Goal: Task Accomplishment & Management: Manage account settings

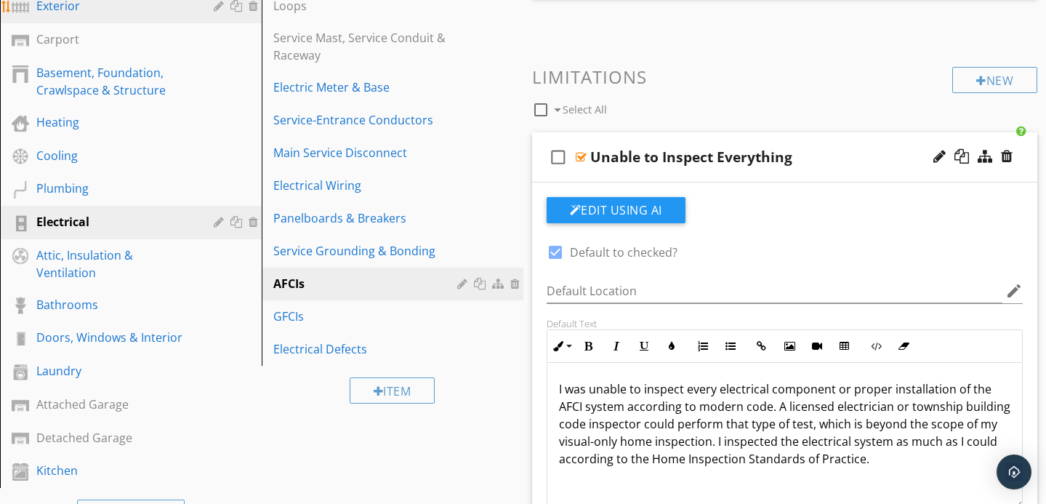
scroll to position [300, 0]
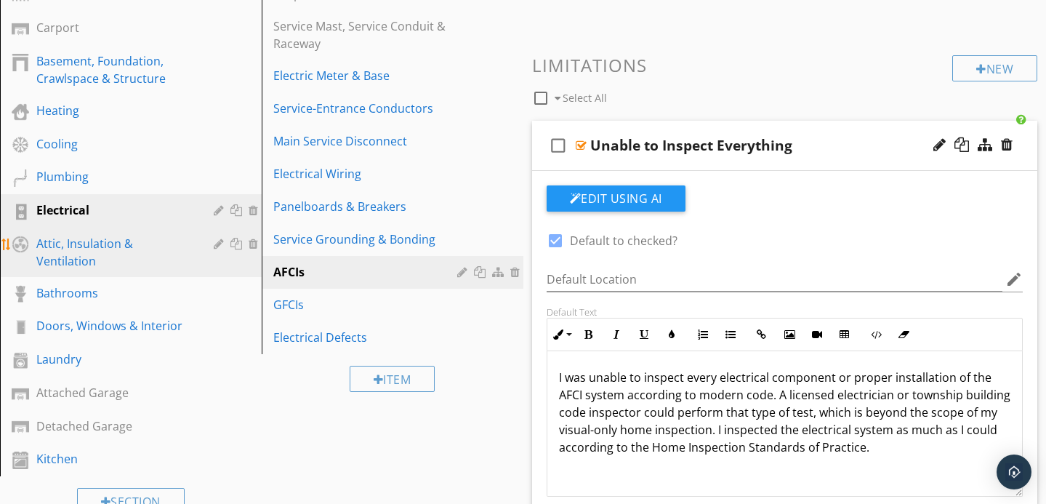
click at [218, 246] on div at bounding box center [221, 244] width 14 height 12
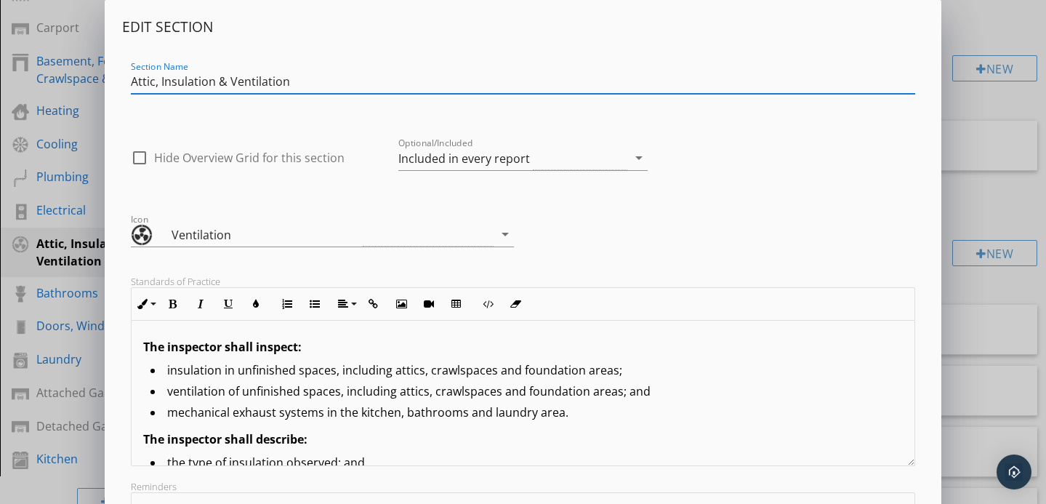
click at [498, 172] on div "Optional/Included Included in every report arrow_drop_down" at bounding box center [523, 165] width 250 height 39
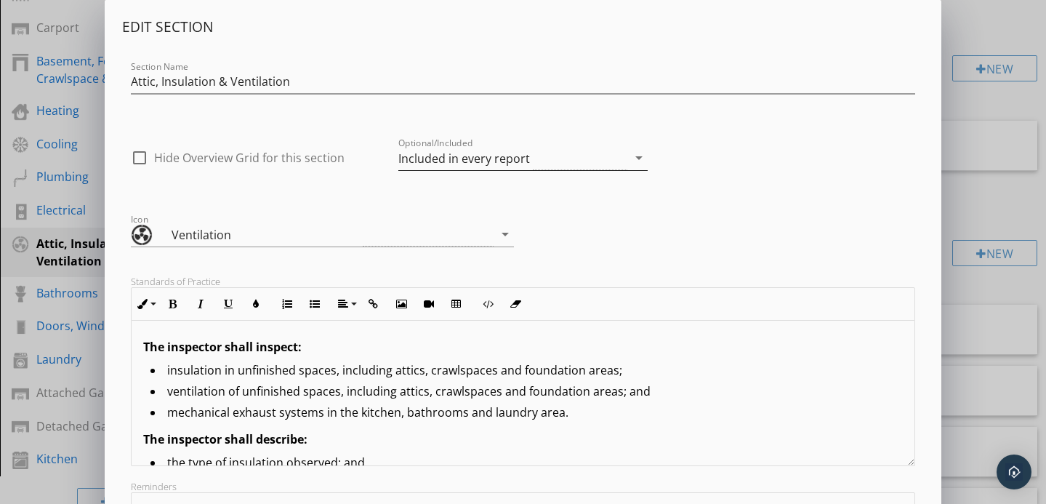
click at [497, 160] on div "Included in every report" at bounding box center [464, 158] width 132 height 13
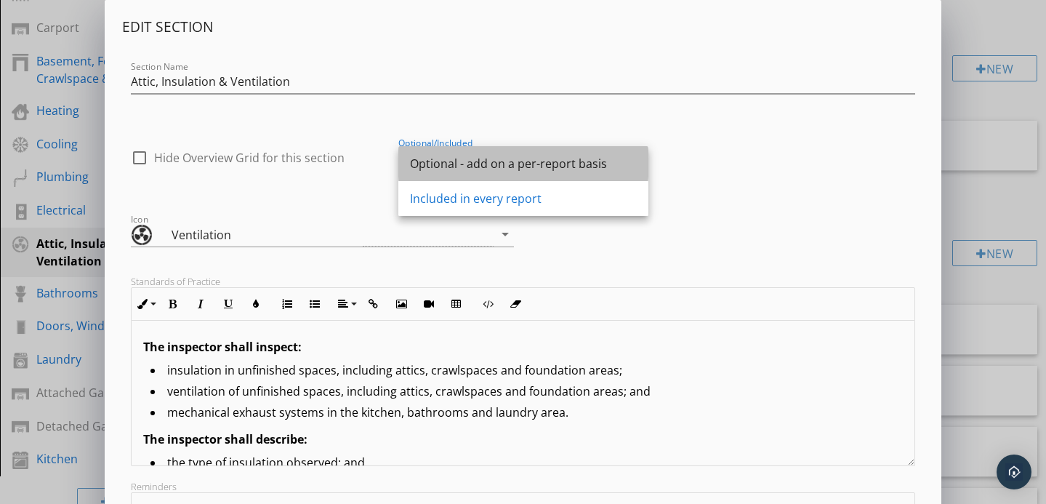
click at [490, 167] on div "Optional - add on a per-report basis" at bounding box center [523, 163] width 227 height 17
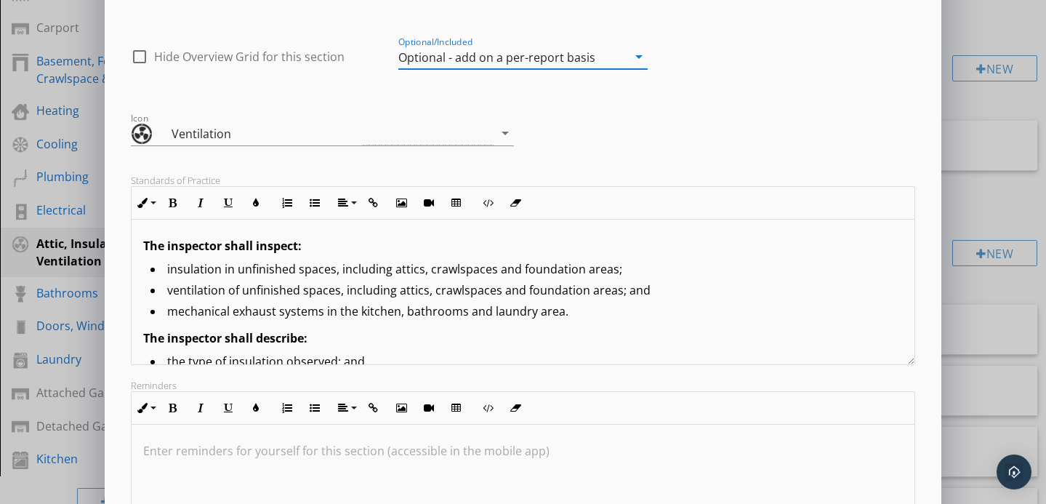
scroll to position [0, 0]
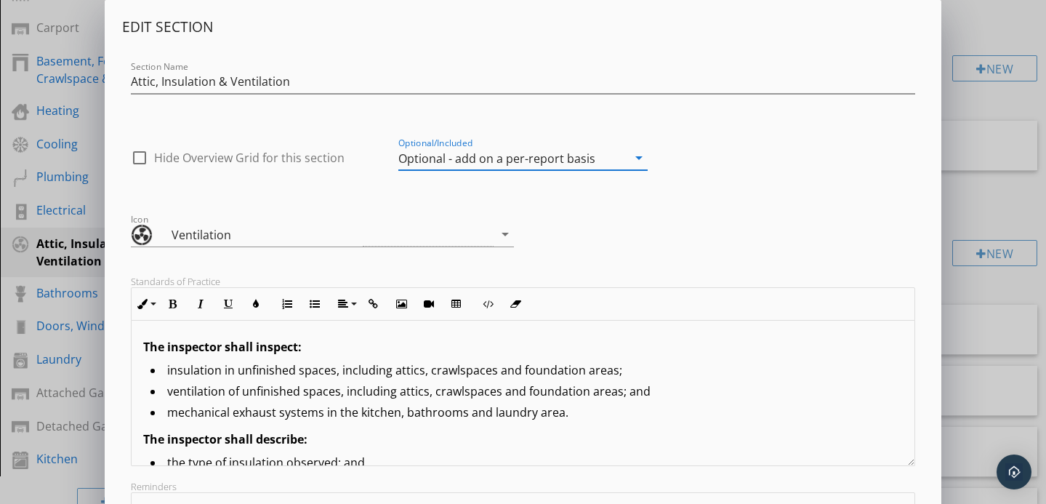
click at [980, 22] on div "Edit Section Section Name Attic, Insulation & Ventilation check_box_outline_bla…" at bounding box center [523, 385] width 1046 height 770
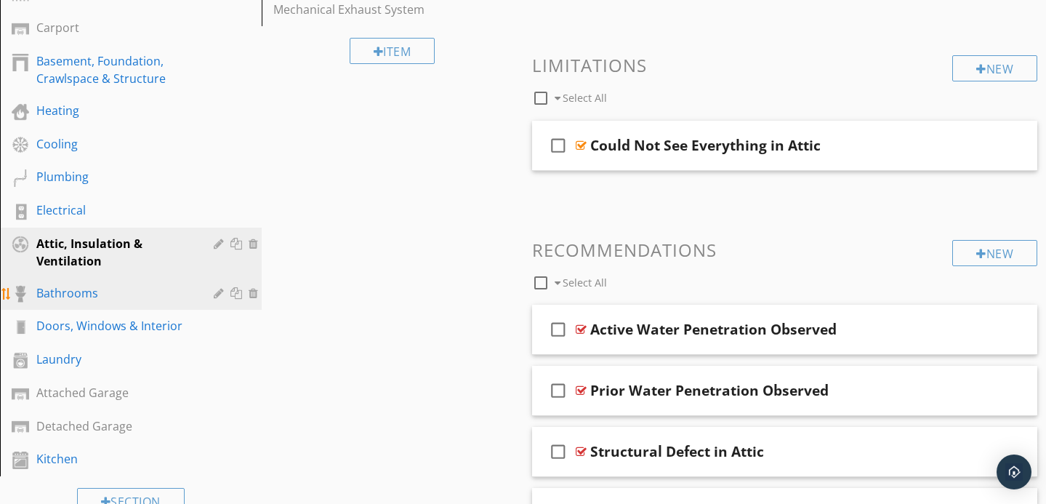
click at [130, 297] on div "Bathrooms" at bounding box center [114, 292] width 156 height 17
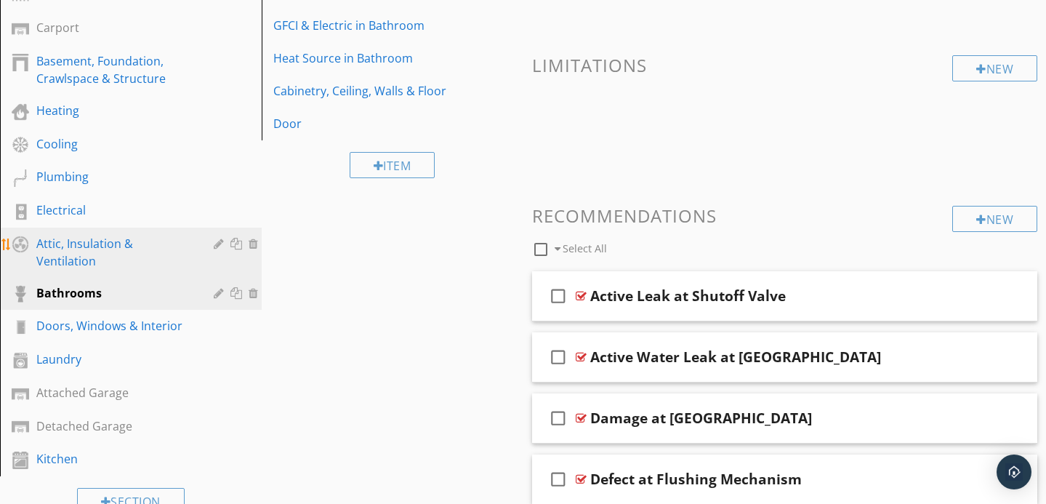
click at [131, 251] on div "Attic, Insulation & Ventilation" at bounding box center [114, 252] width 156 height 35
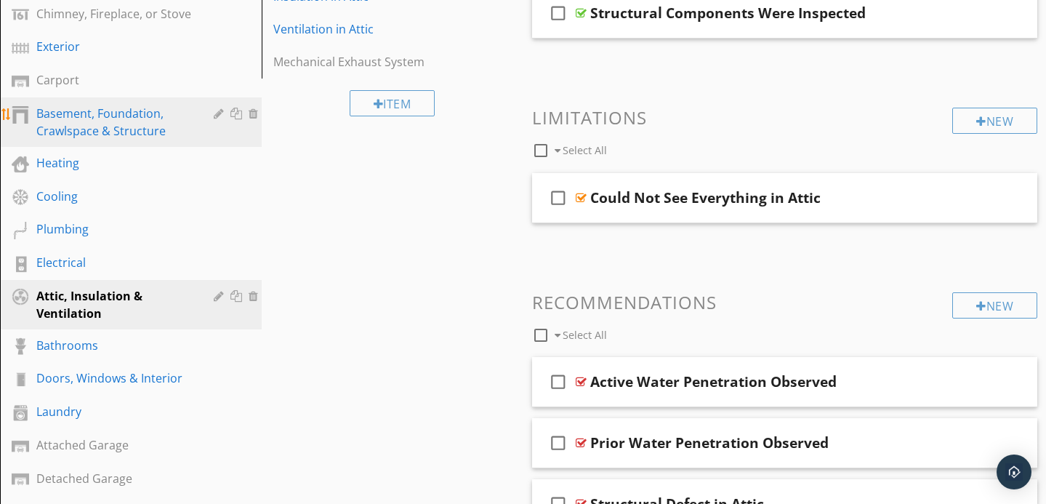
scroll to position [249, 0]
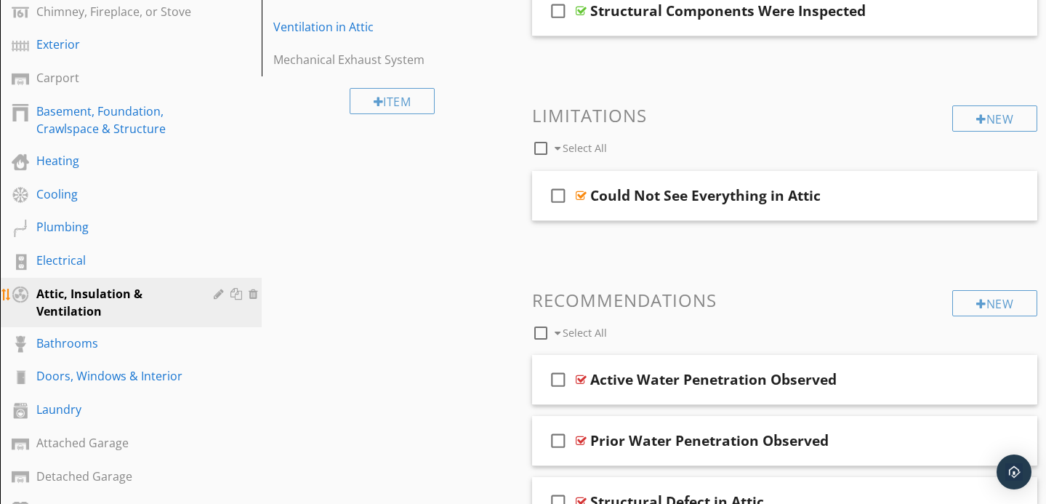
click at [218, 290] on div at bounding box center [221, 294] width 14 height 12
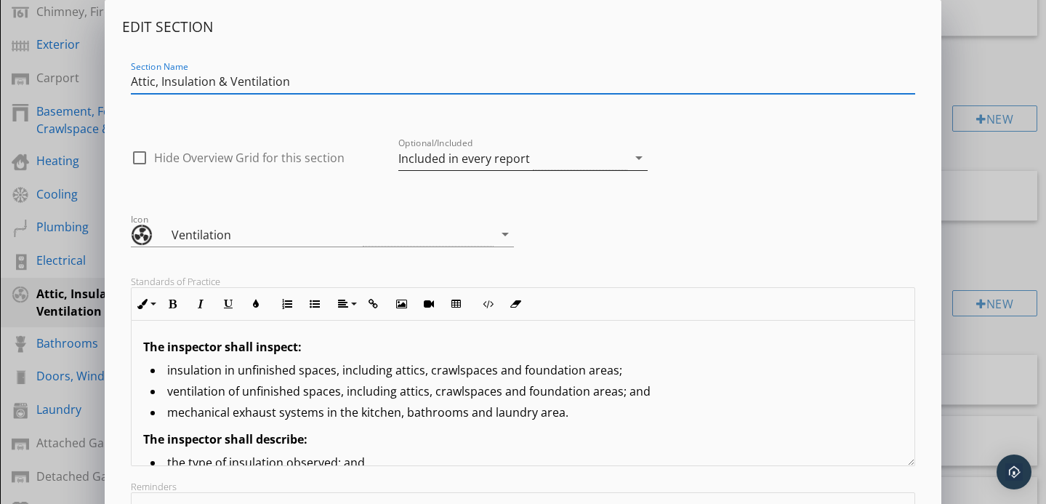
click at [441, 161] on div "Included in every report" at bounding box center [464, 158] width 132 height 13
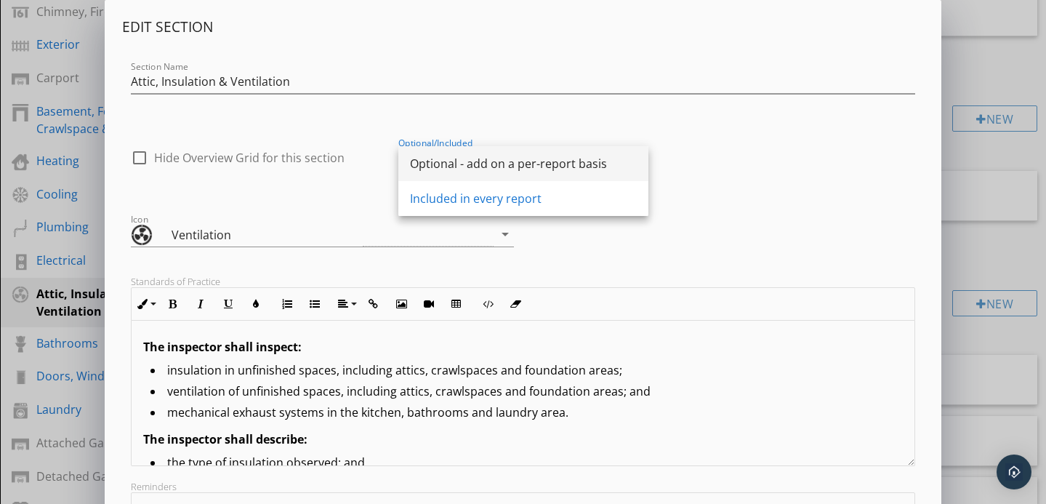
click at [457, 164] on div "Optional - add on a per-report basis" at bounding box center [523, 163] width 227 height 17
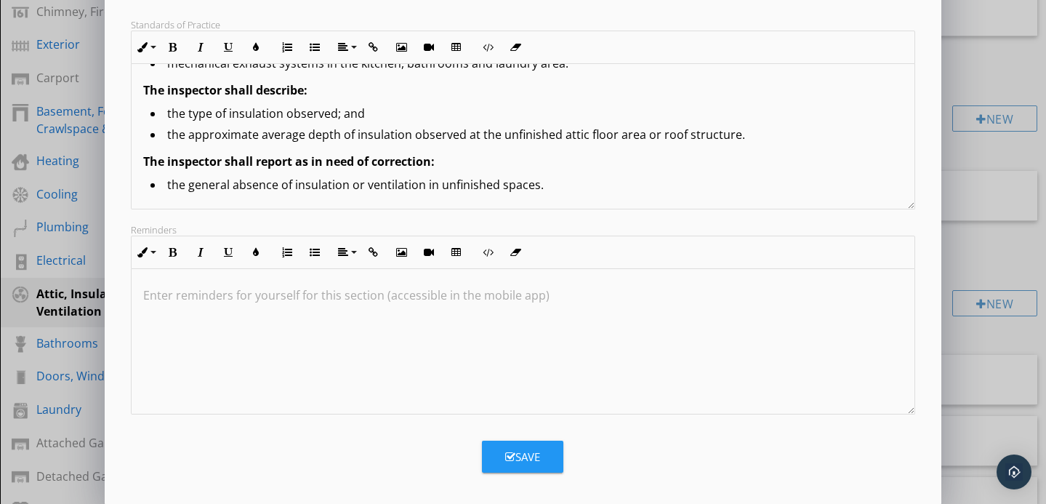
scroll to position [266, 0]
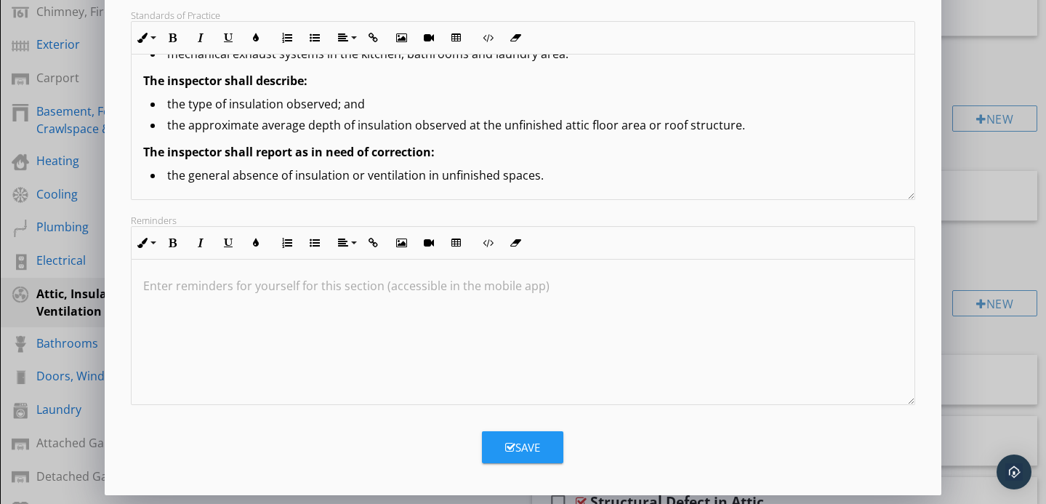
click at [522, 449] on div "Save" at bounding box center [522, 447] width 35 height 17
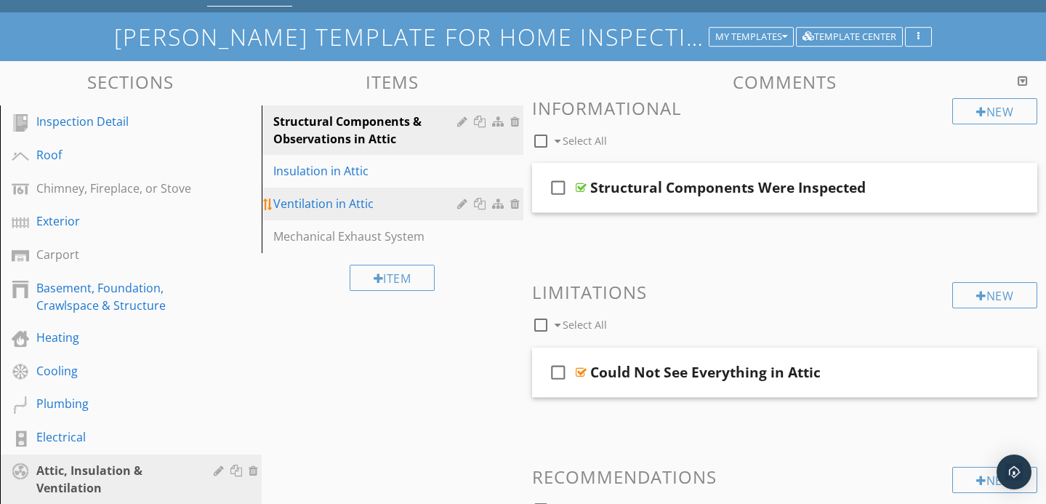
scroll to position [71, 0]
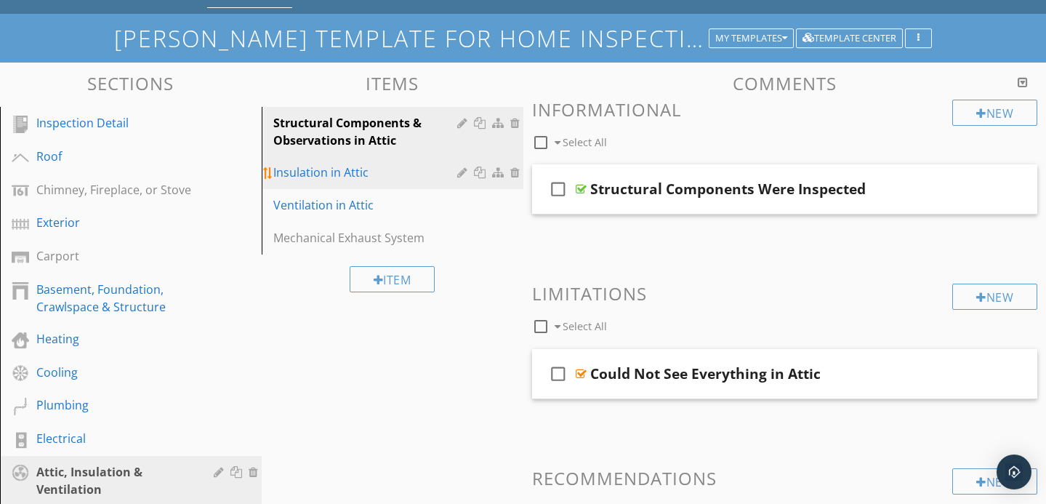
click at [432, 175] on div "Insulation in Attic" at bounding box center [367, 172] width 188 height 17
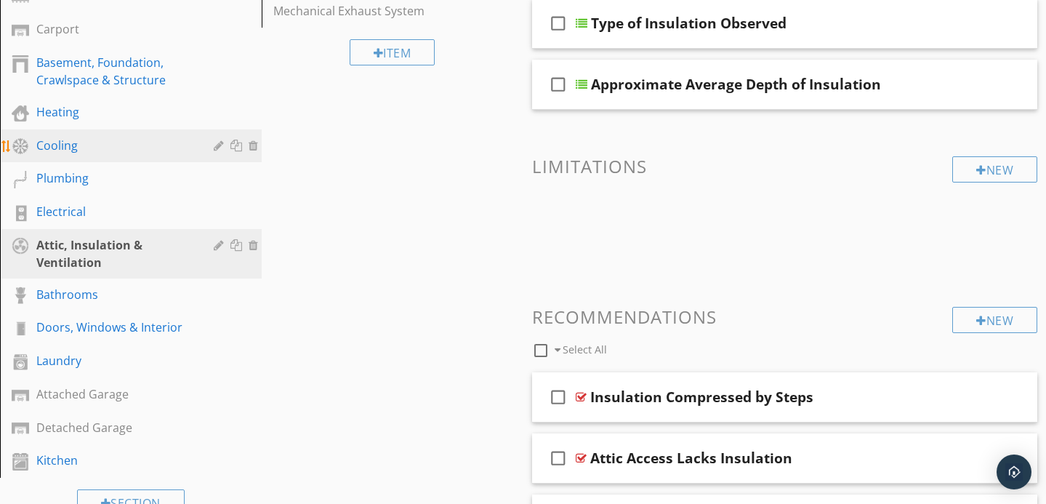
scroll to position [300, 0]
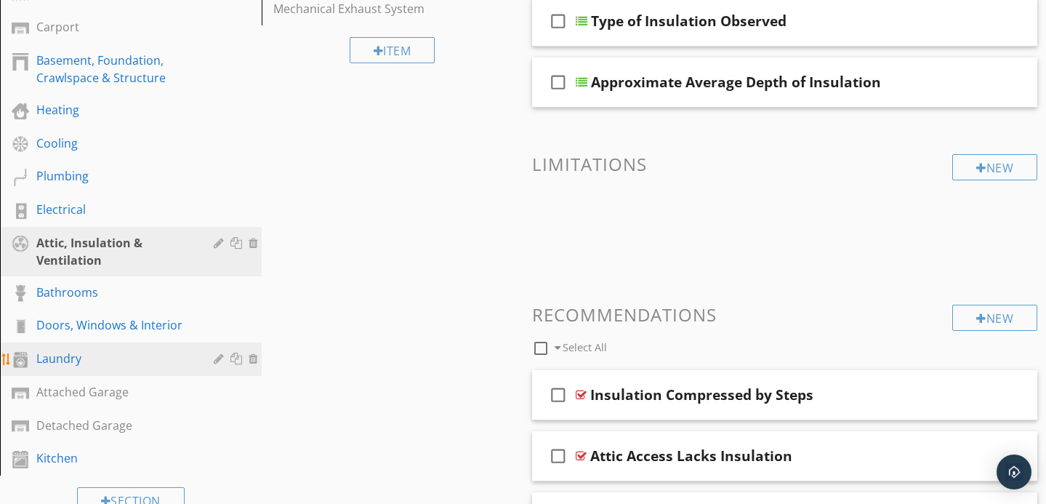
click at [217, 359] on div at bounding box center [221, 359] width 14 height 12
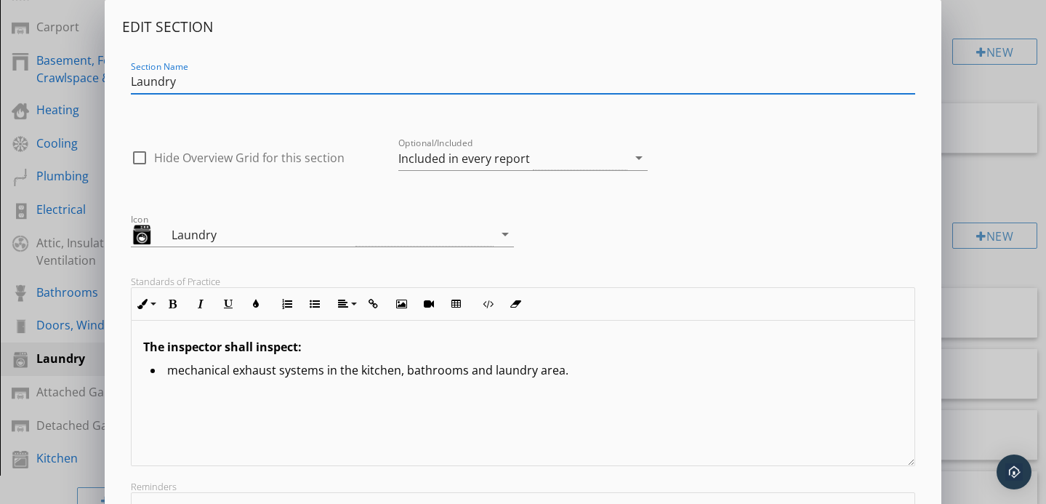
click at [452, 144] on div "Optional/Included Included in every report arrow_drop_down" at bounding box center [523, 160] width 250 height 47
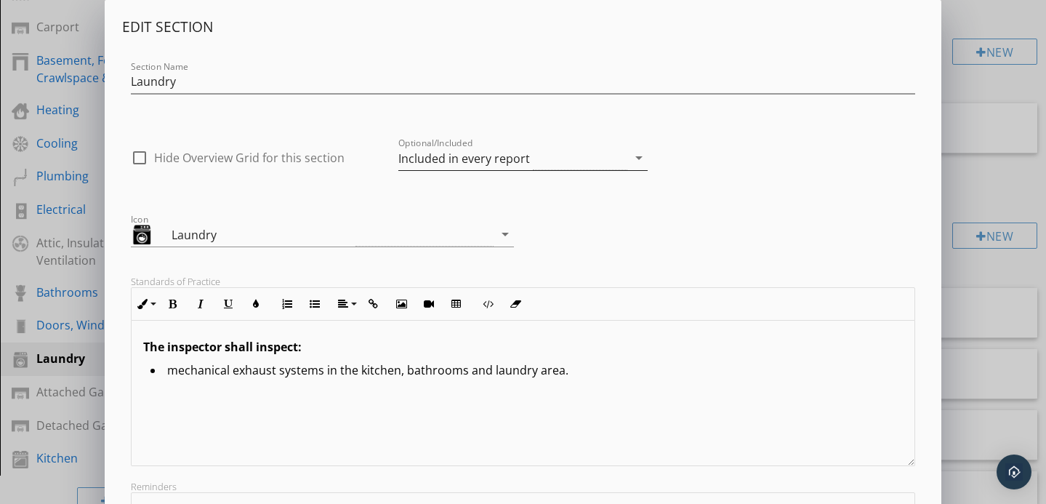
click at [460, 160] on div "Included in every report" at bounding box center [464, 158] width 132 height 13
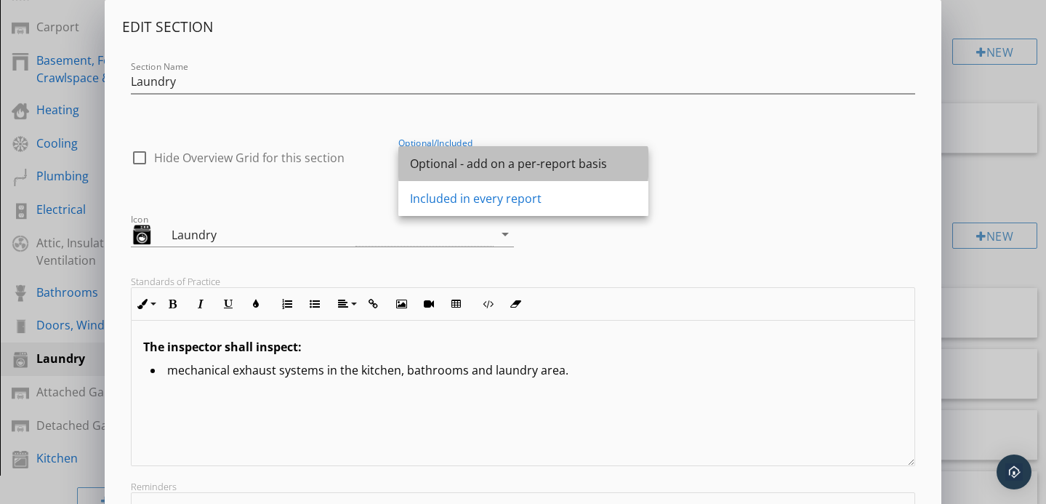
click at [460, 169] on div "Optional - add on a per-report basis" at bounding box center [523, 163] width 227 height 17
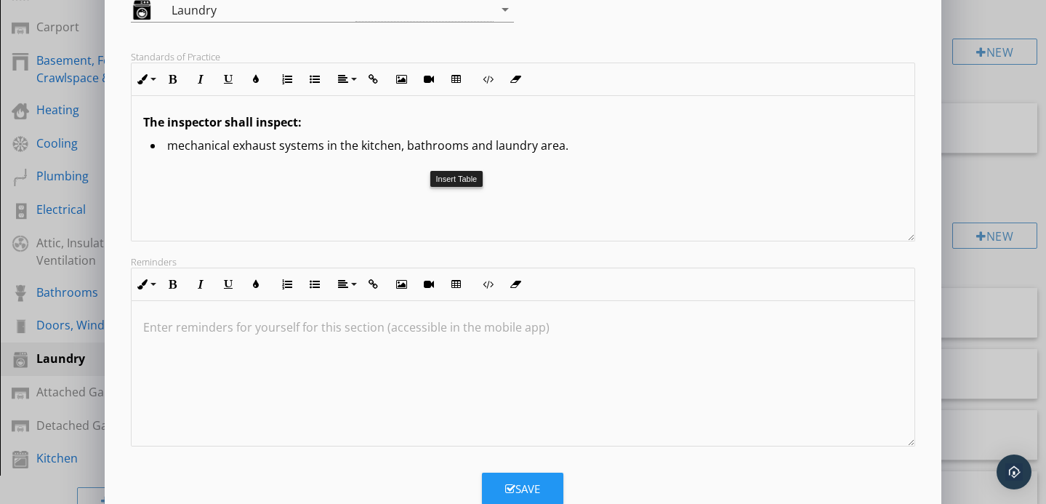
scroll to position [266, 0]
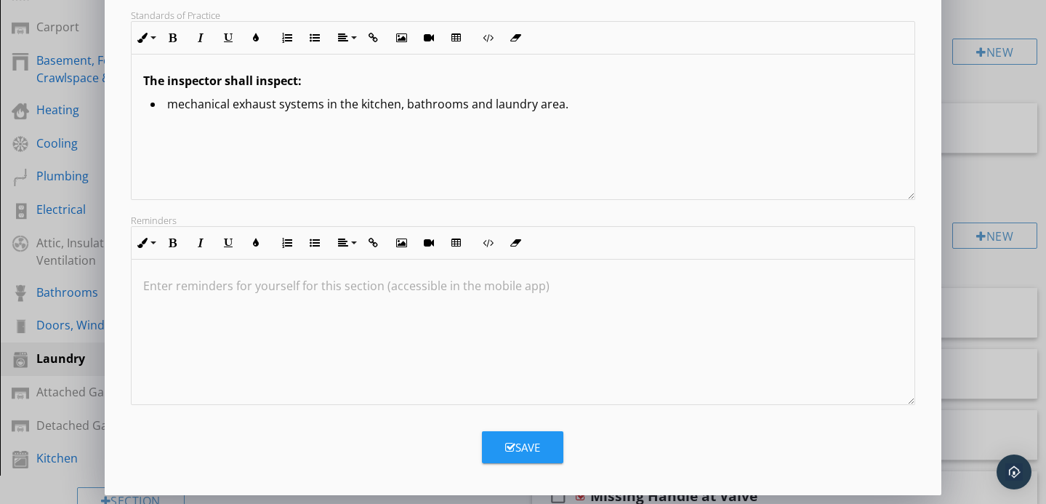
click at [514, 444] on icon "button" at bounding box center [510, 447] width 10 height 11
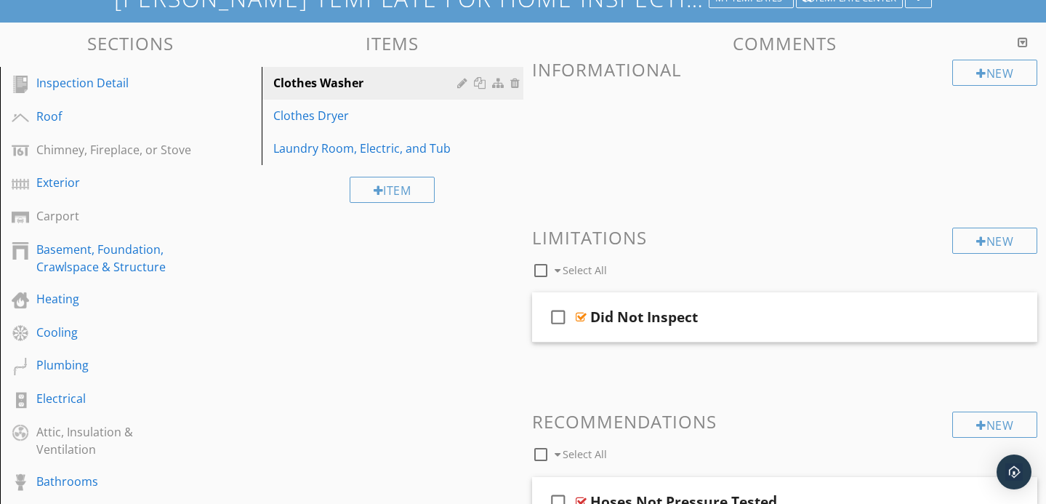
scroll to position [111, 0]
click at [742, 322] on div "Did Not Inspect" at bounding box center [769, 317] width 358 height 17
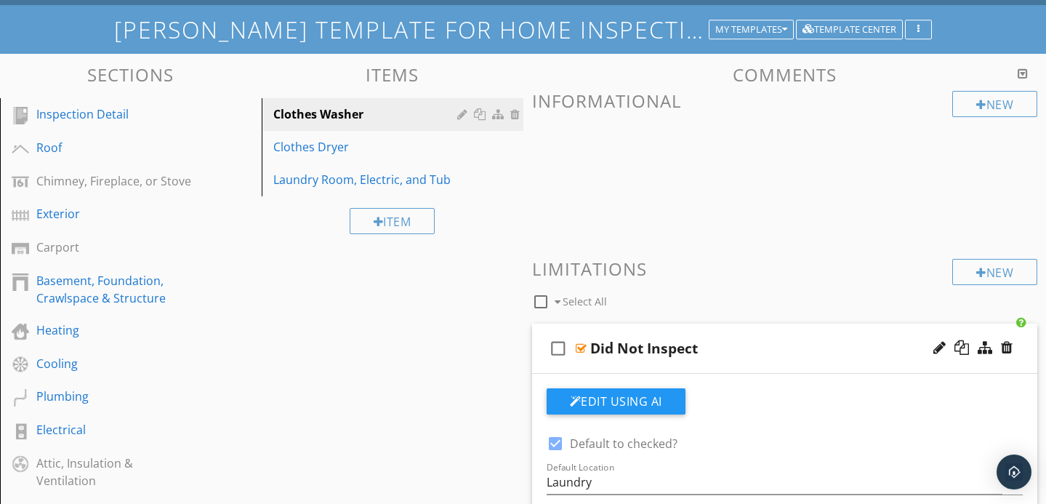
scroll to position [76, 0]
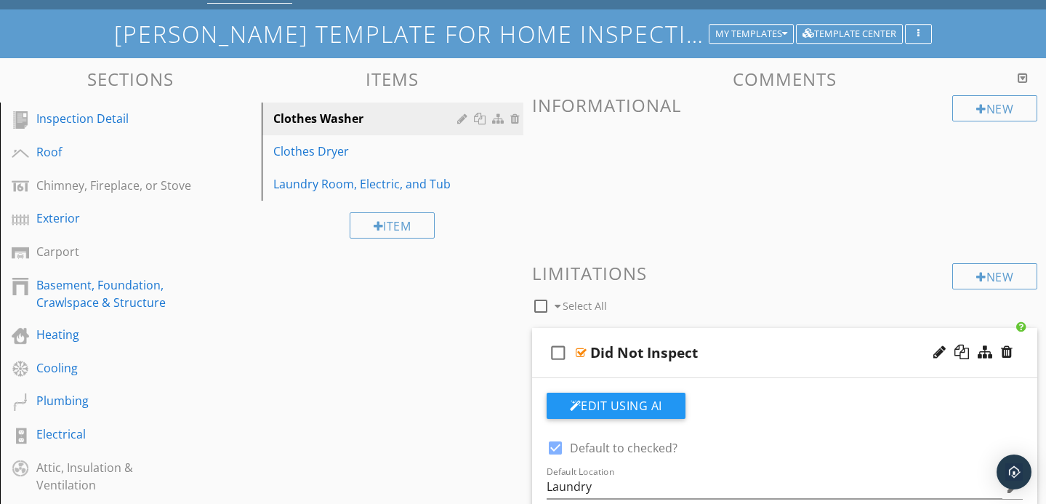
click at [733, 344] on div "Did Not Inspect" at bounding box center [769, 352] width 358 height 17
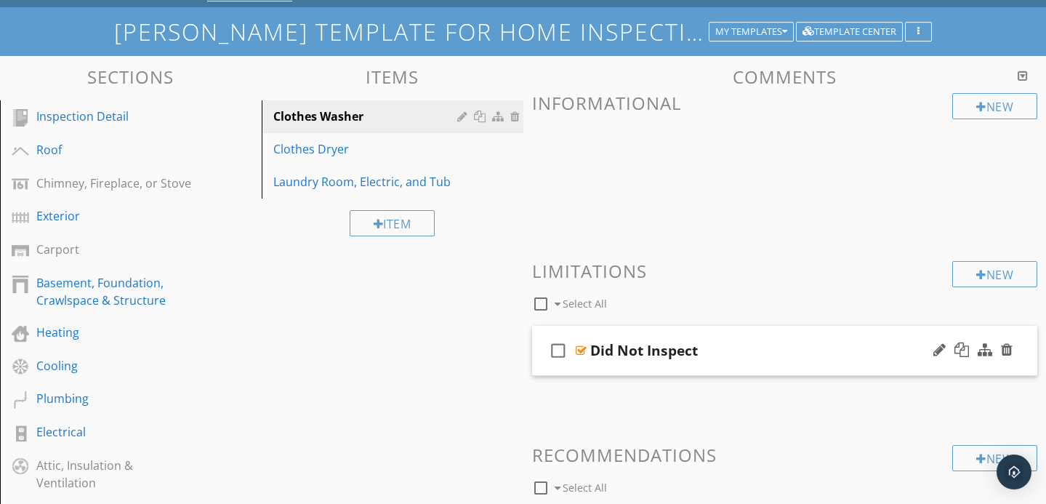
scroll to position [74, 0]
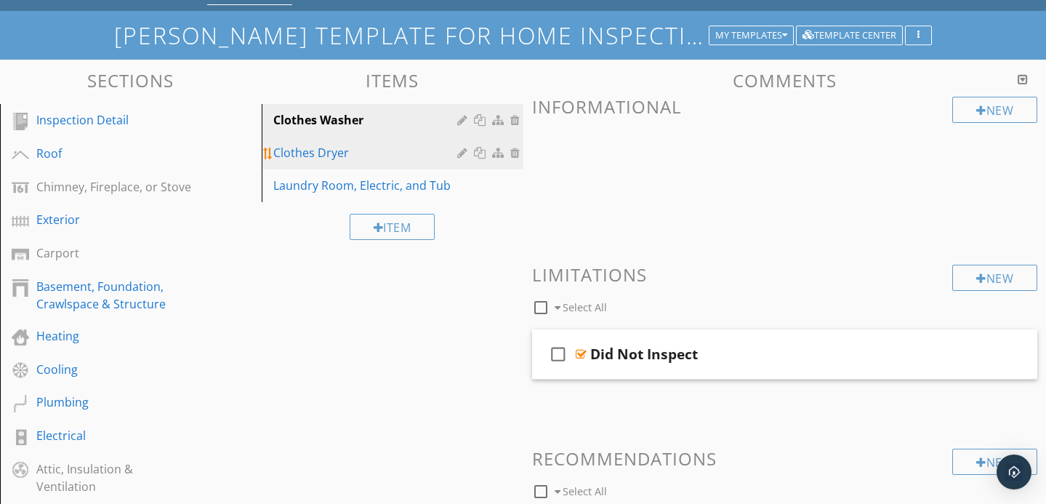
click at [394, 149] on div "Clothes Dryer" at bounding box center [367, 152] width 188 height 17
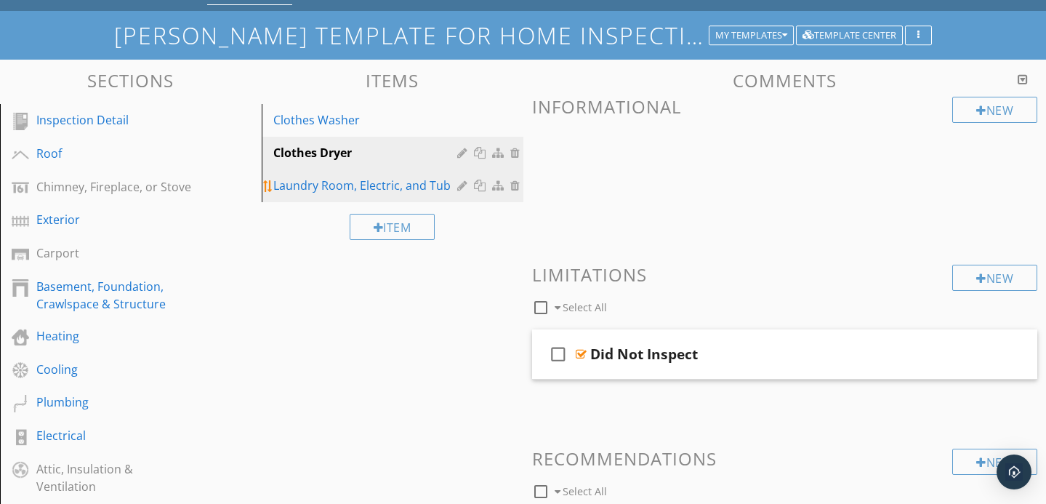
click at [399, 181] on div "Laundry Room, Electric, and Tub" at bounding box center [367, 185] width 188 height 17
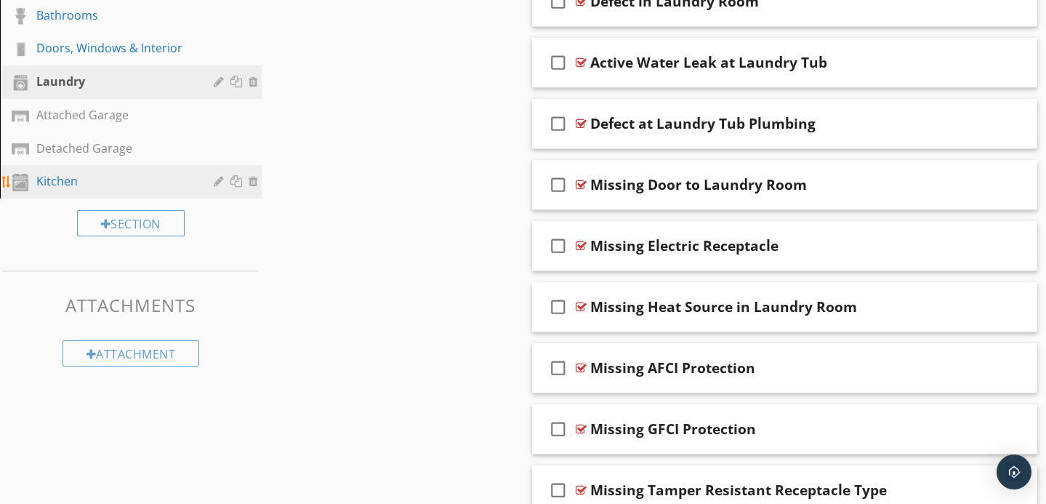
scroll to position [577, 0]
click at [97, 180] on div "Kitchen" at bounding box center [114, 181] width 156 height 17
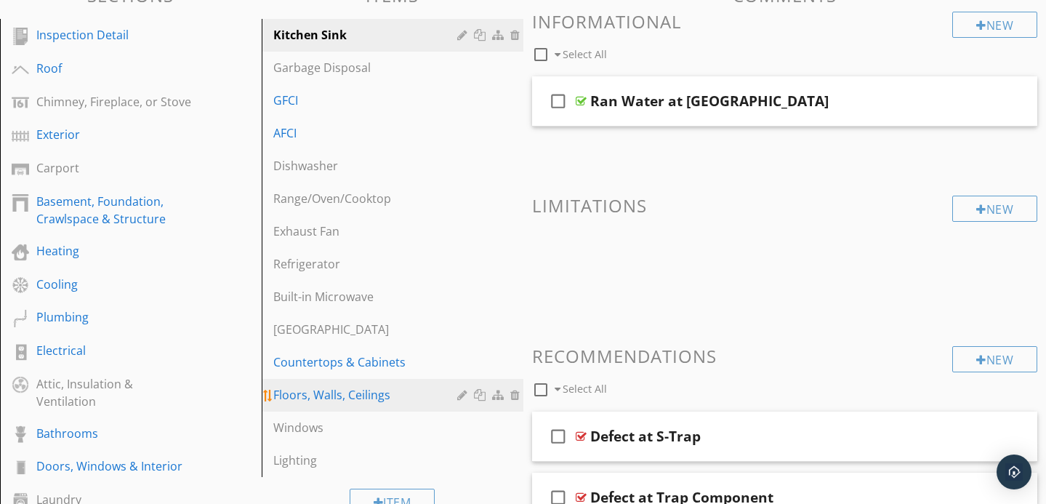
scroll to position [156, 0]
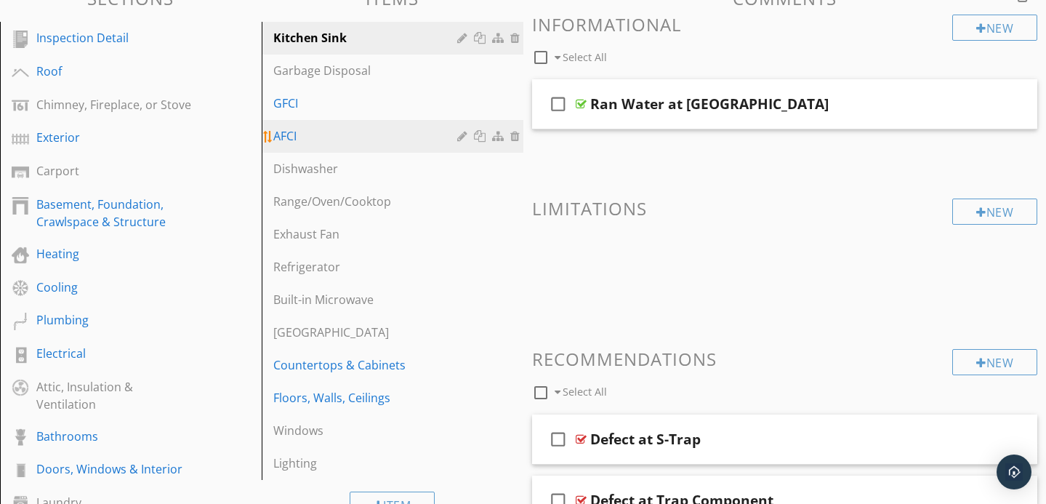
click at [324, 137] on div "AFCI" at bounding box center [367, 135] width 188 height 17
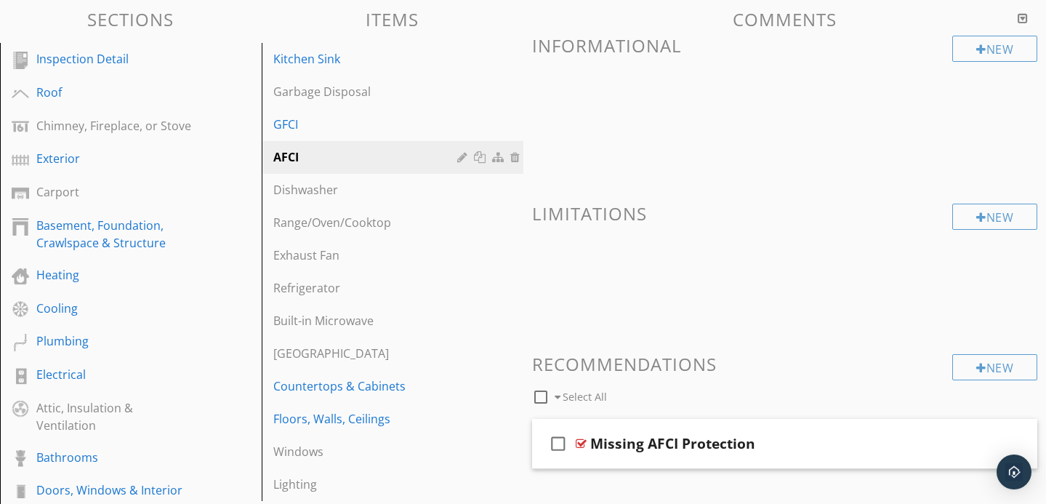
scroll to position [136, 0]
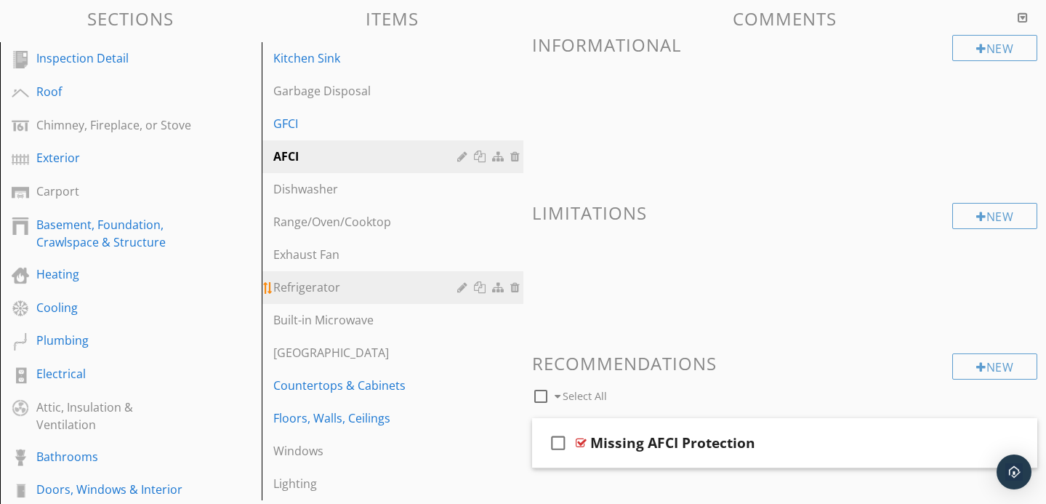
click at [330, 294] on div "Refrigerator" at bounding box center [367, 287] width 188 height 17
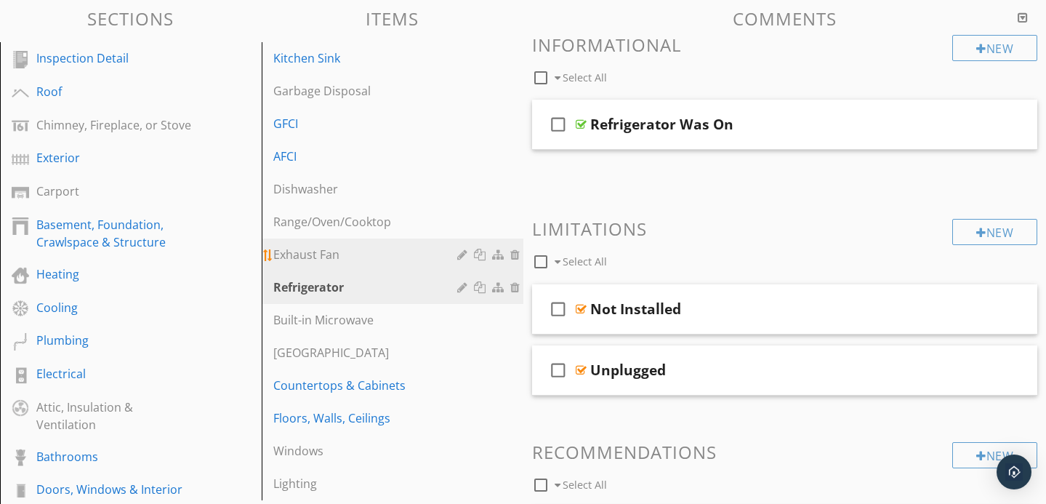
click at [357, 262] on div "Exhaust Fan" at bounding box center [367, 254] width 188 height 17
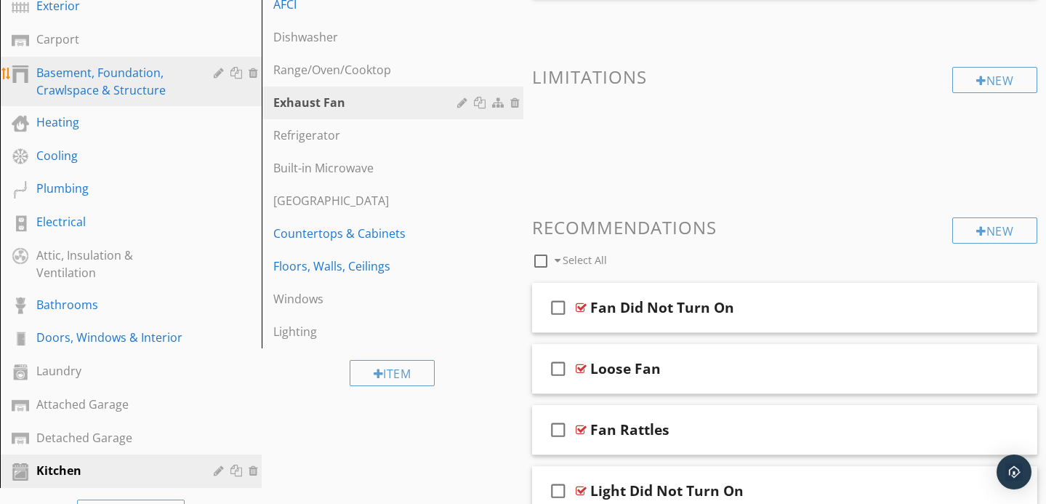
scroll to position [289, 0]
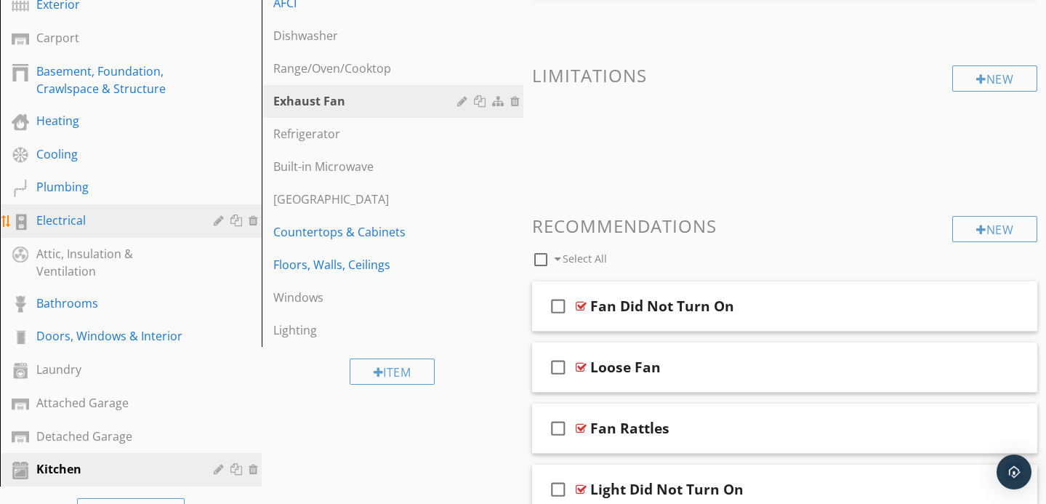
click at [121, 212] on div "Electrical" at bounding box center [114, 220] width 156 height 17
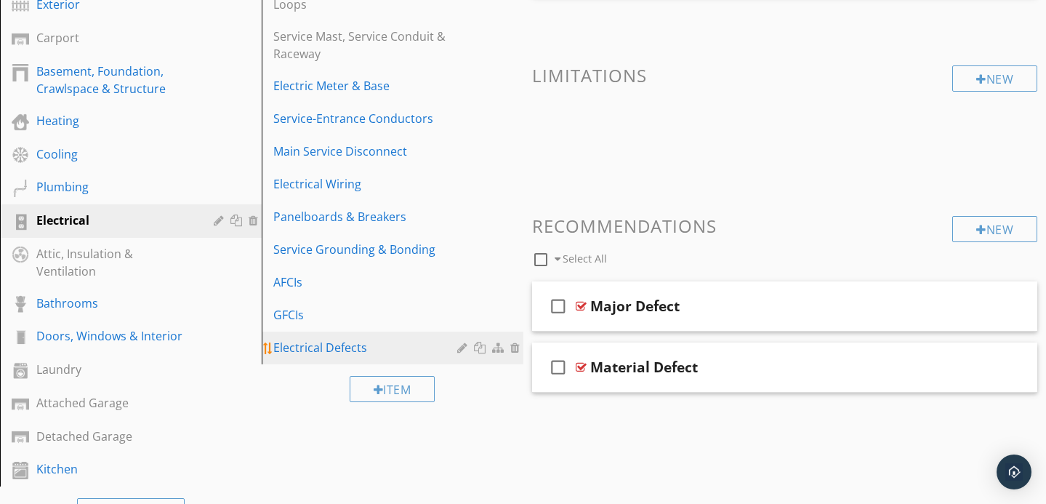
click at [390, 342] on div "Electrical Defects" at bounding box center [367, 347] width 188 height 17
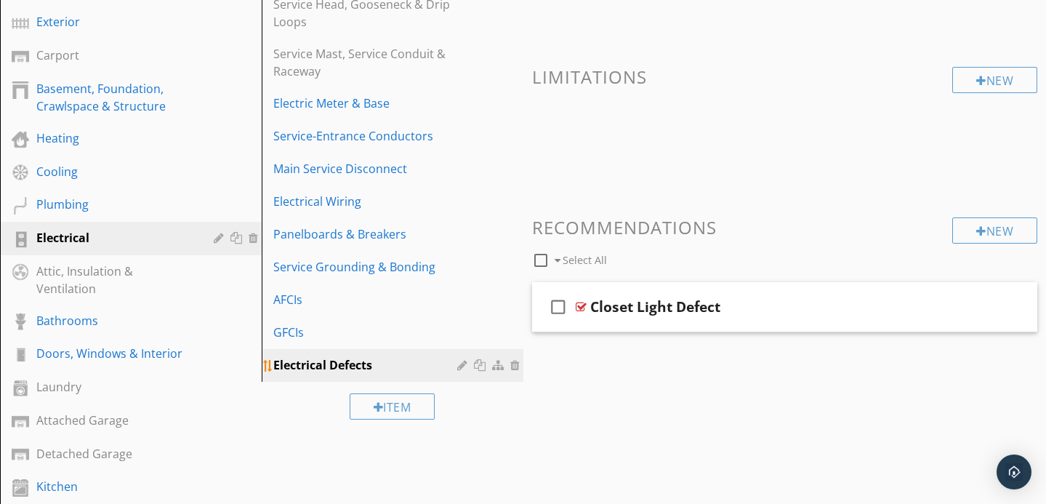
scroll to position [271, 0]
click at [462, 369] on div at bounding box center [464, 367] width 14 height 12
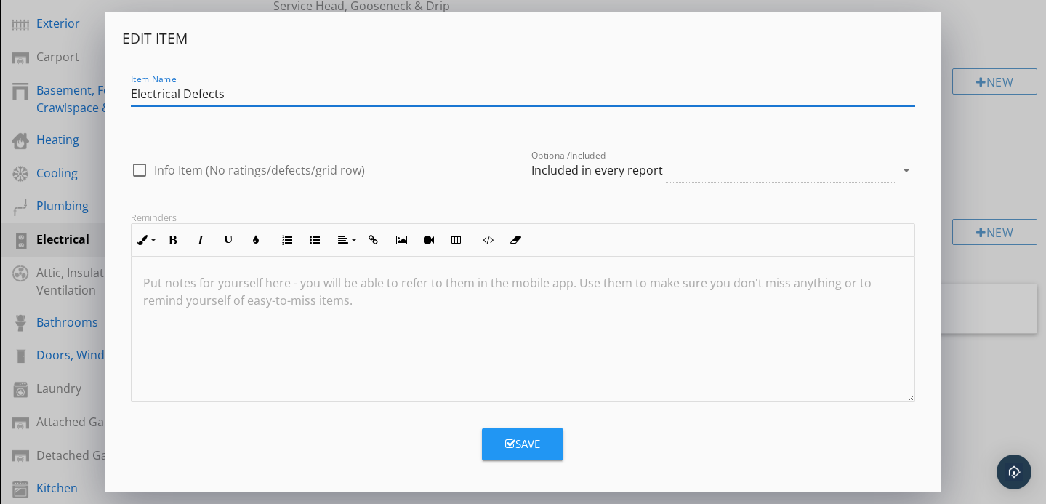
click at [582, 165] on div "Included in every report" at bounding box center [598, 170] width 132 height 13
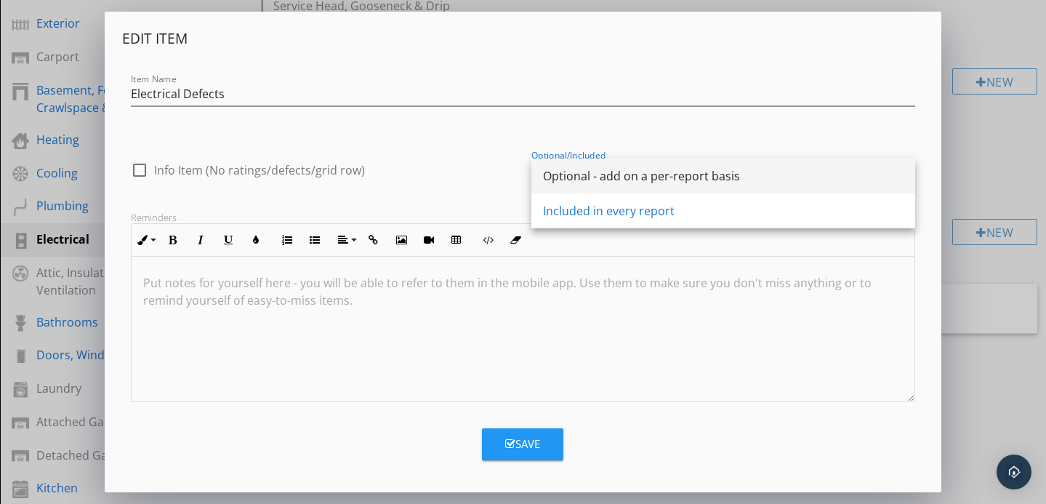
click at [588, 177] on div "Optional - add on a per-report basis" at bounding box center [723, 175] width 361 height 17
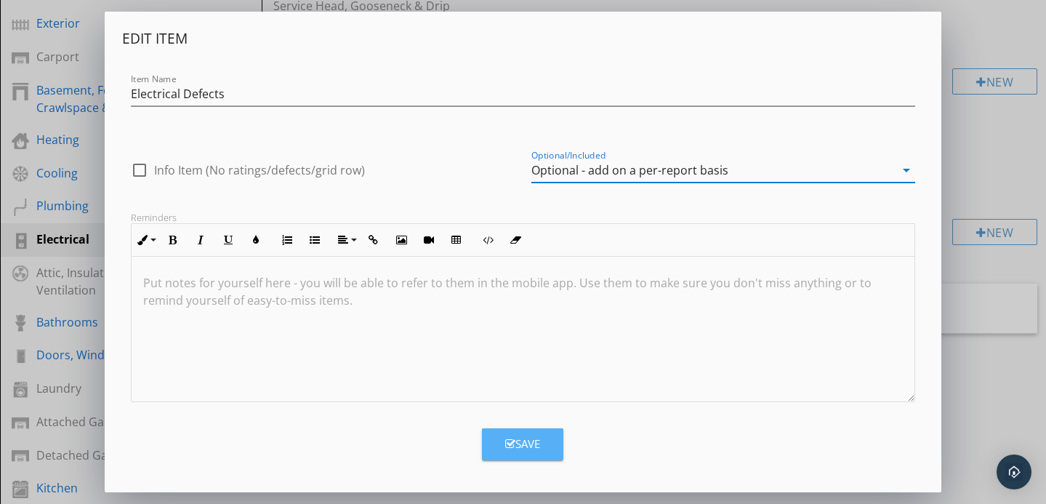
click at [518, 441] on div "Save" at bounding box center [522, 444] width 35 height 17
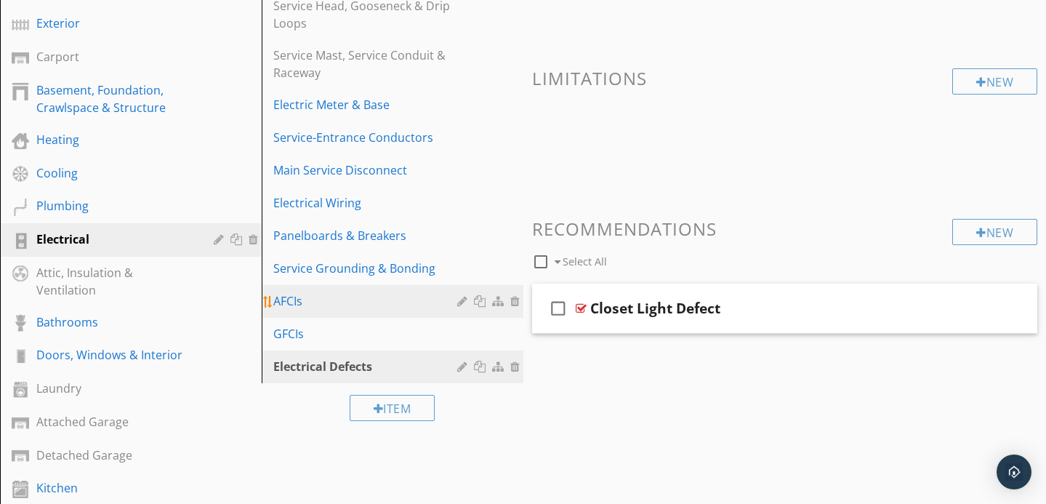
click at [390, 301] on div "AFCIs" at bounding box center [367, 300] width 188 height 17
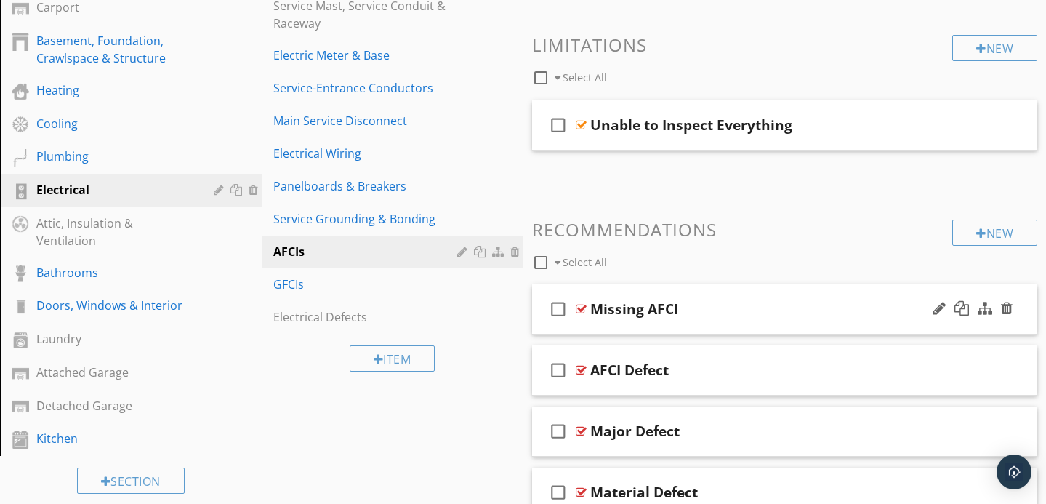
scroll to position [328, 0]
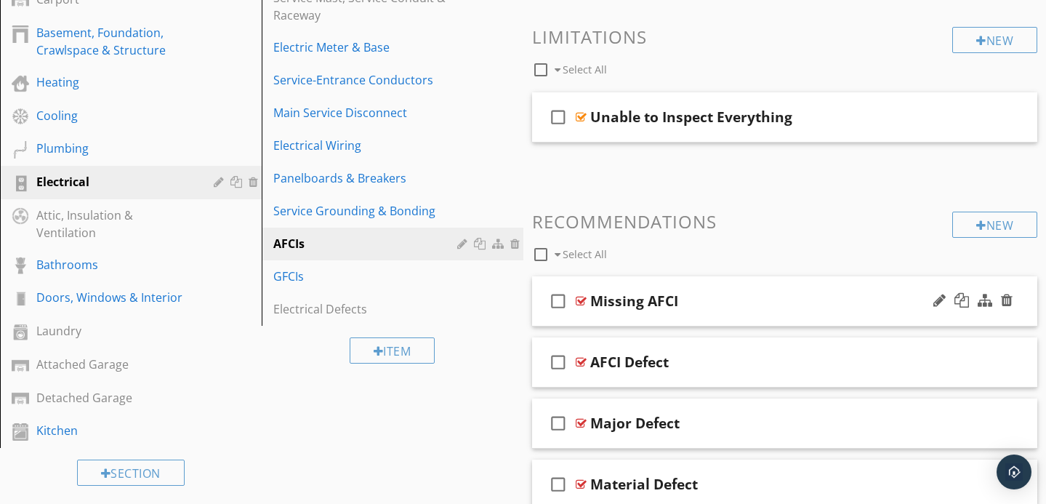
click at [766, 320] on div "check_box_outline_blank Missing AFCI" at bounding box center [785, 301] width 506 height 50
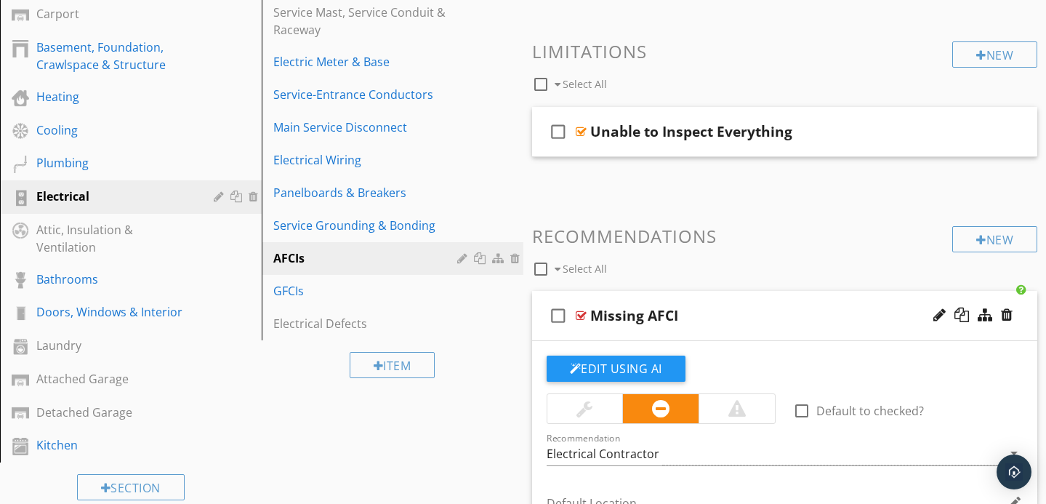
scroll to position [309, 0]
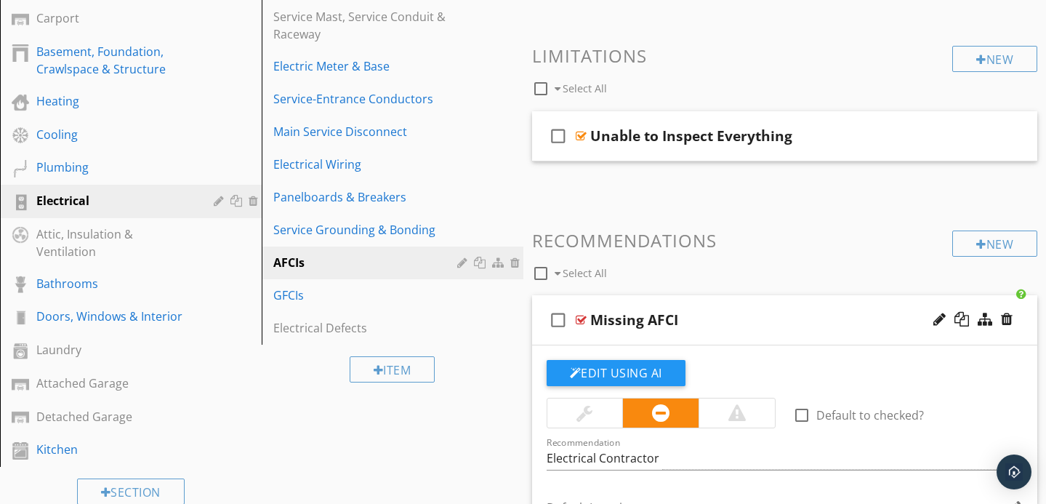
click at [766, 319] on div "Missing AFCI" at bounding box center [769, 319] width 358 height 17
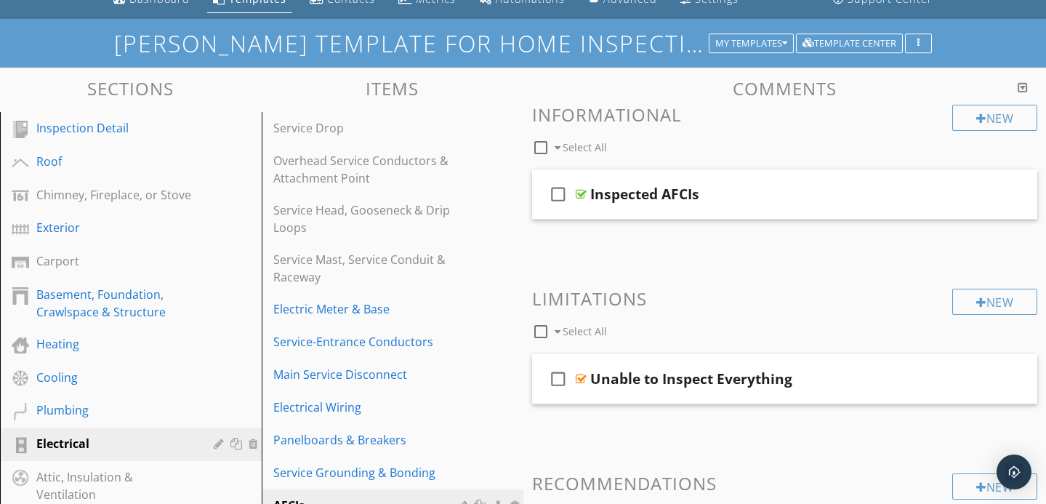
scroll to position [68, 0]
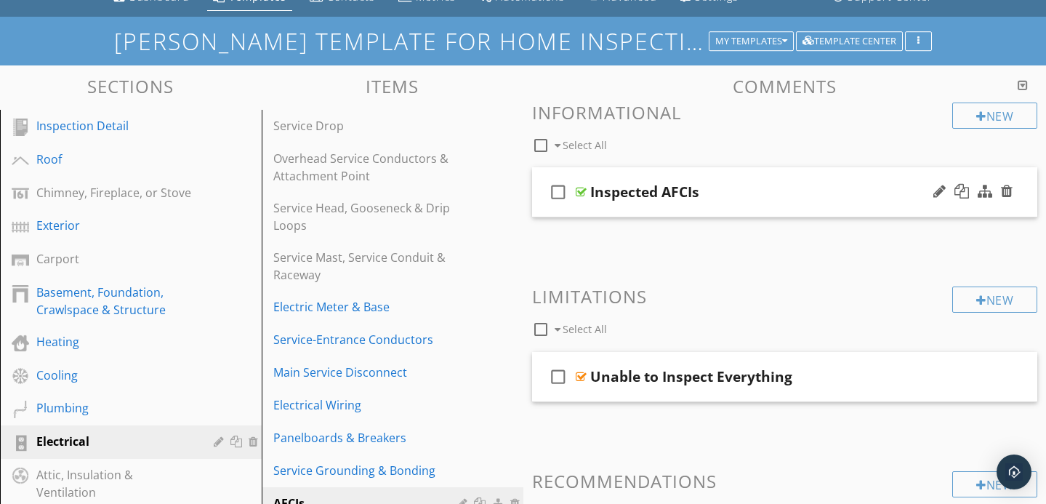
click at [755, 191] on div "Inspected AFCIs" at bounding box center [769, 191] width 358 height 17
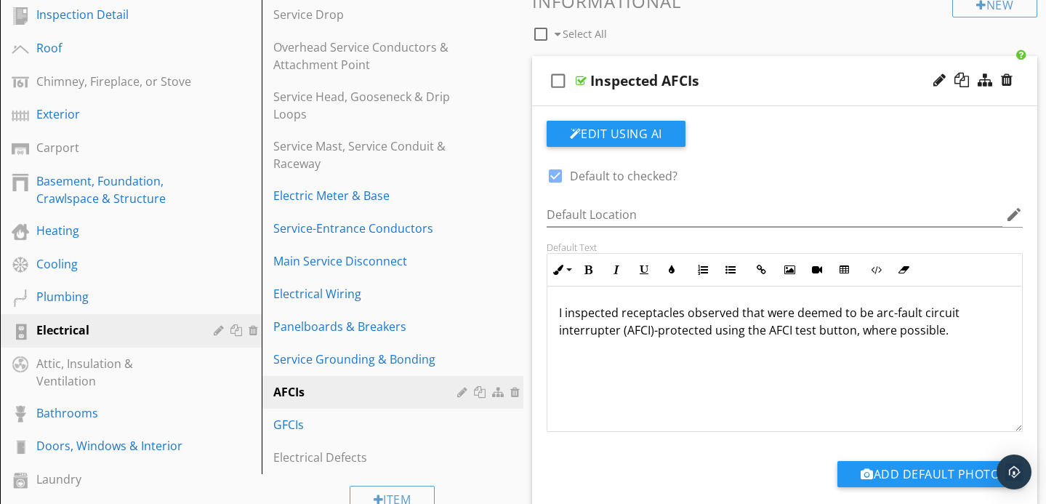
scroll to position [179, 0]
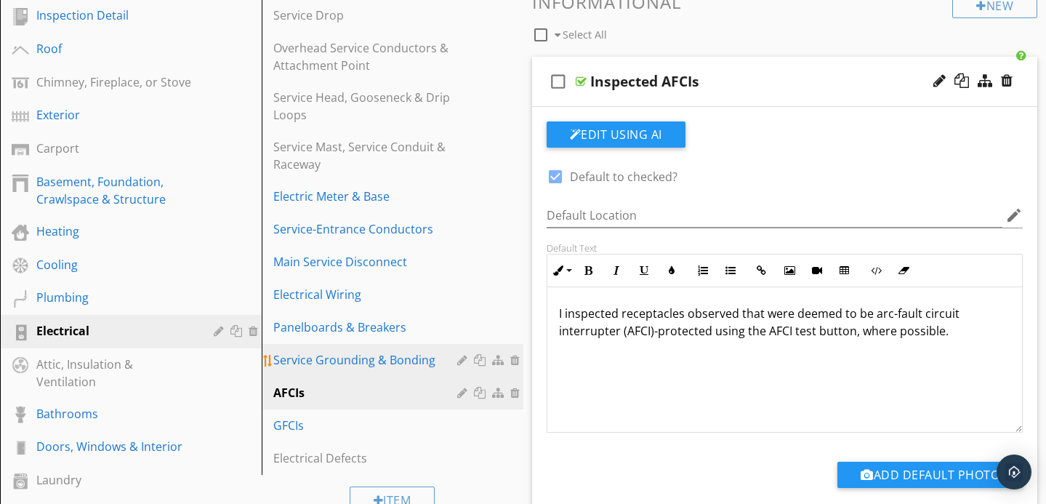
click at [407, 365] on div "Service Grounding & Bonding" at bounding box center [367, 359] width 188 height 17
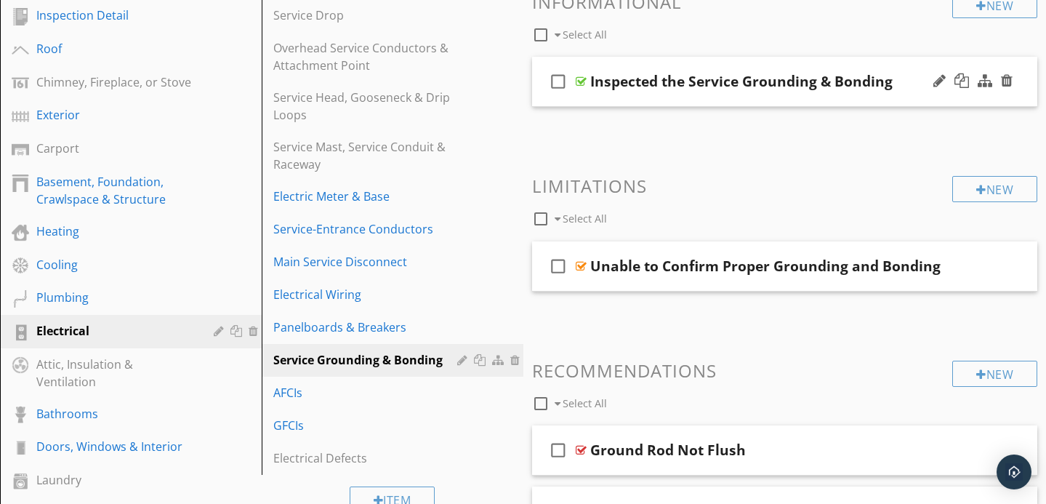
click at [812, 61] on div "check_box_outline_blank Inspected the Service Grounding & Bonding" at bounding box center [785, 82] width 506 height 50
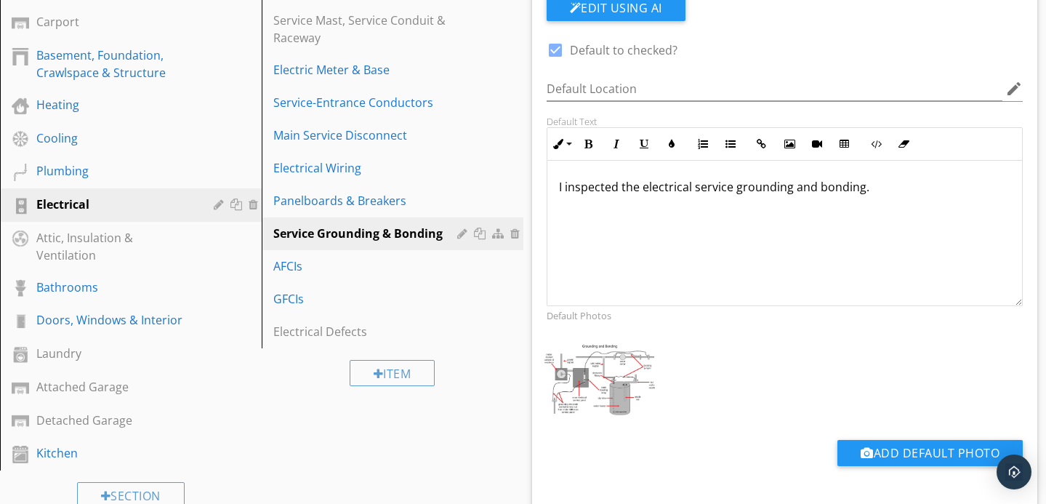
scroll to position [308, 0]
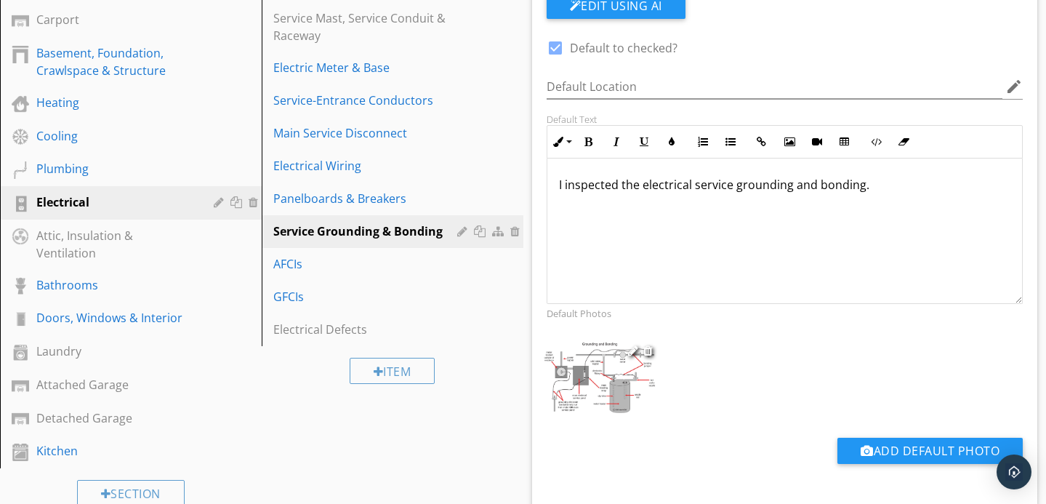
click at [597, 380] on img at bounding box center [600, 378] width 116 height 76
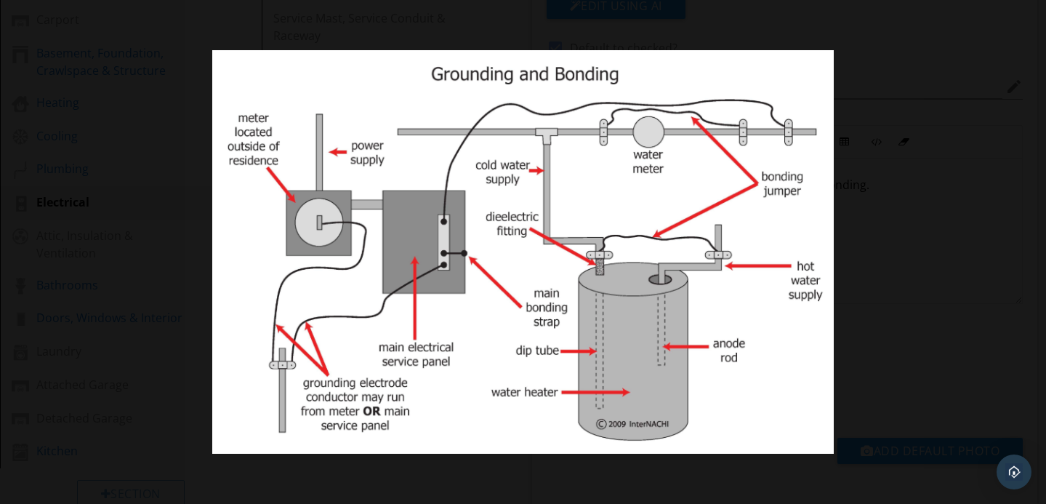
click at [149, 324] on div at bounding box center [523, 252] width 1046 height 504
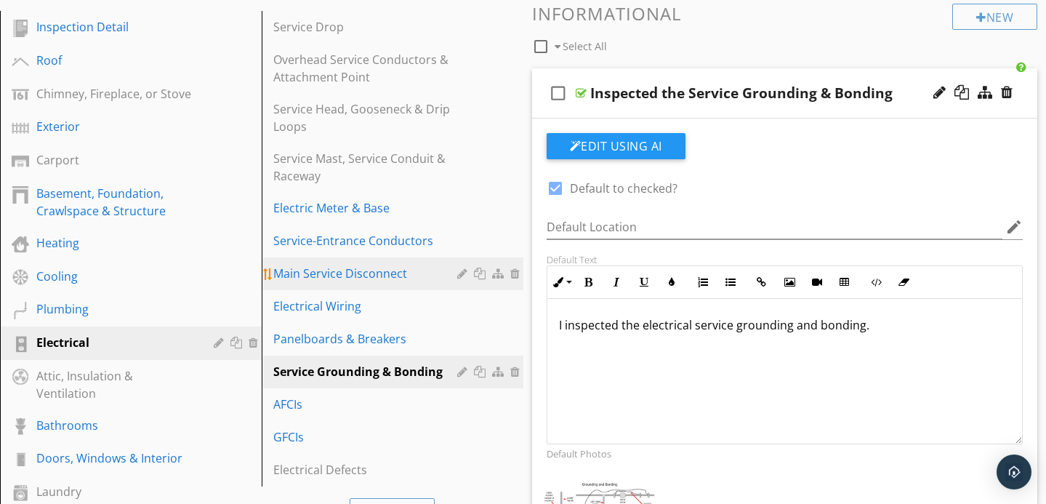
scroll to position [169, 0]
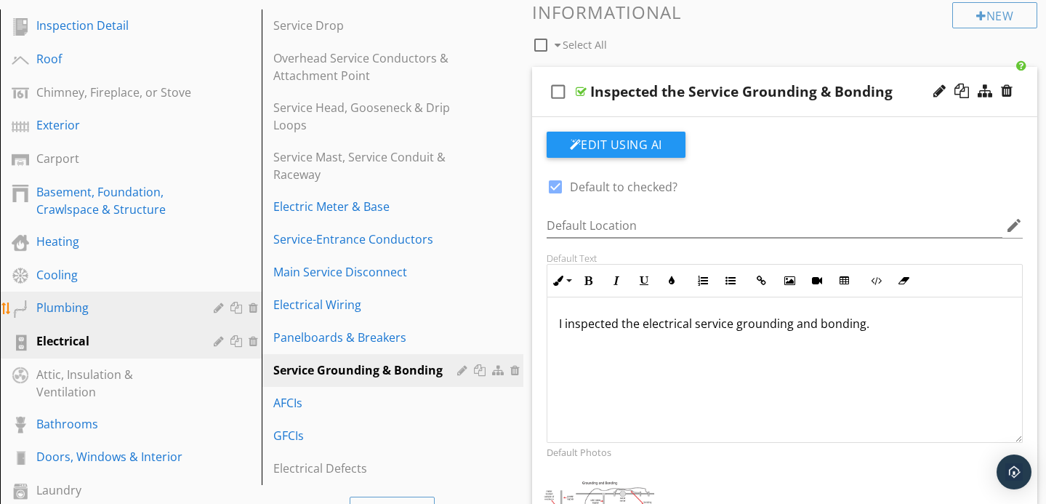
click at [123, 310] on div "Plumbing" at bounding box center [114, 307] width 156 height 17
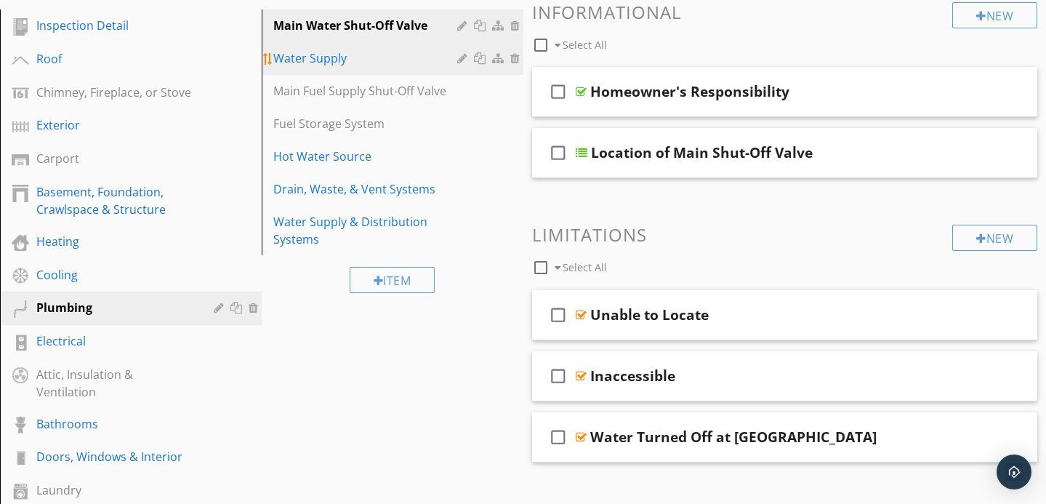
click at [377, 64] on div "Water Supply" at bounding box center [367, 57] width 188 height 17
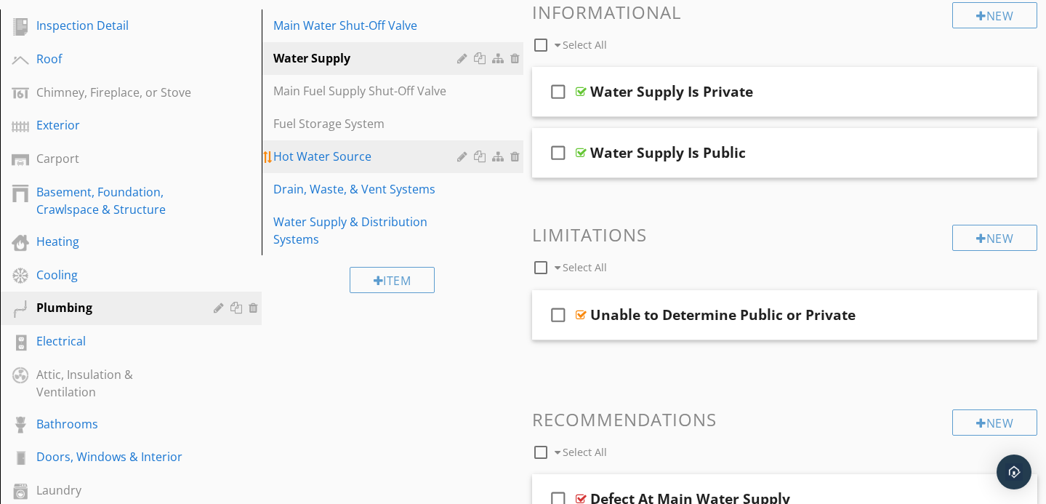
click at [385, 157] on div "Hot Water Source" at bounding box center [367, 156] width 188 height 17
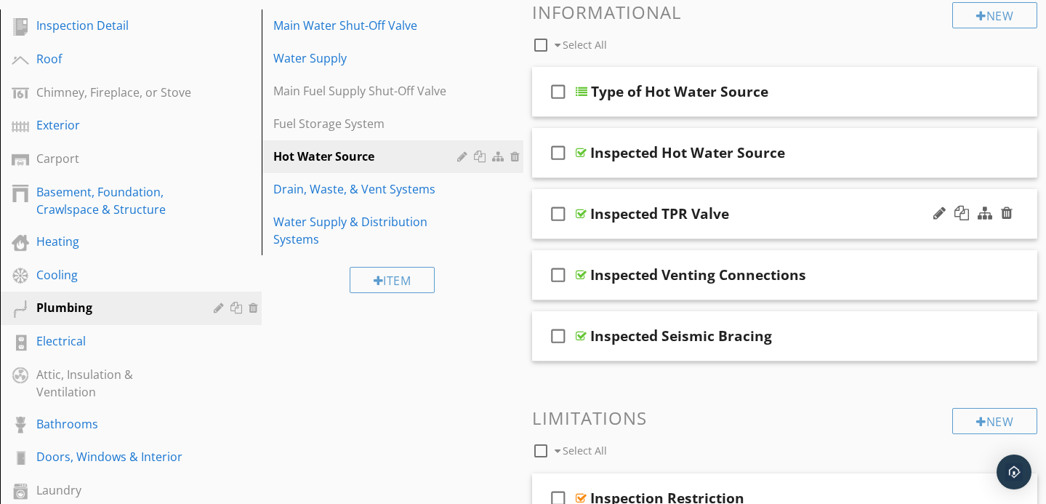
click at [757, 216] on div "Inspected TPR Valve" at bounding box center [769, 213] width 358 height 17
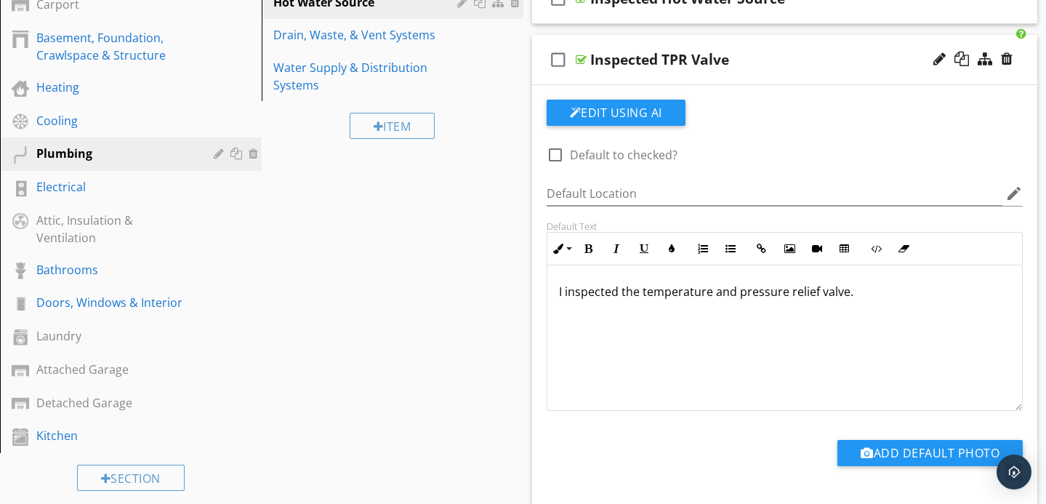
scroll to position [322, 0]
click at [774, 58] on div "Inspected TPR Valve" at bounding box center [769, 60] width 358 height 17
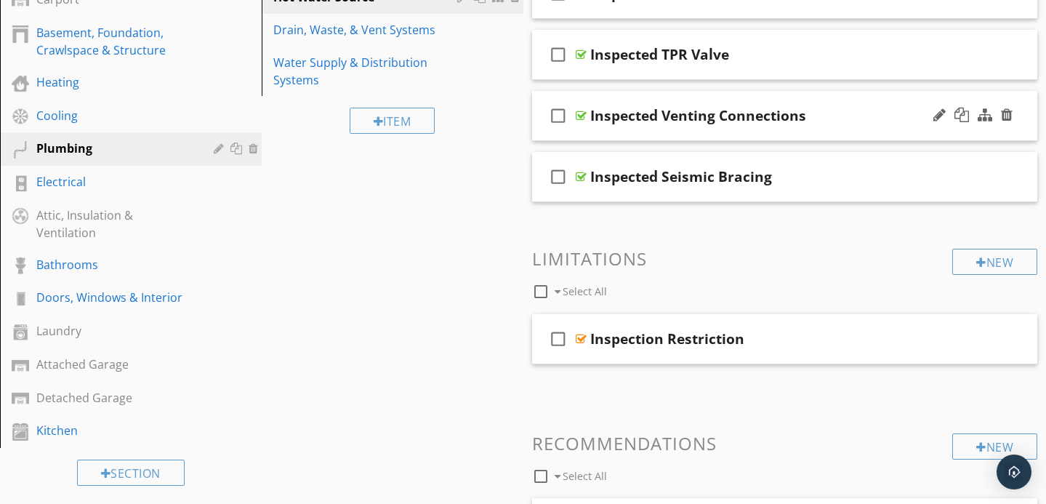
scroll to position [299, 0]
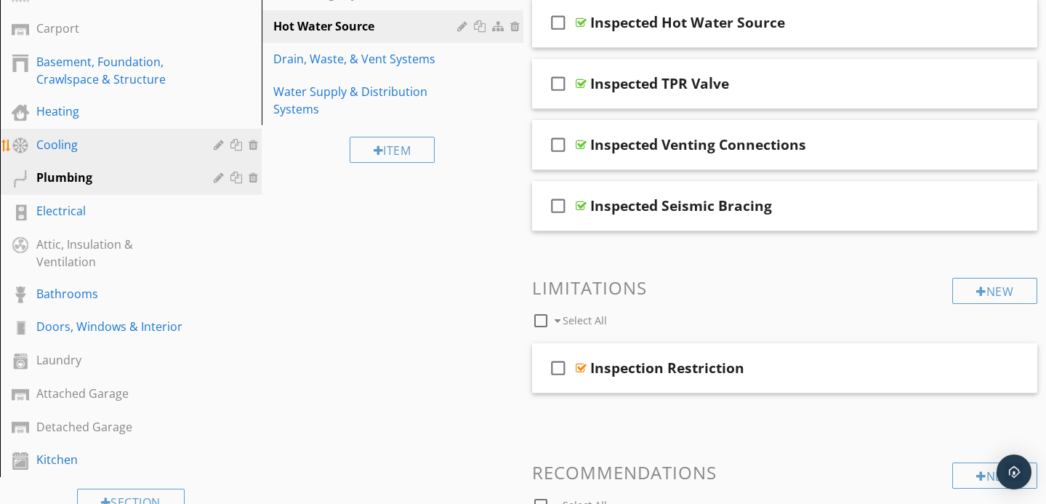
click at [113, 151] on div "Cooling" at bounding box center [114, 144] width 156 height 17
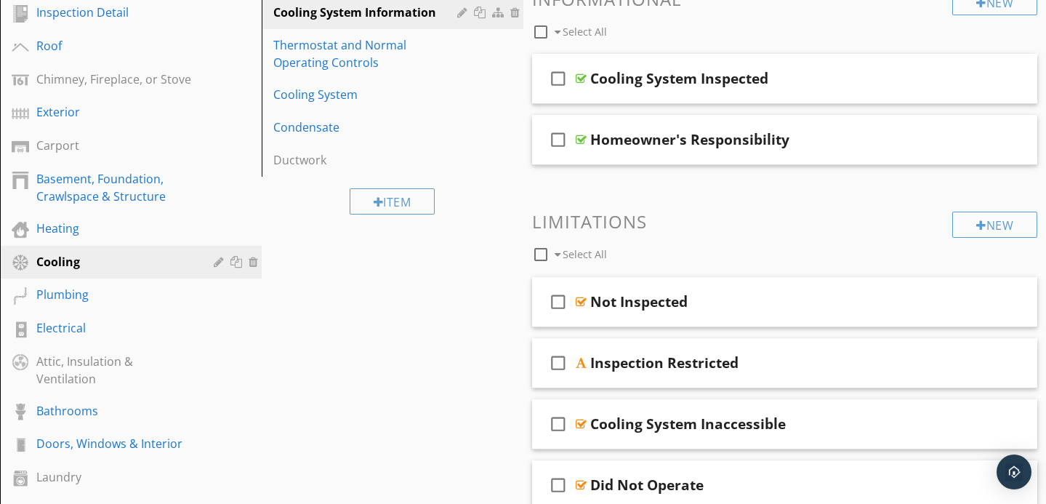
scroll to position [185, 0]
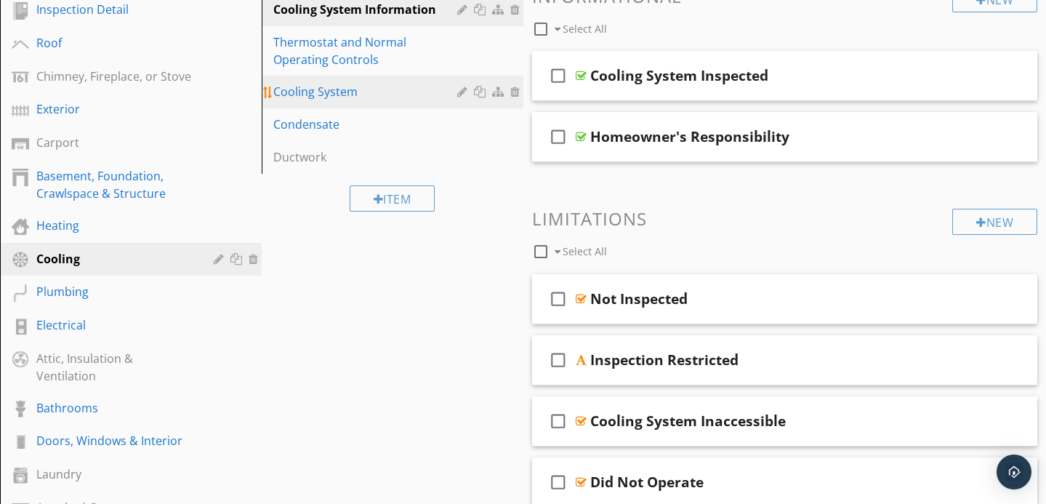
click at [388, 94] on div "Cooling System" at bounding box center [367, 91] width 188 height 17
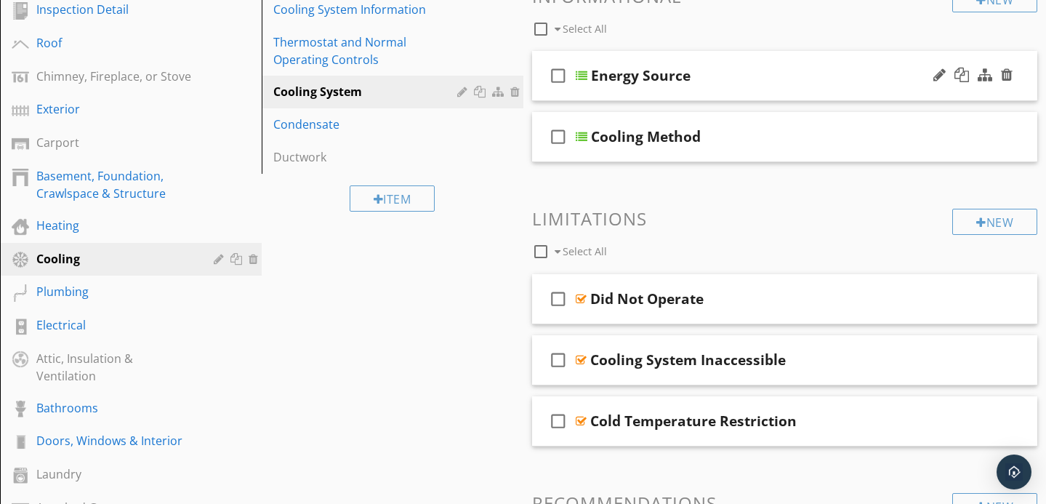
click at [764, 89] on div "check_box_outline_blank Energy Source" at bounding box center [785, 76] width 506 height 50
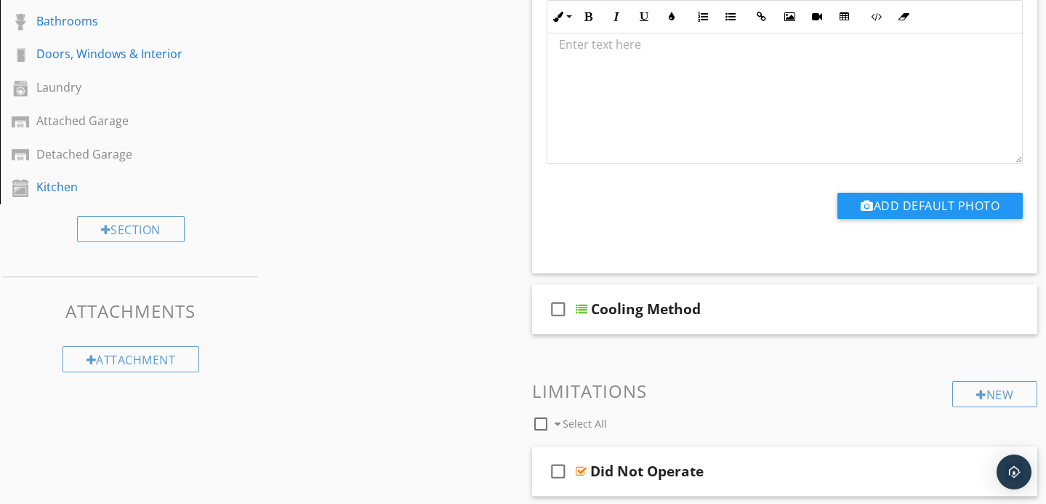
scroll to position [1, 0]
click at [767, 325] on div "check_box_outline_blank Cooling Method" at bounding box center [785, 309] width 506 height 50
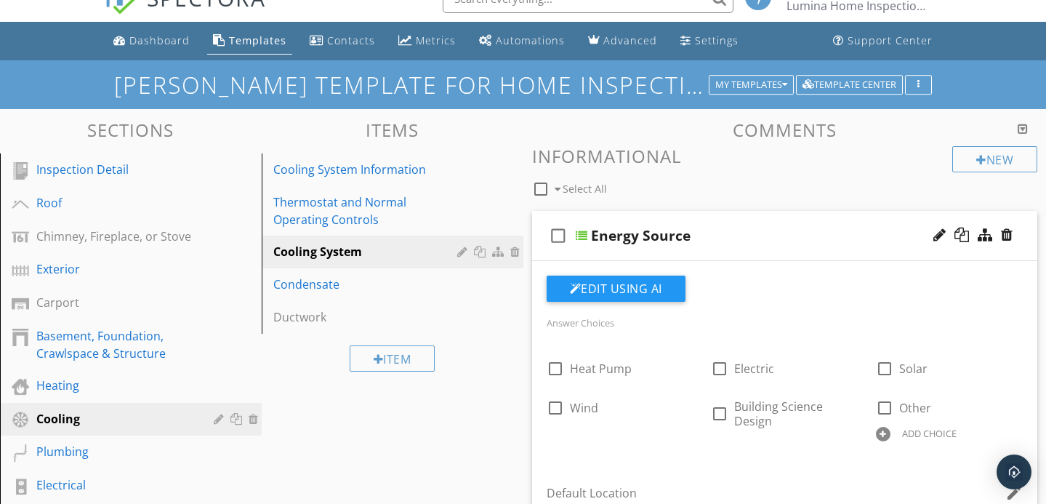
scroll to position [23, 0]
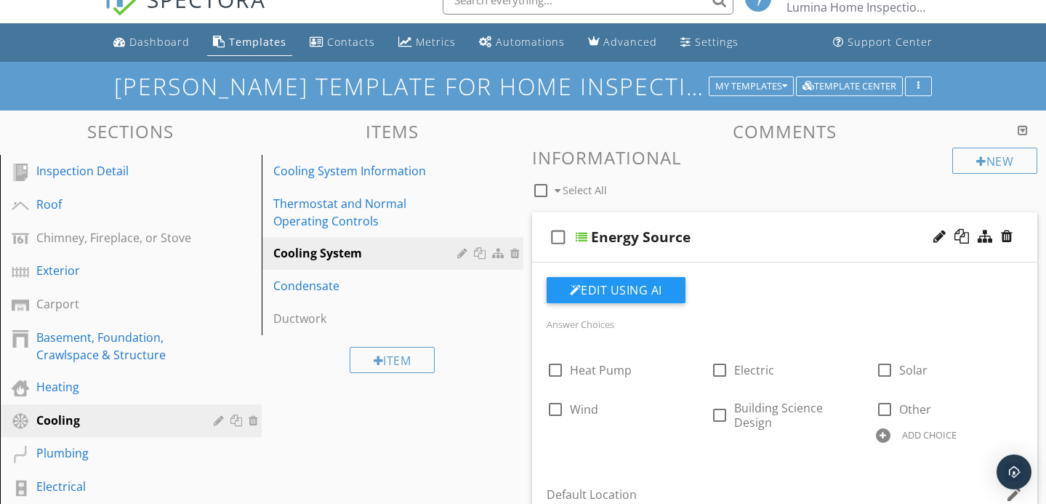
click at [734, 241] on div "Energy Source" at bounding box center [770, 236] width 358 height 17
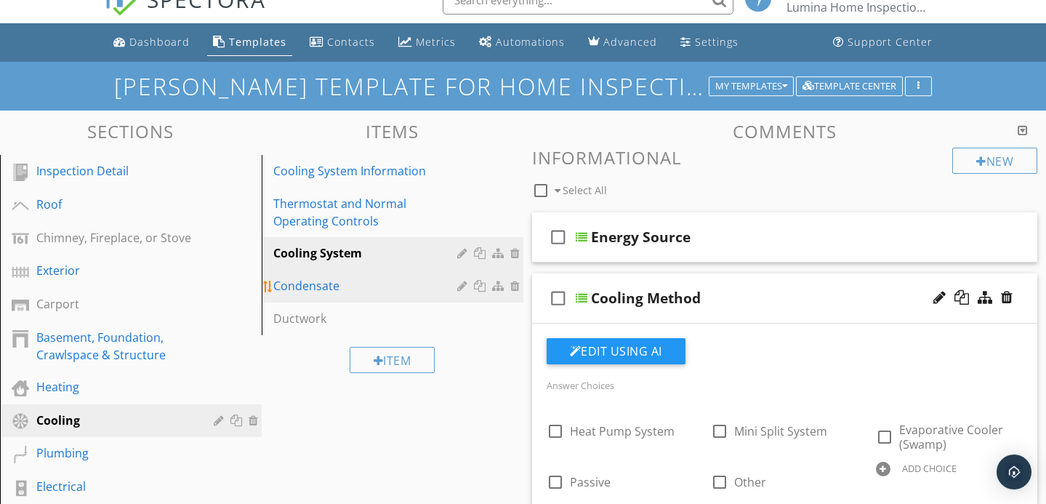
click at [388, 287] on div "Condensate" at bounding box center [367, 285] width 188 height 17
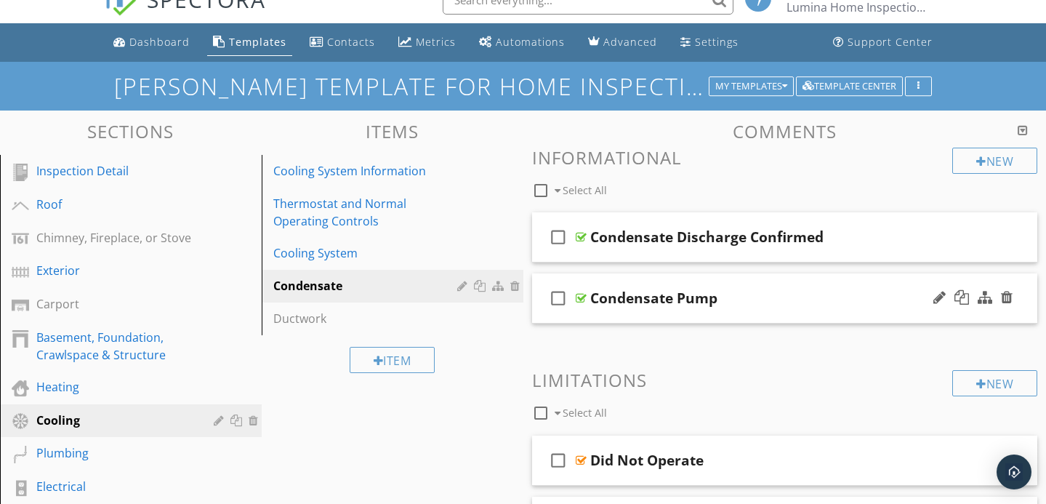
click at [767, 298] on div "Condensate Pump" at bounding box center [769, 297] width 358 height 17
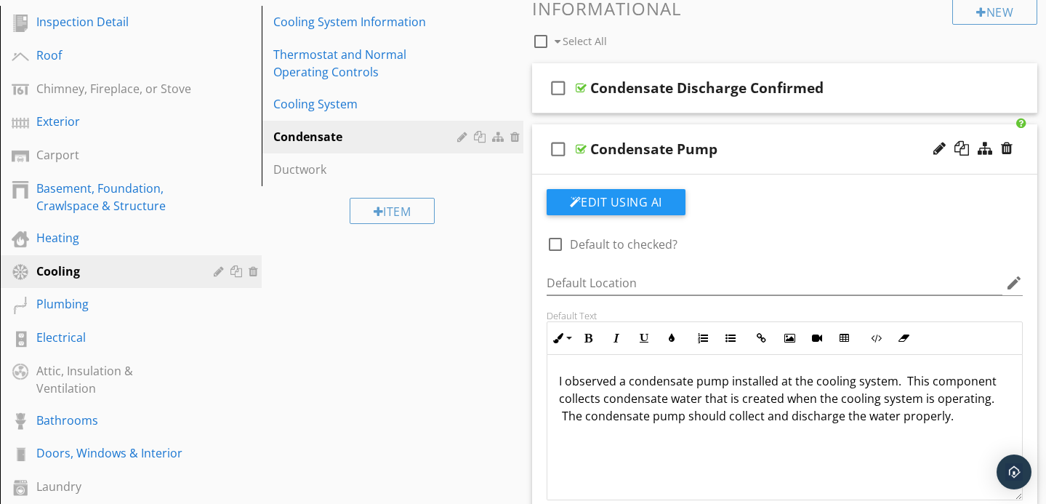
scroll to position [163, 0]
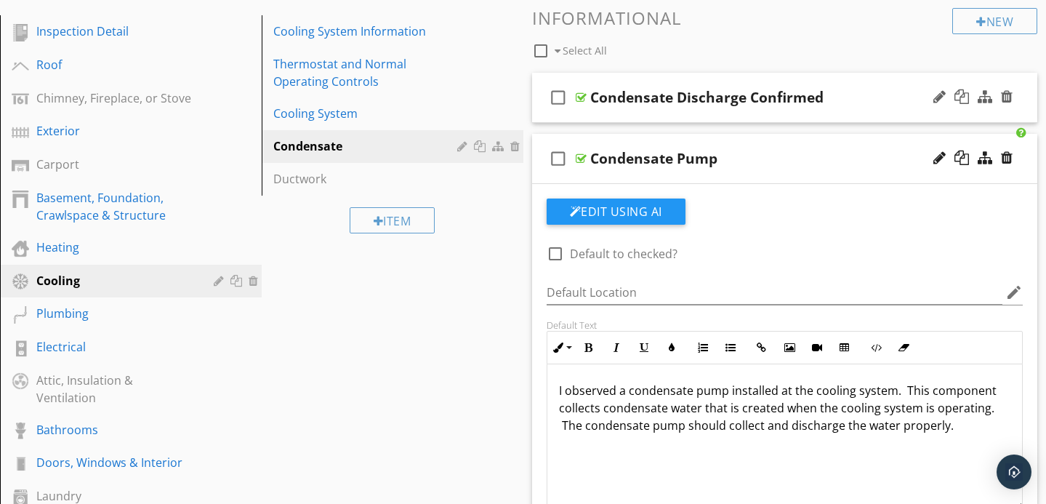
click at [855, 100] on div "Condensate Discharge Confirmed" at bounding box center [769, 97] width 358 height 17
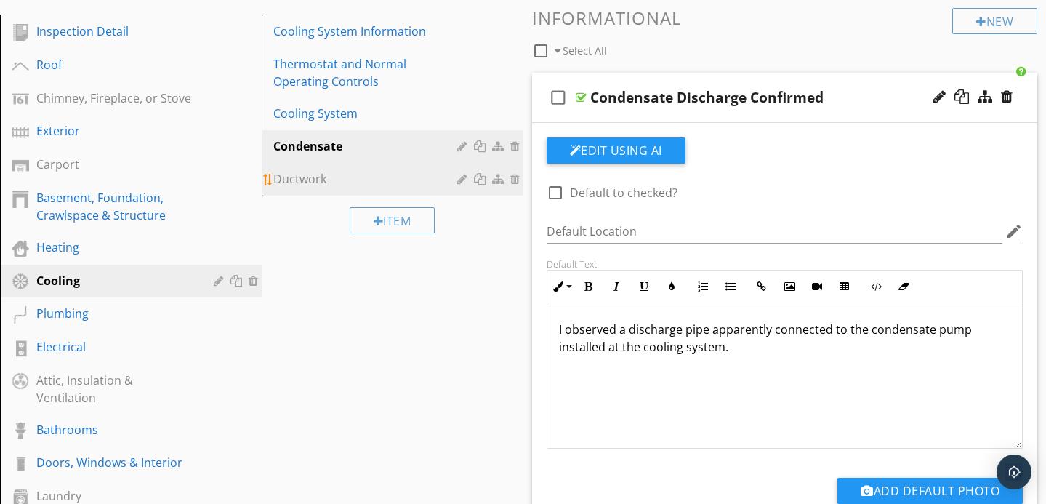
click at [370, 178] on div "Ductwork" at bounding box center [367, 178] width 188 height 17
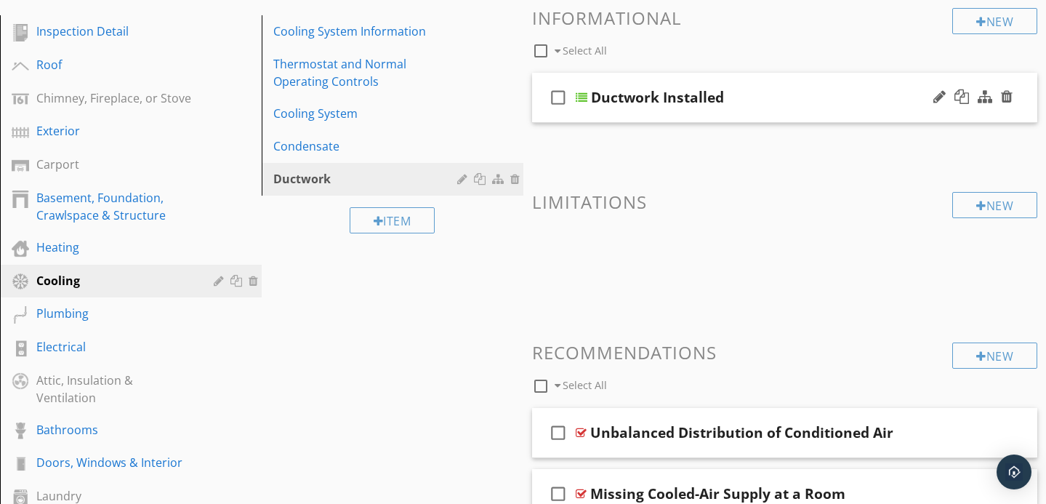
click at [753, 89] on div "Ductwork Installed" at bounding box center [770, 97] width 358 height 17
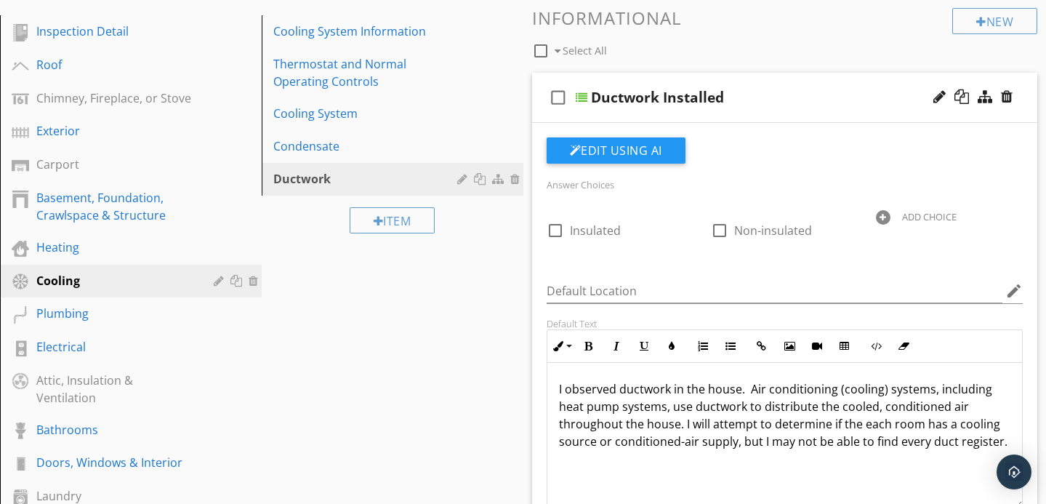
click at [756, 91] on div "Ductwork Installed" at bounding box center [770, 97] width 358 height 17
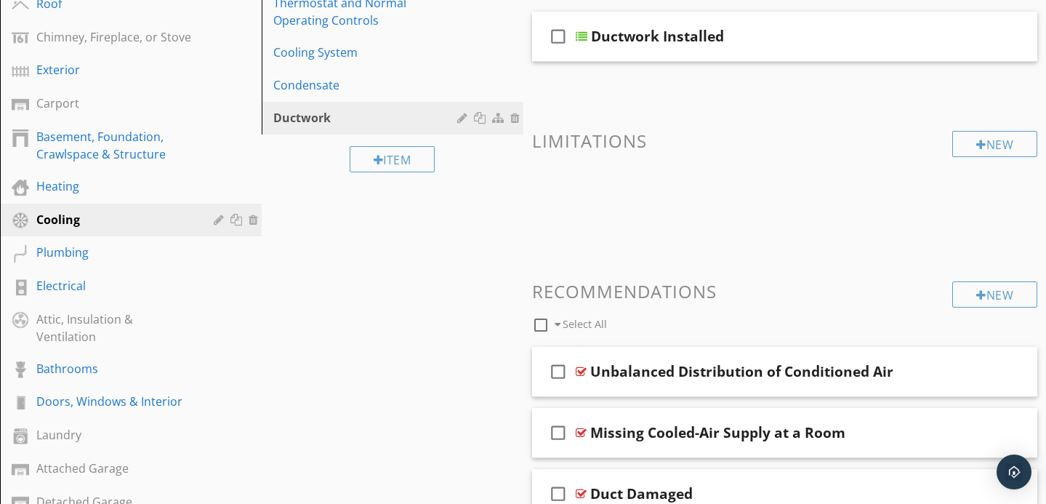
scroll to position [214, 0]
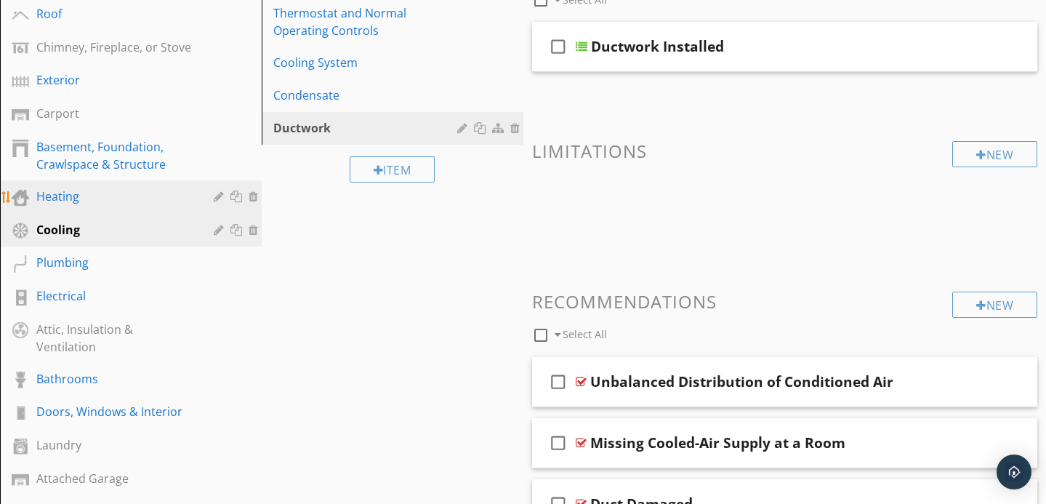
click at [143, 193] on div "Heating" at bounding box center [114, 196] width 156 height 17
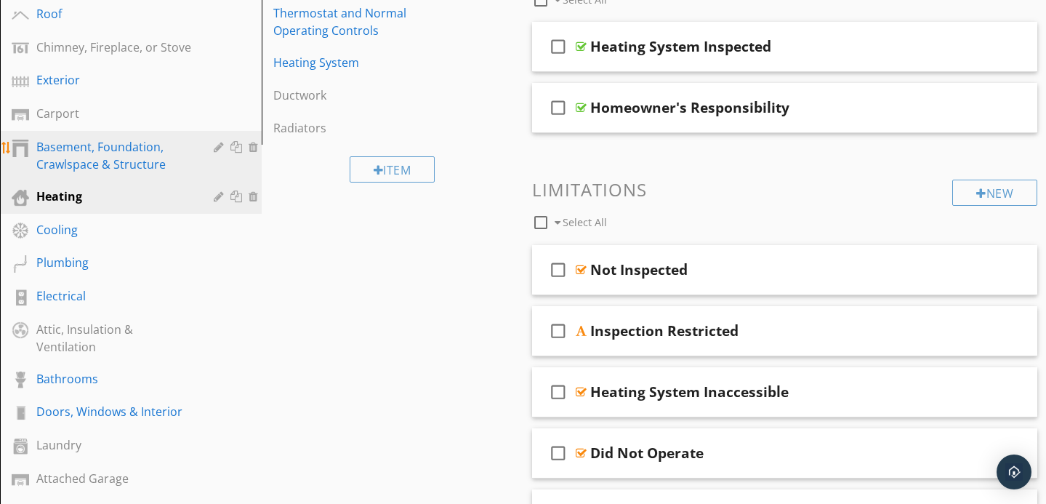
click at [114, 157] on div "Basement, Foundation, Crawlspace & Structure" at bounding box center [114, 155] width 156 height 35
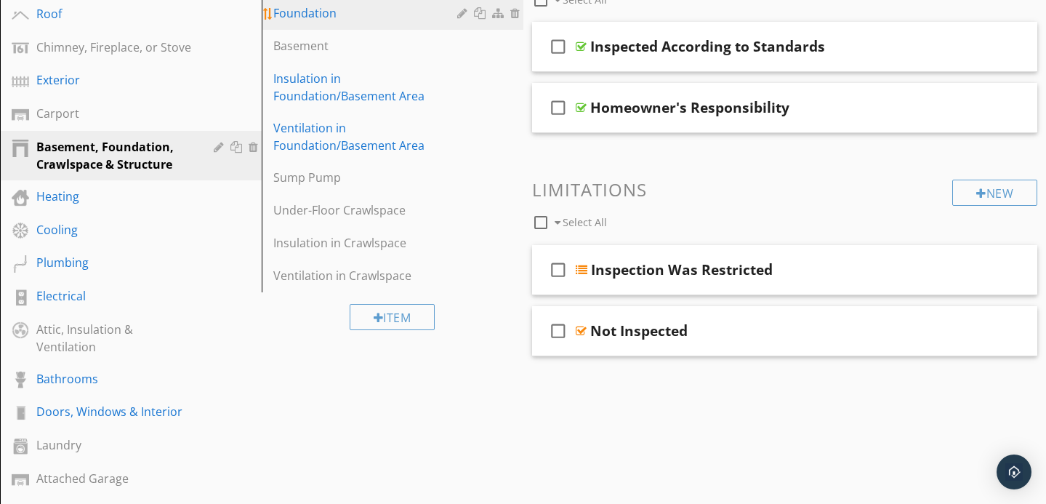
click at [359, 20] on div "Foundation" at bounding box center [367, 12] width 188 height 17
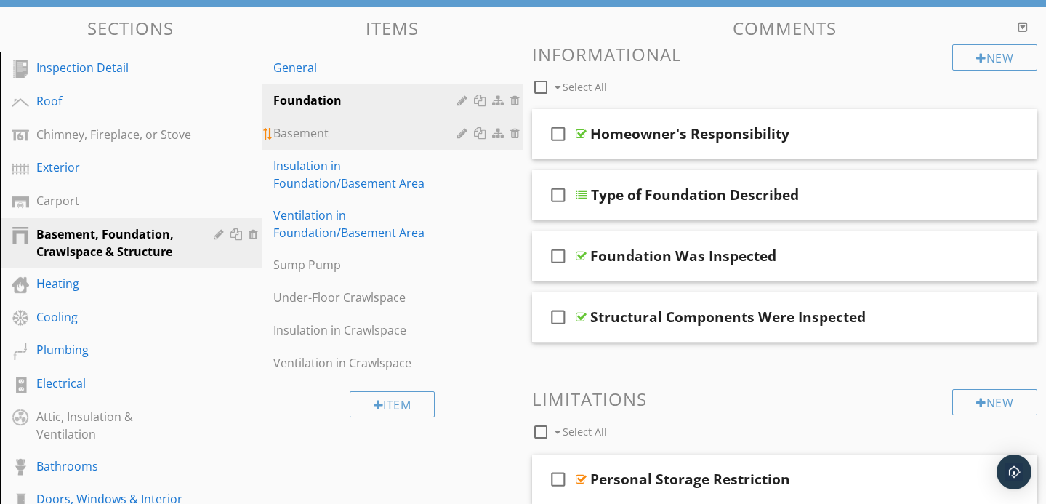
scroll to position [131, 0]
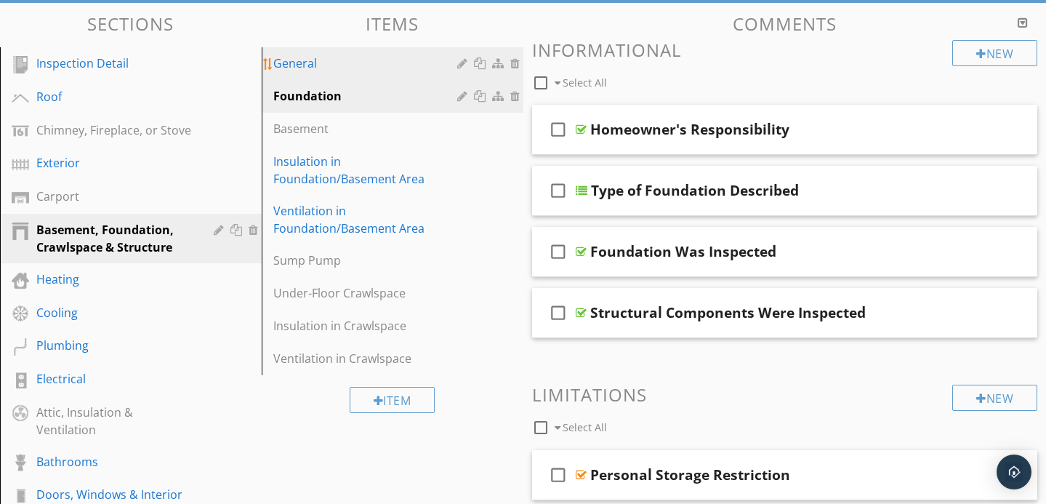
click at [361, 57] on div "General" at bounding box center [367, 63] width 188 height 17
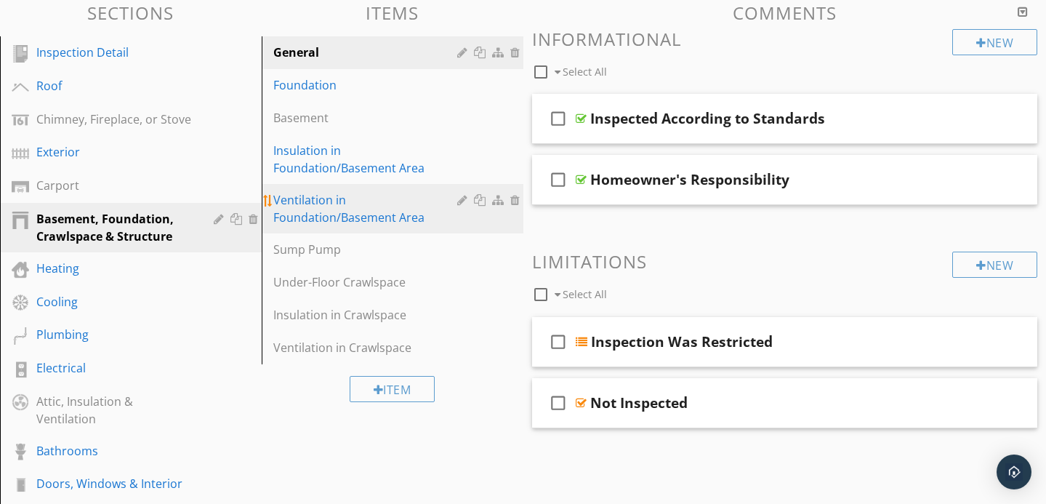
scroll to position [139, 0]
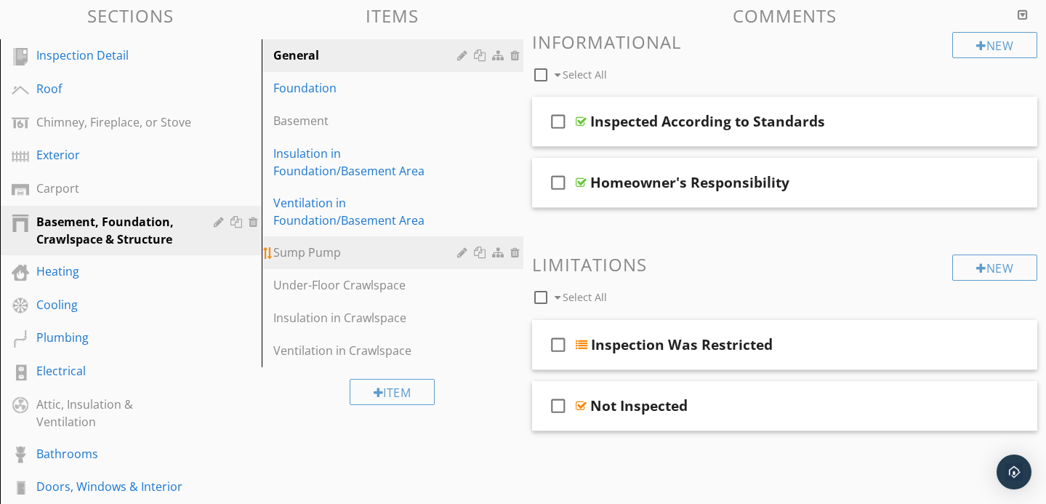
click at [358, 254] on div "Sump Pump" at bounding box center [367, 252] width 188 height 17
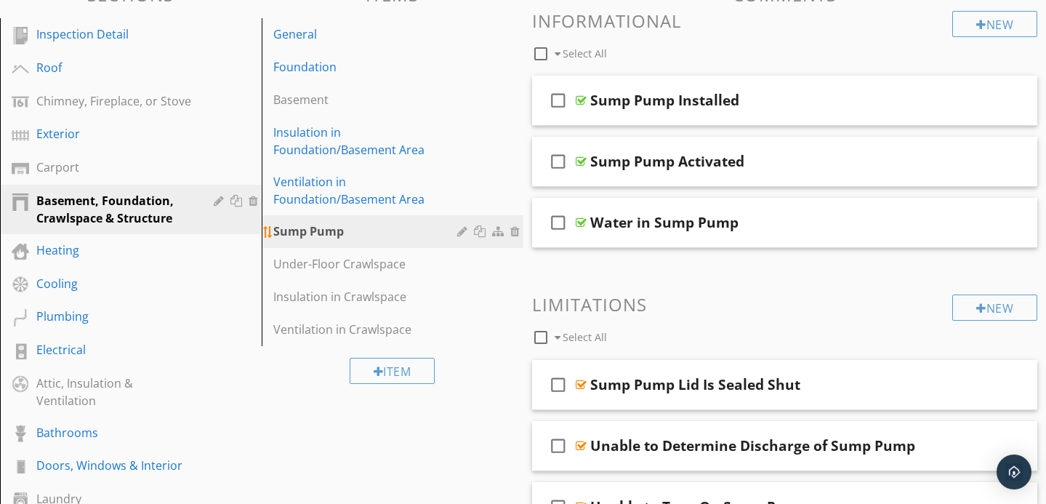
scroll to position [156, 0]
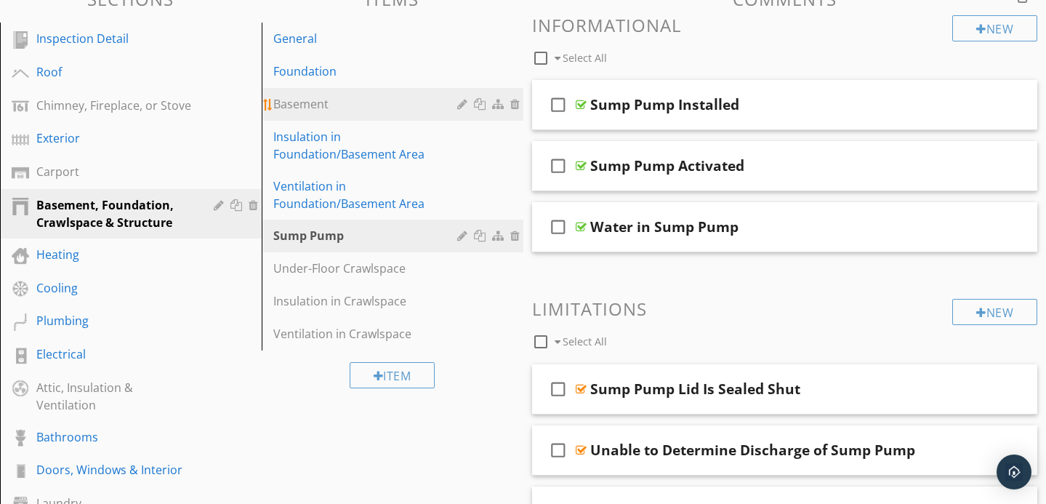
click at [354, 92] on link "Basement" at bounding box center [394, 104] width 257 height 32
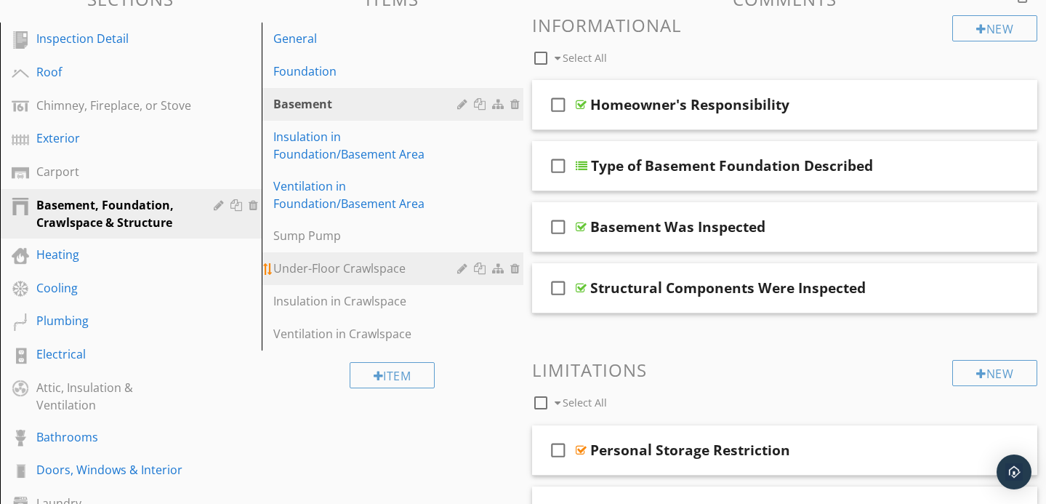
click at [312, 271] on div "Under-Floor Crawlspace" at bounding box center [367, 268] width 188 height 17
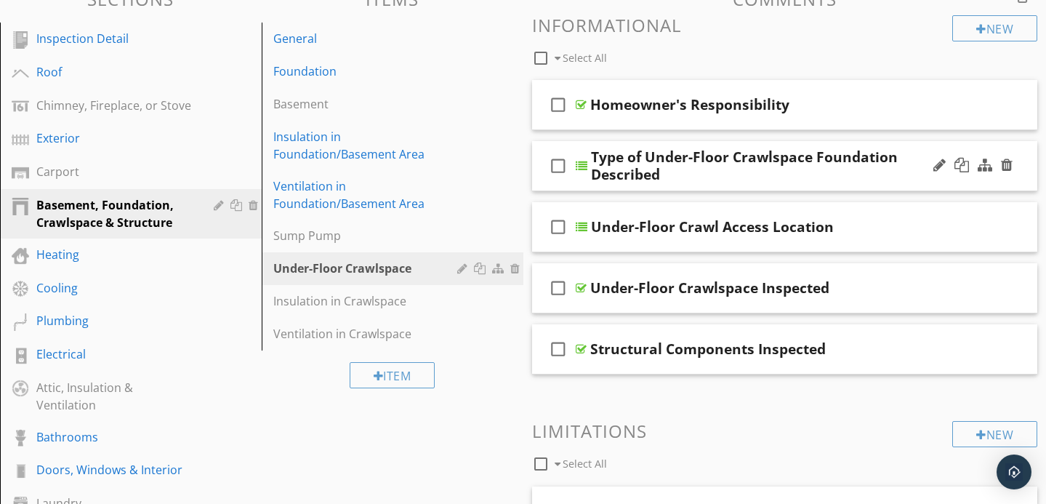
click at [735, 184] on div "check_box_outline_blank Type of Under-Floor Crawlspace Foundation Described" at bounding box center [785, 166] width 506 height 50
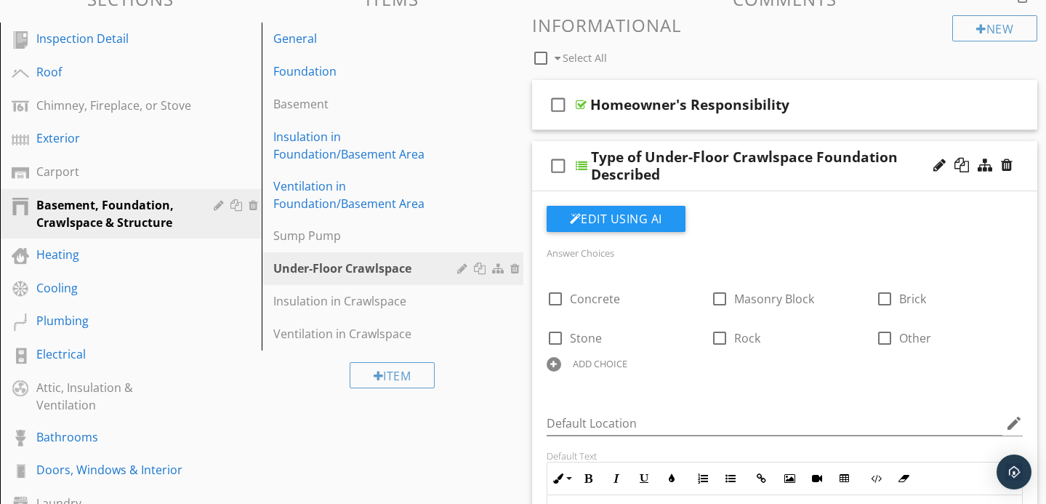
click at [734, 175] on div "Type of Under-Floor Crawlspace Foundation Described" at bounding box center [770, 165] width 358 height 35
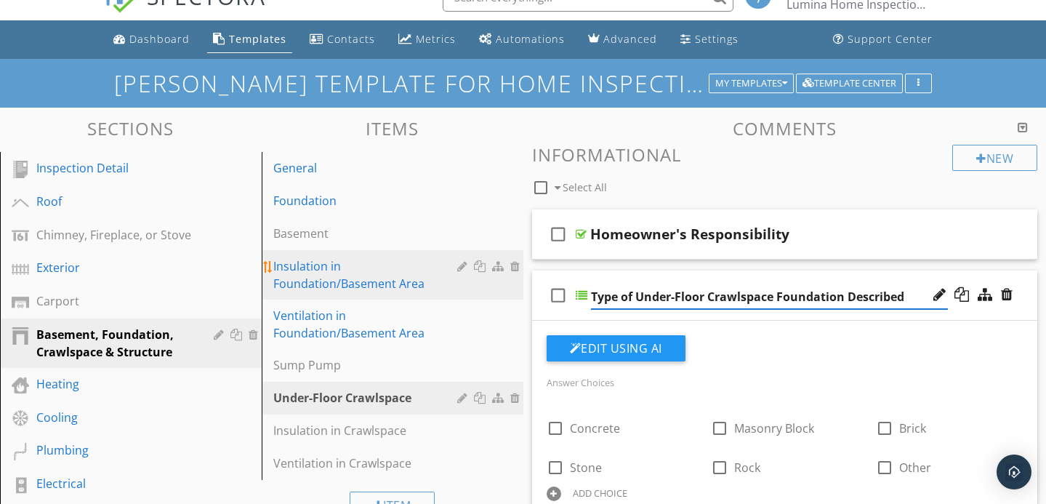
scroll to position [0, 0]
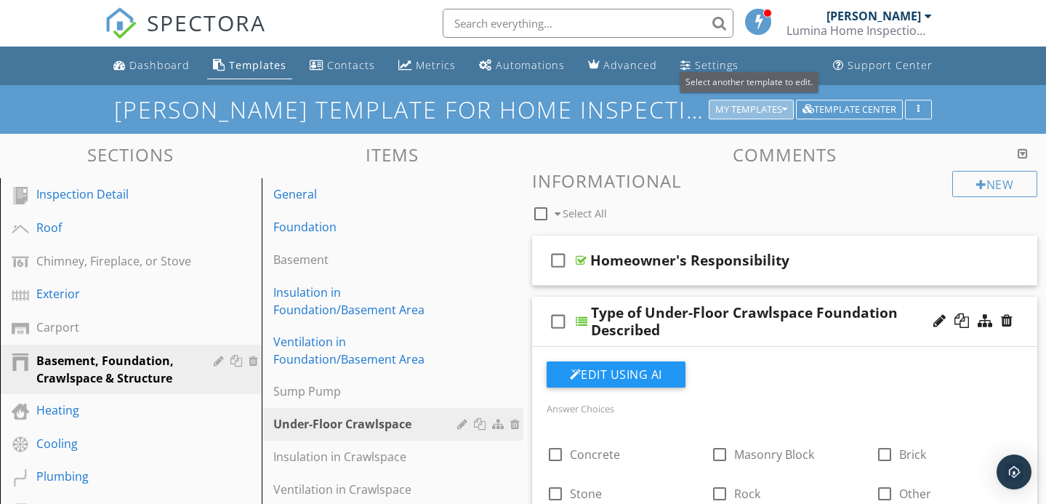
click at [737, 113] on div "My Templates" at bounding box center [752, 110] width 72 height 10
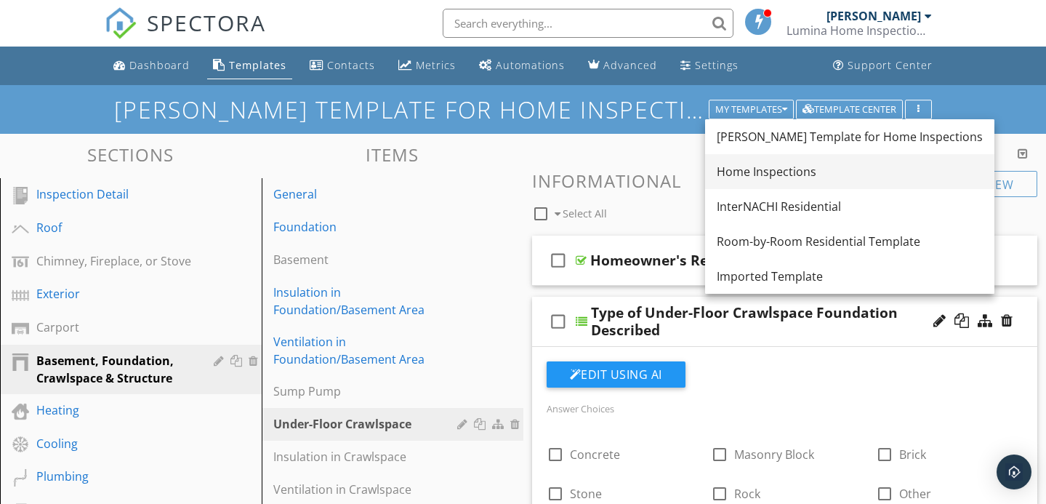
click at [780, 172] on div "Home Inspections" at bounding box center [850, 171] width 266 height 17
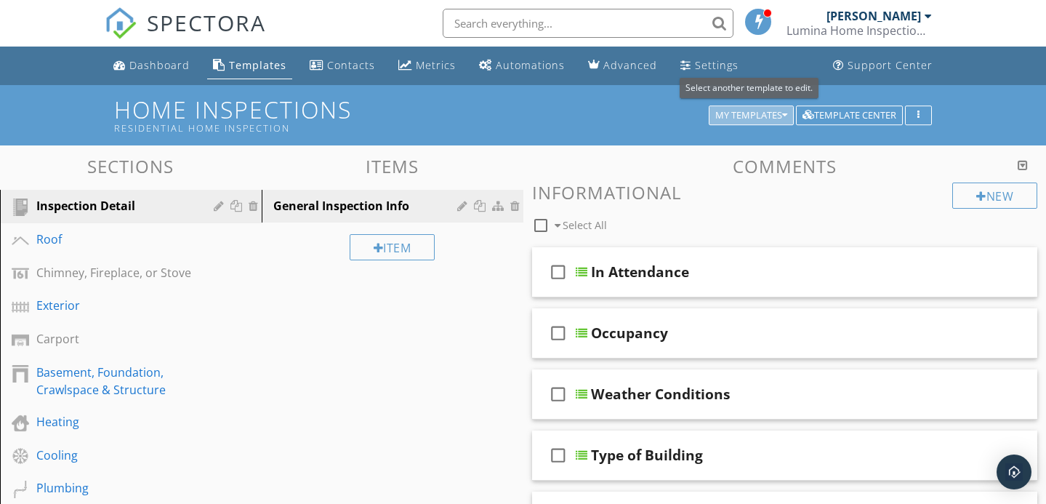
click at [752, 120] on div "My Templates" at bounding box center [752, 116] width 72 height 10
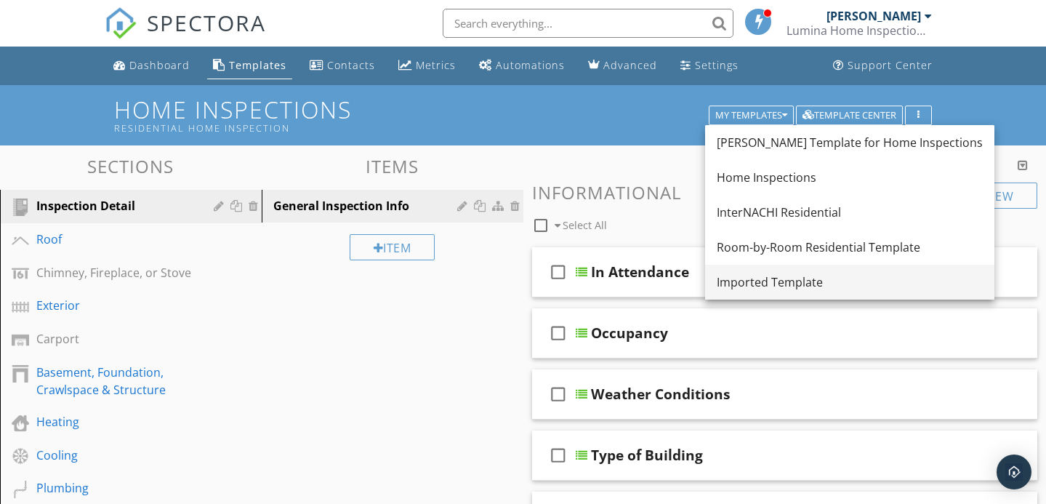
click at [778, 279] on div "Imported Template" at bounding box center [850, 281] width 266 height 17
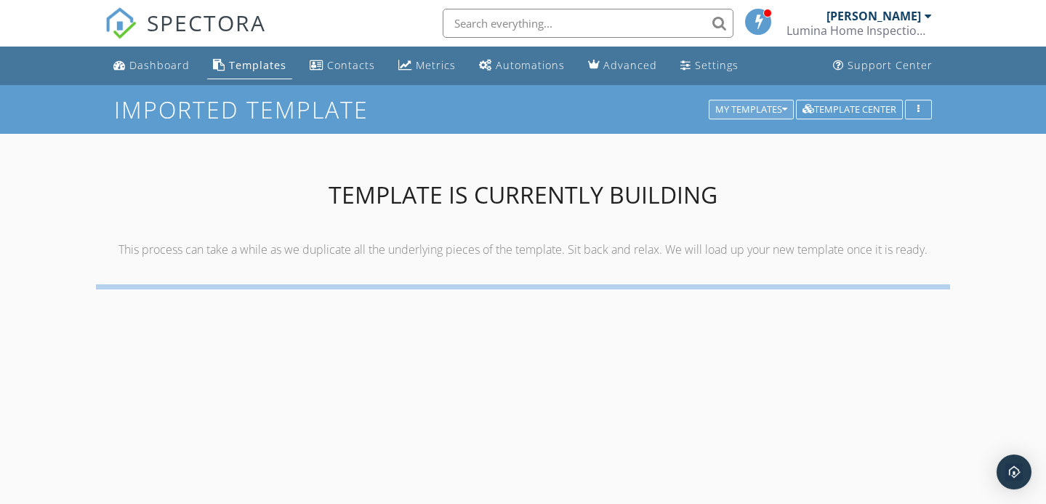
click at [725, 113] on div "My Templates" at bounding box center [752, 110] width 72 height 10
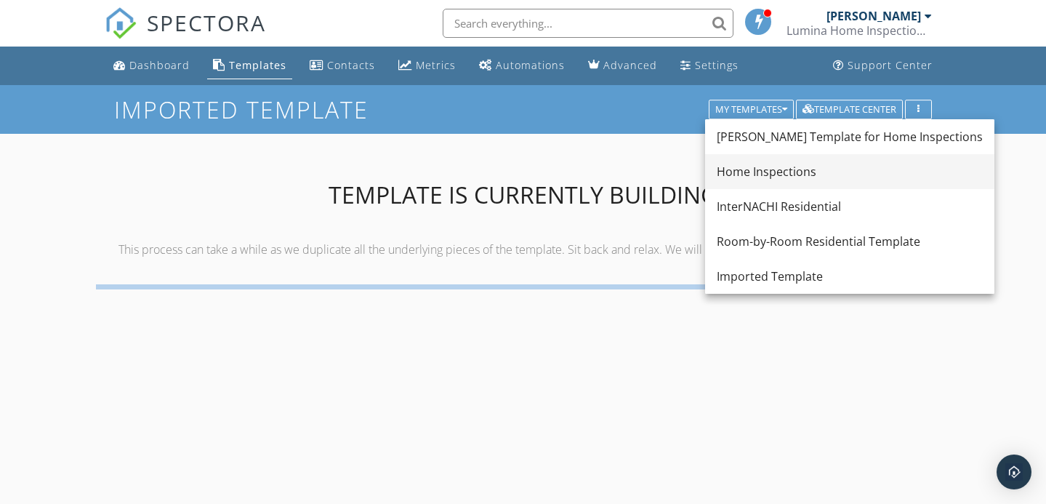
click at [757, 178] on div "Home Inspections" at bounding box center [850, 171] width 266 height 17
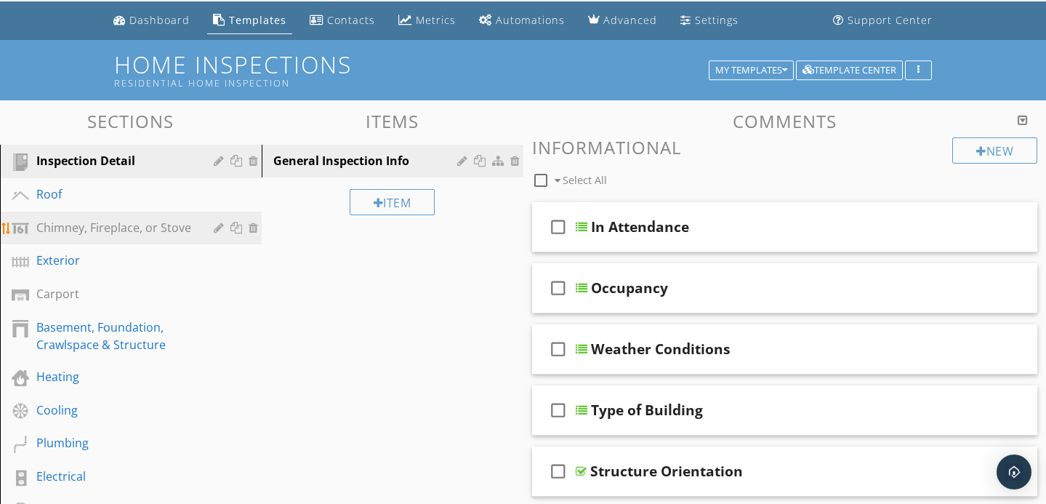
scroll to position [47, 0]
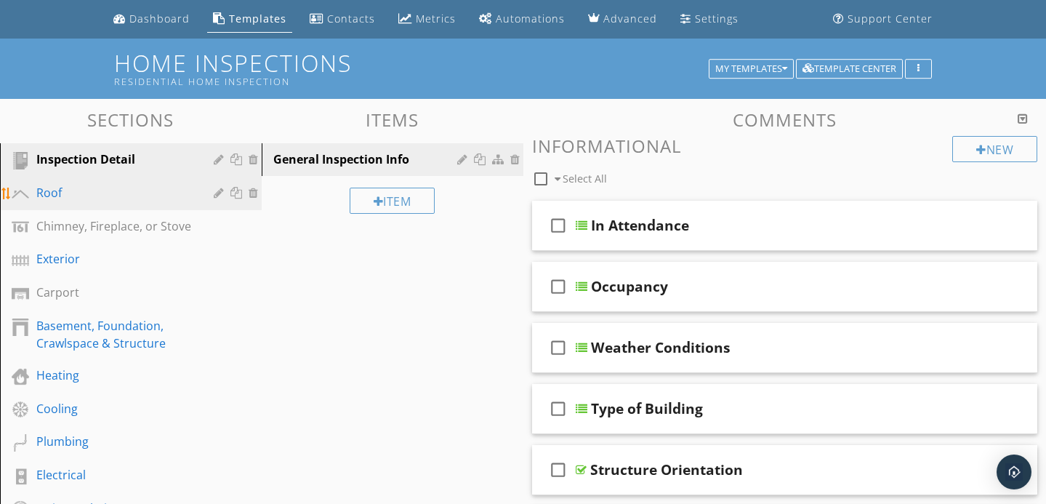
click at [125, 193] on div "Roof" at bounding box center [114, 192] width 156 height 17
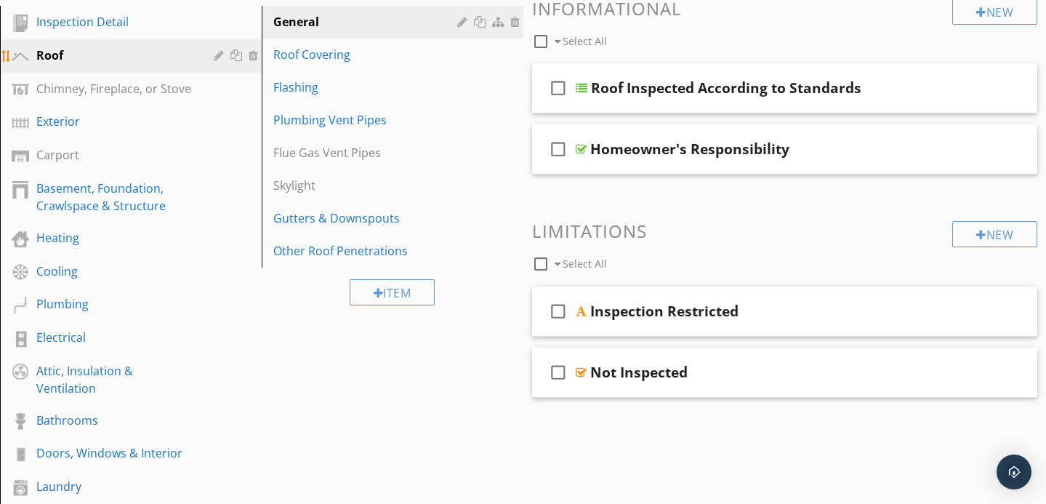
scroll to position [190, 0]
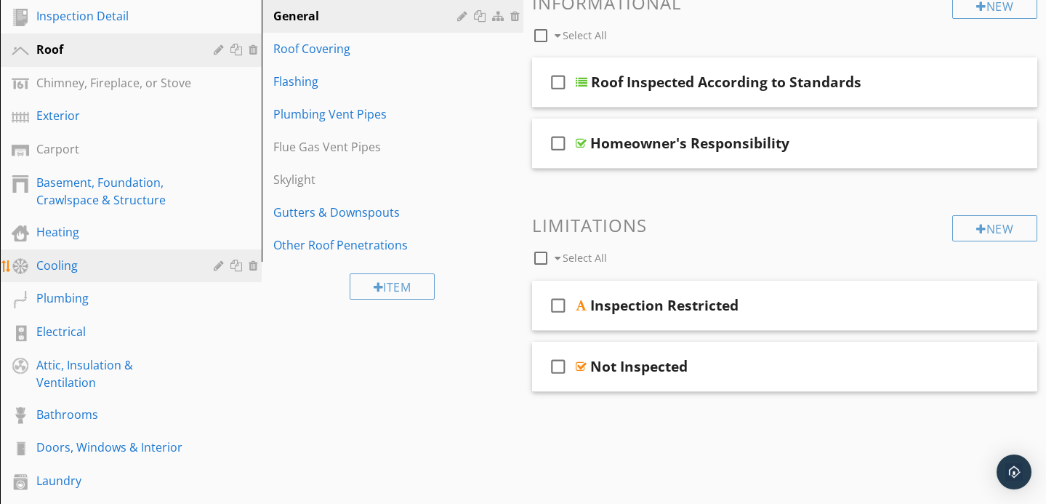
click at [116, 268] on div "Cooling" at bounding box center [114, 265] width 156 height 17
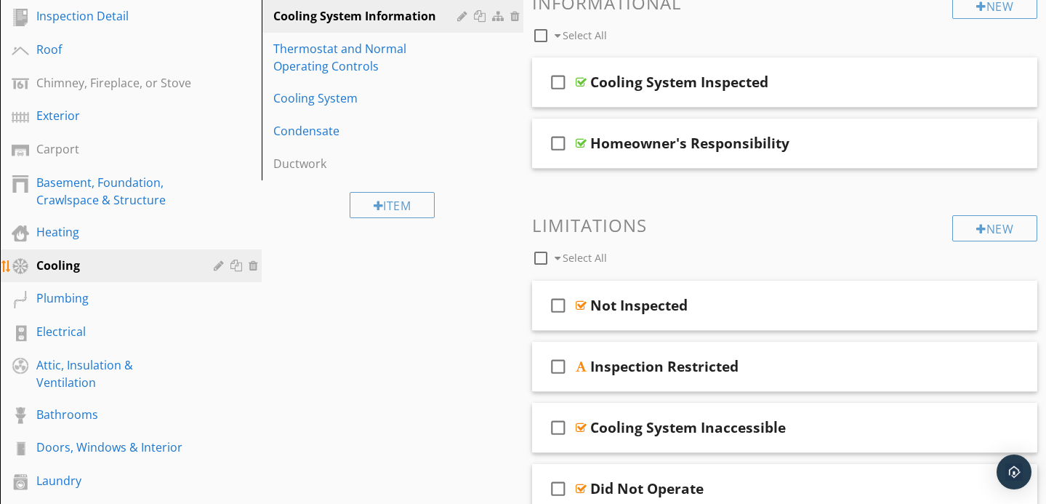
click at [214, 266] on div at bounding box center [221, 266] width 14 height 12
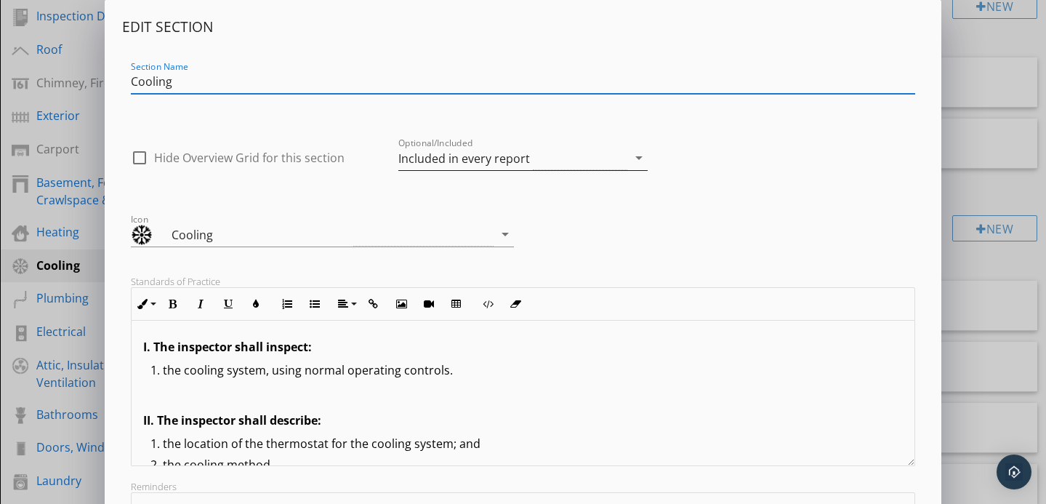
click at [486, 162] on div "Included in every report" at bounding box center [464, 158] width 132 height 13
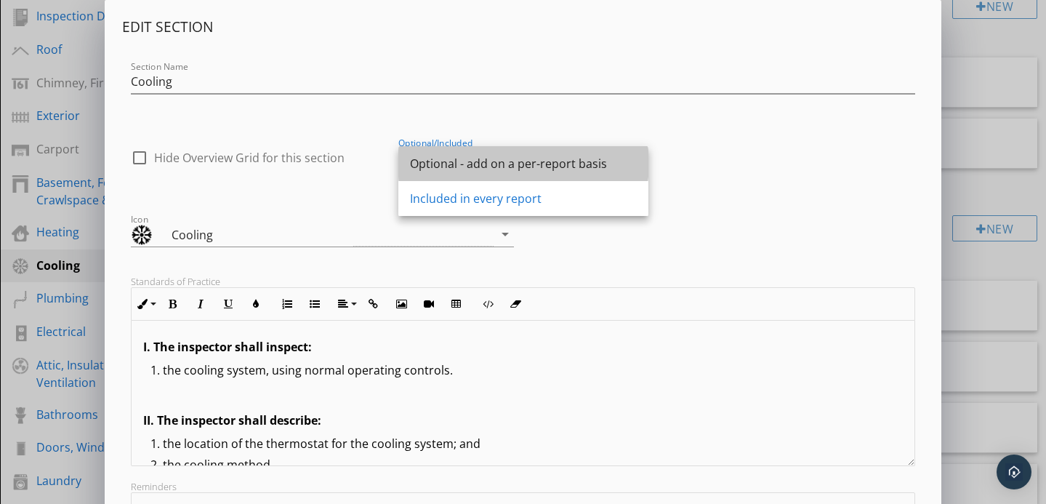
click at [486, 162] on div "Optional - add on a per-report basis" at bounding box center [523, 163] width 227 height 17
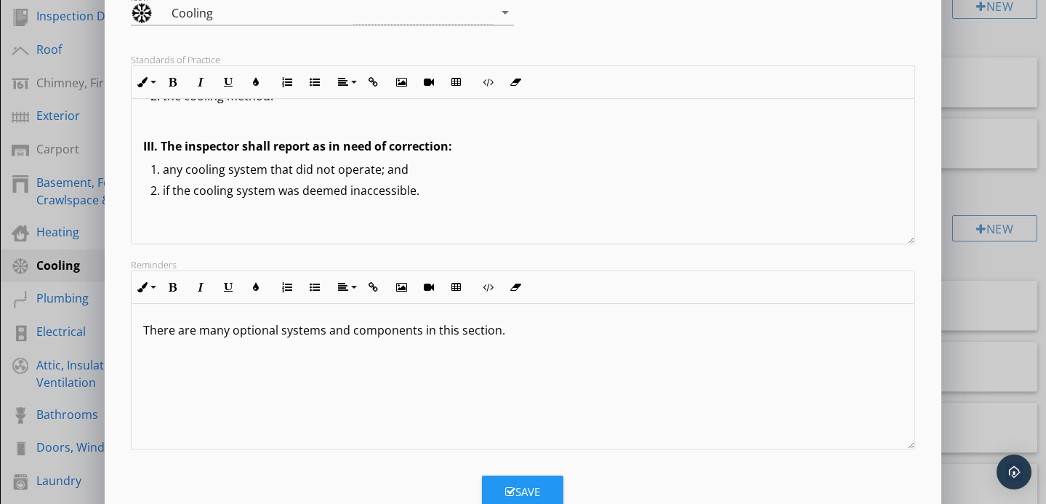
scroll to position [266, 0]
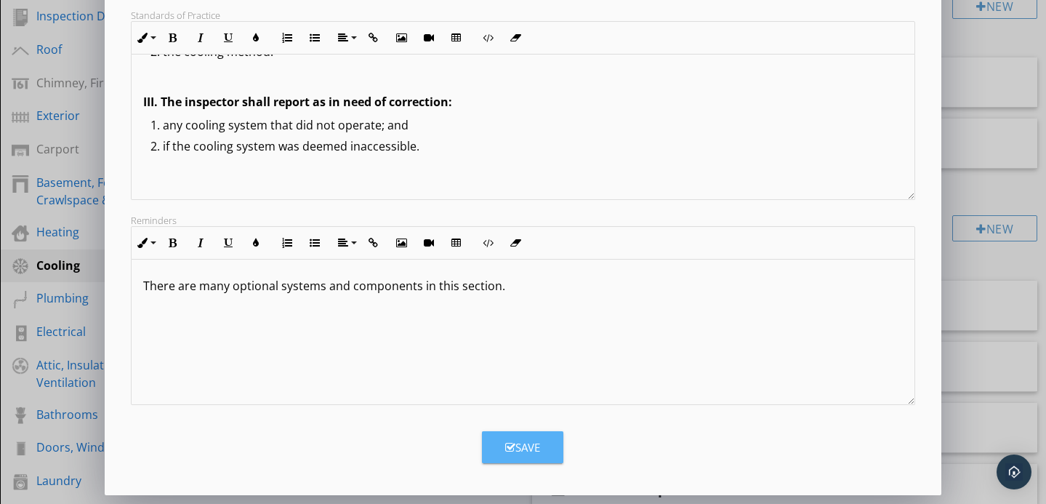
click at [502, 444] on button "Save" at bounding box center [522, 447] width 81 height 32
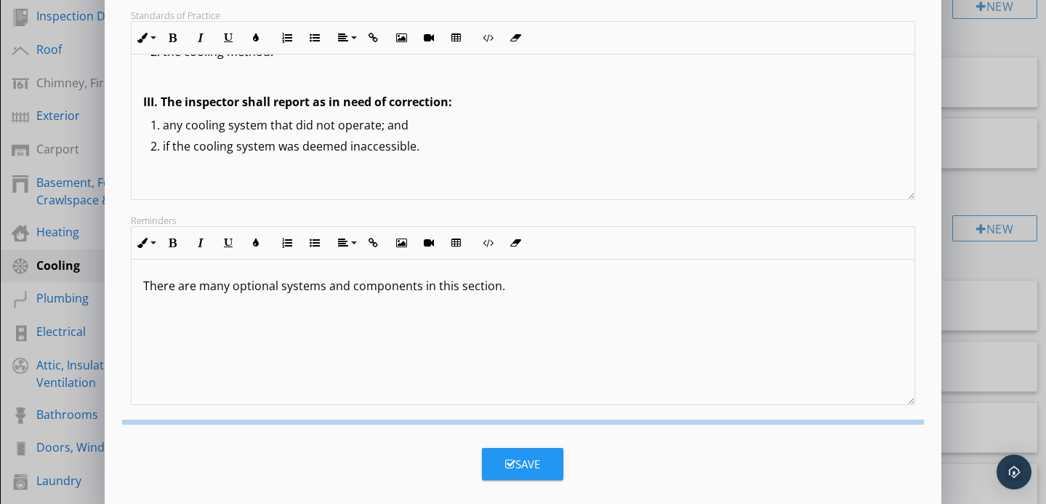
scroll to position [108, 0]
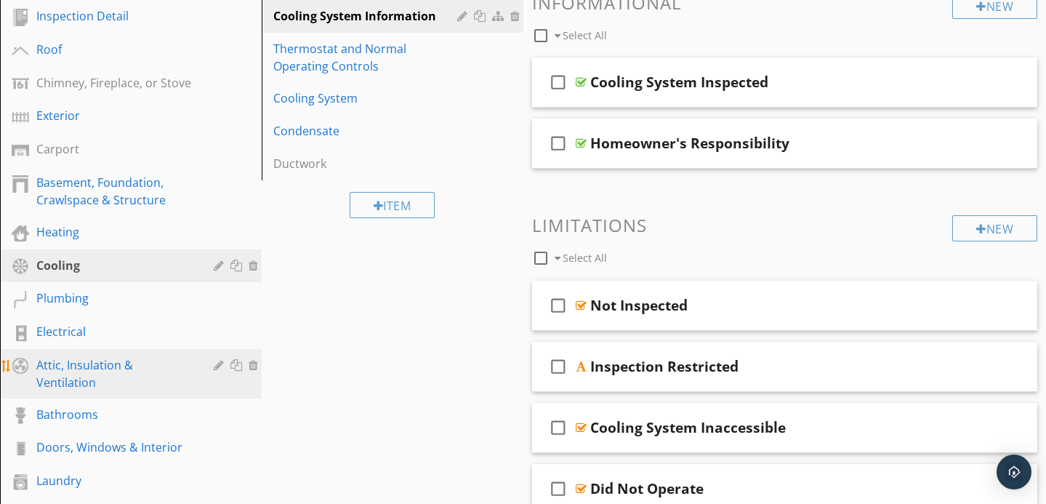
click at [145, 370] on div "Attic, Insulation & Ventilation" at bounding box center [114, 373] width 156 height 35
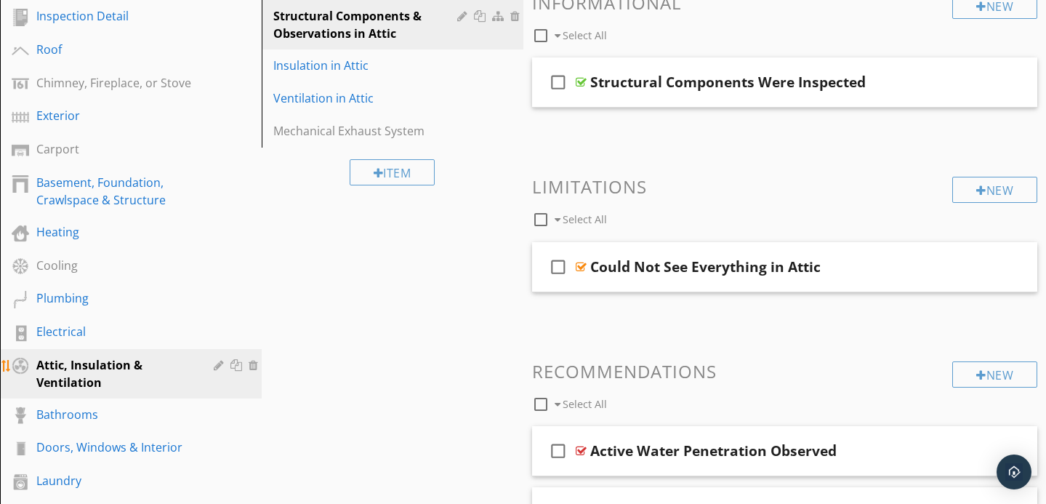
click at [217, 366] on div at bounding box center [221, 365] width 14 height 12
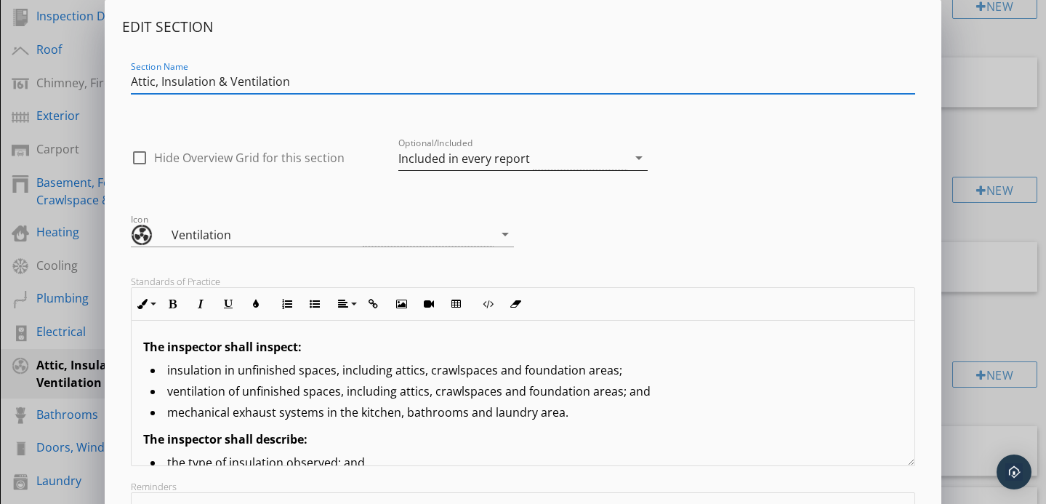
click at [443, 164] on div "Included in every report" at bounding box center [464, 158] width 132 height 13
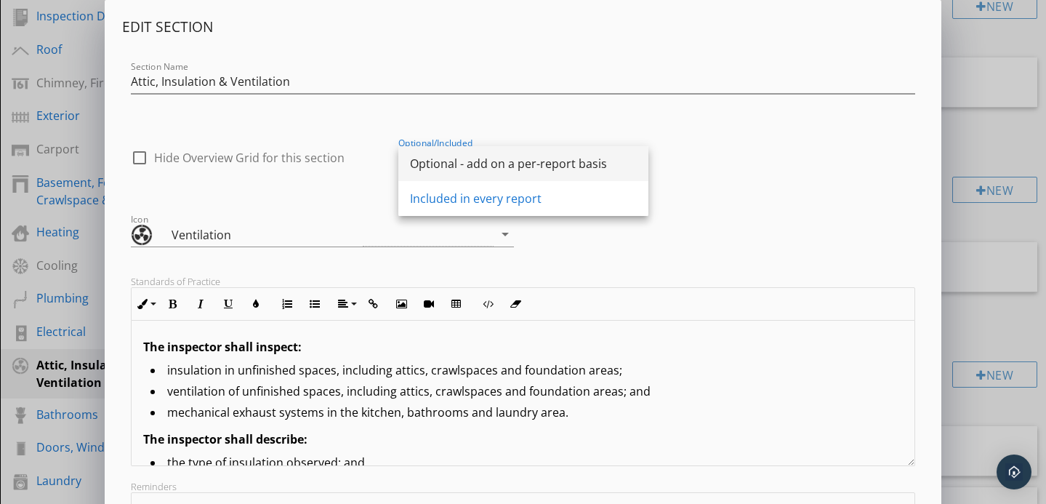
click at [460, 165] on div "Optional - add on a per-report basis" at bounding box center [523, 163] width 227 height 17
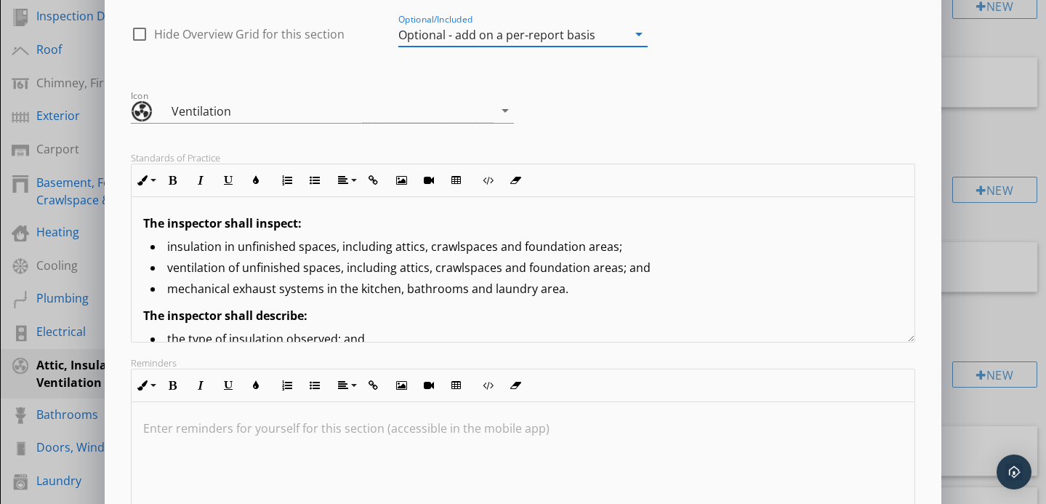
scroll to position [266, 0]
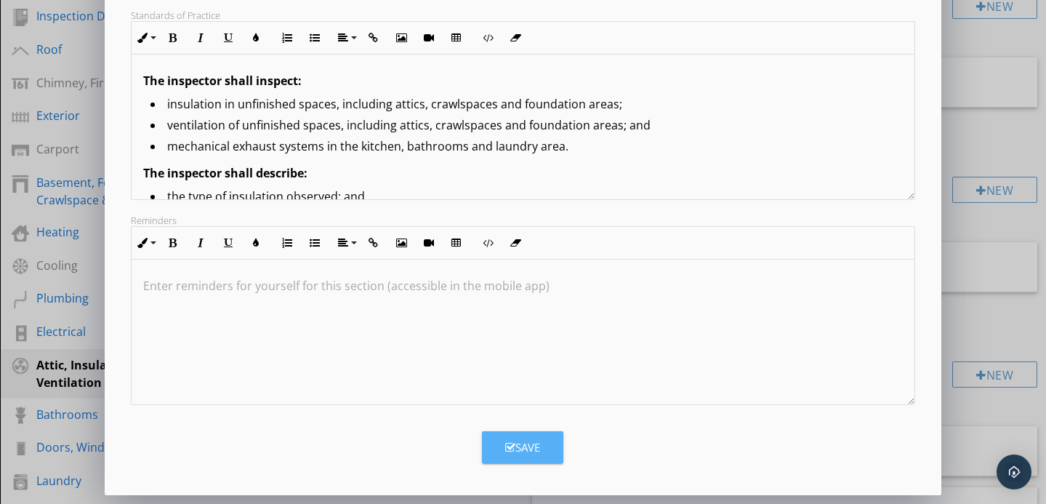
click at [523, 451] on div "Save" at bounding box center [522, 447] width 35 height 17
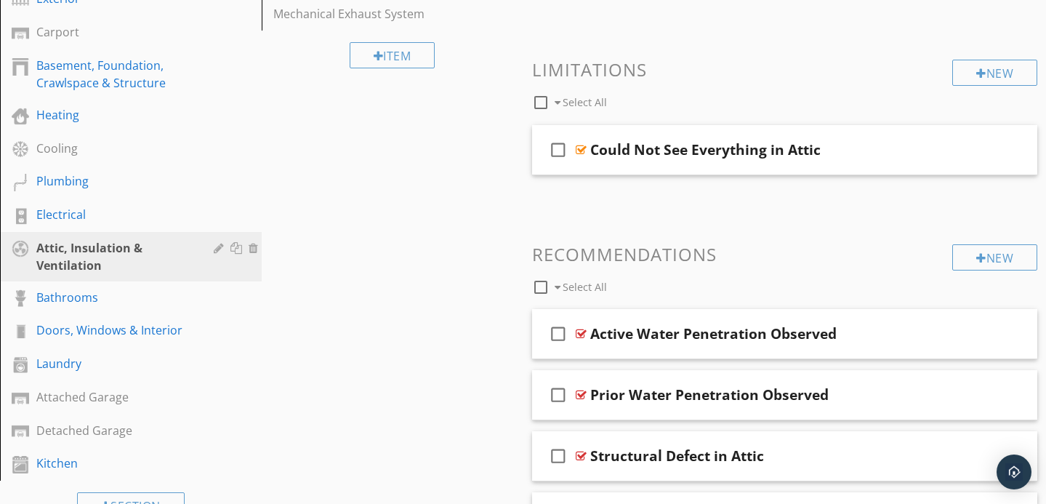
scroll to position [293, 0]
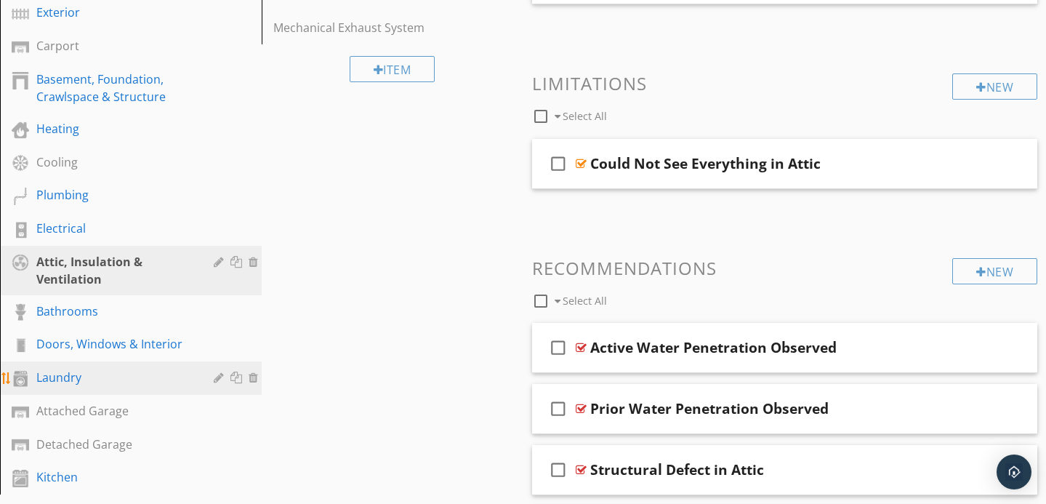
click at [215, 377] on div at bounding box center [221, 378] width 14 height 12
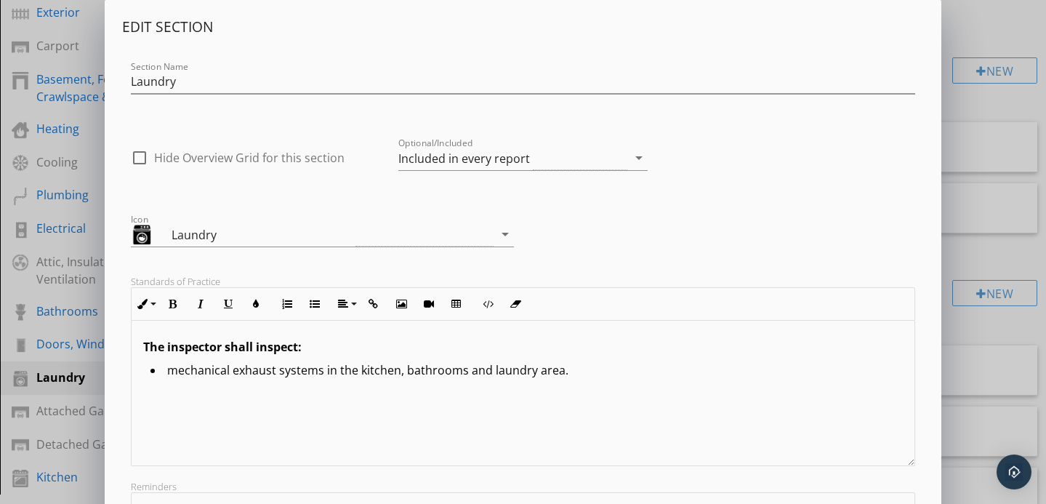
click at [460, 175] on div "Optional/Included Included in every report arrow_drop_down" at bounding box center [523, 165] width 250 height 39
click at [454, 163] on div "Included in every report" at bounding box center [464, 158] width 132 height 13
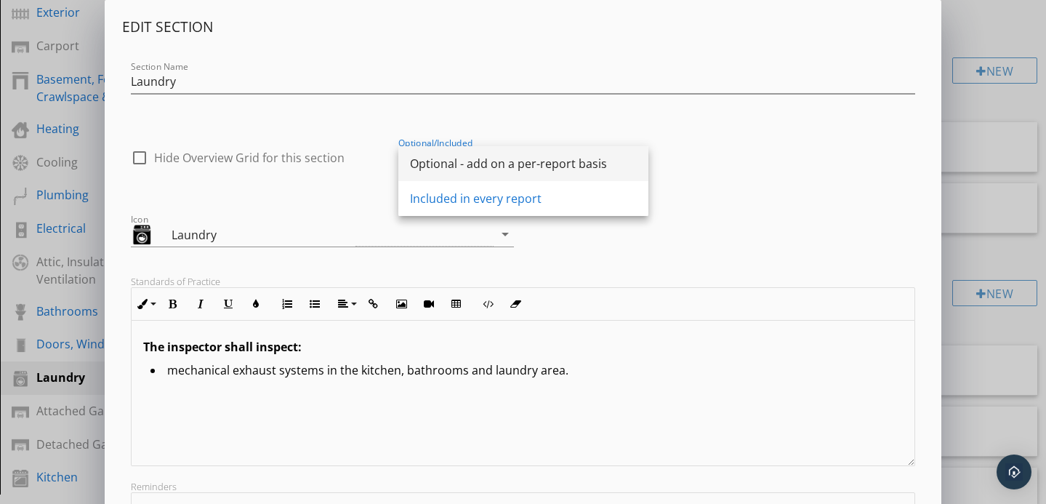
click at [467, 169] on div "Optional - add on a per-report basis" at bounding box center [523, 163] width 227 height 17
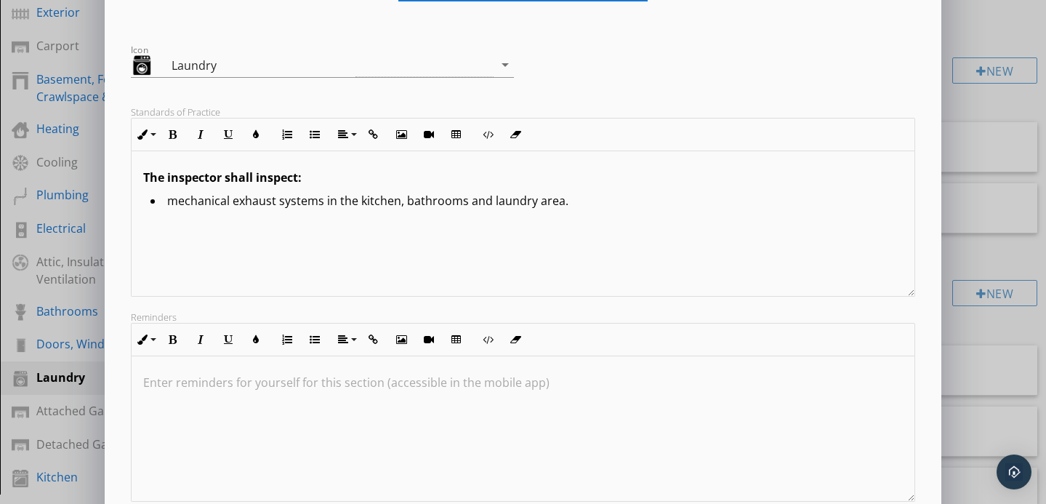
scroll to position [266, 0]
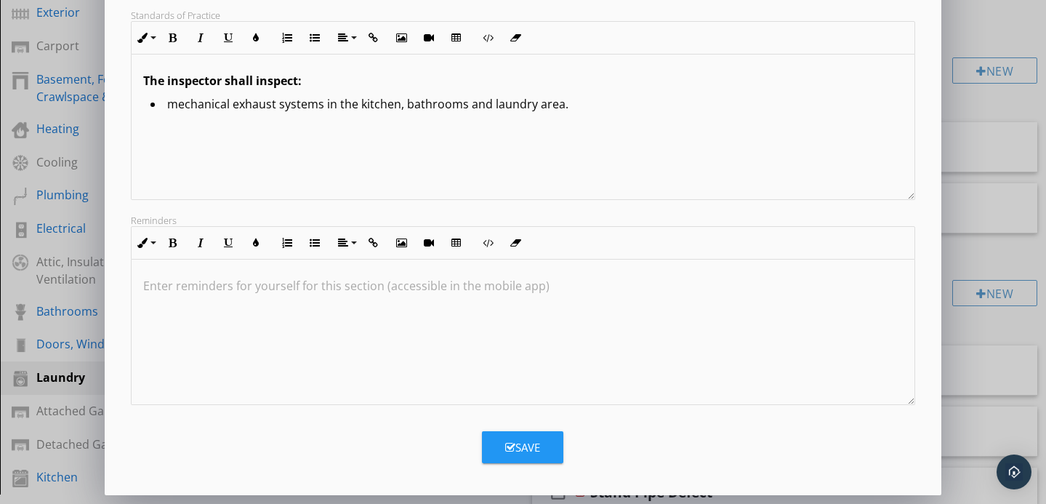
click at [519, 446] on div "Save" at bounding box center [522, 447] width 35 height 17
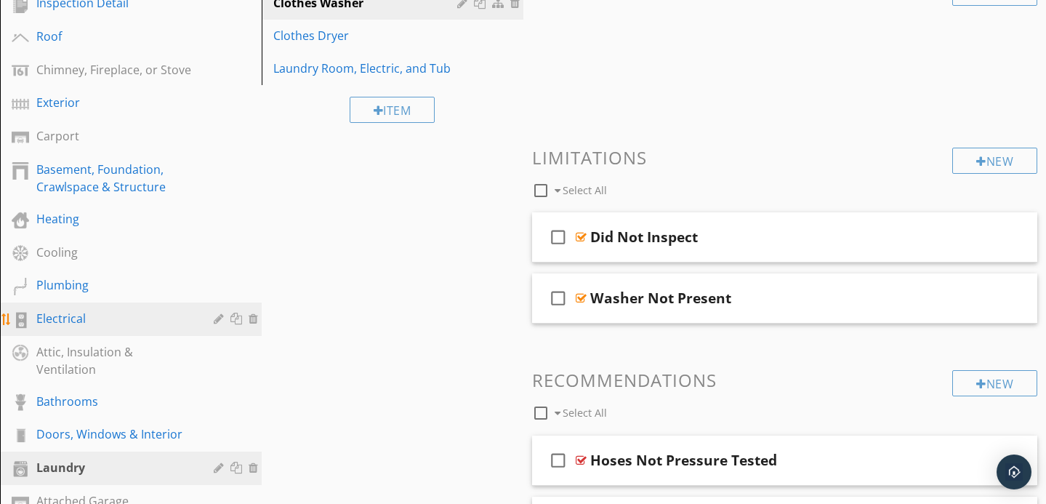
scroll to position [201, 0]
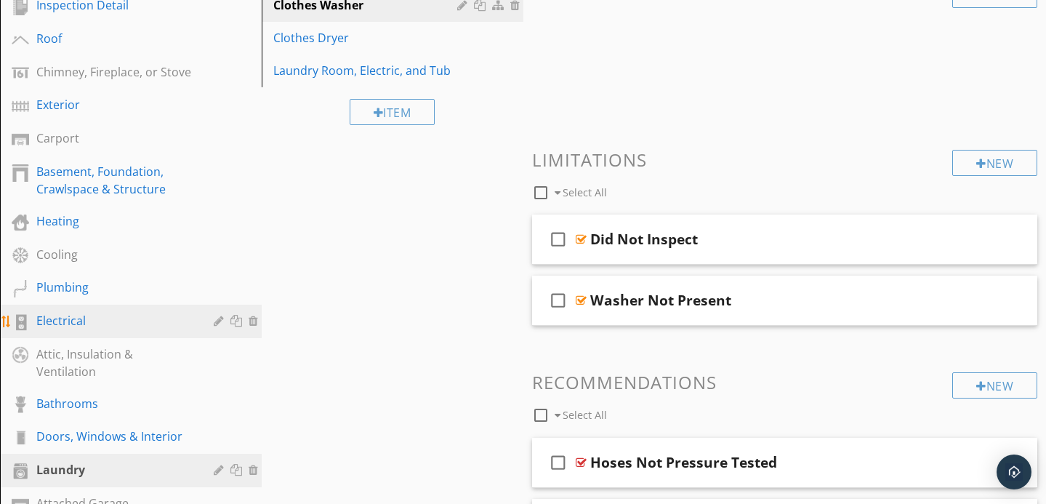
click at [166, 316] on div "Electrical" at bounding box center [114, 320] width 156 height 17
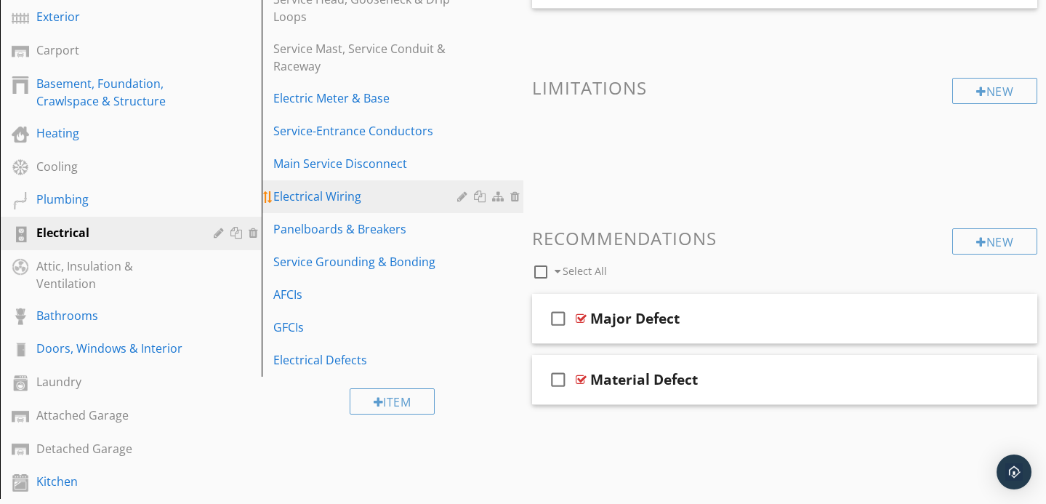
scroll to position [289, 0]
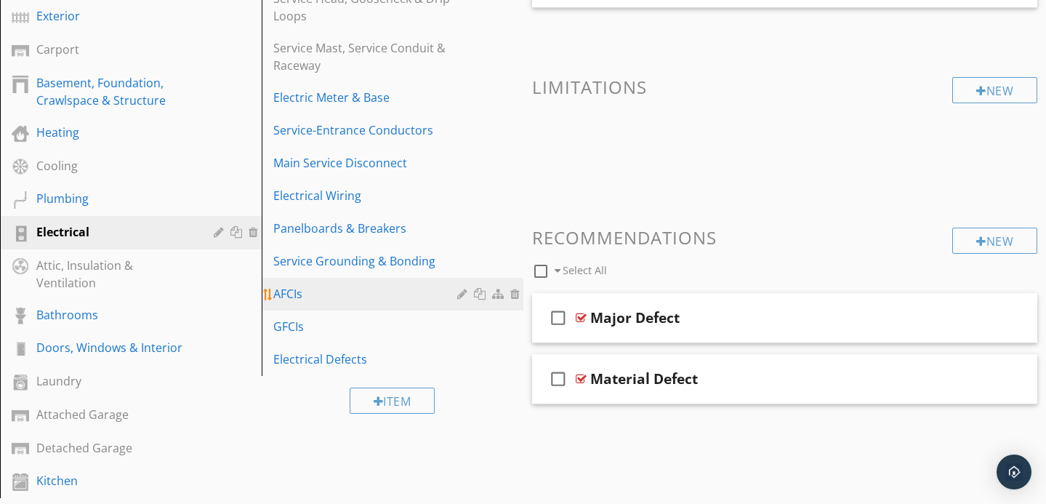
click at [425, 301] on div "AFCIs" at bounding box center [367, 293] width 188 height 17
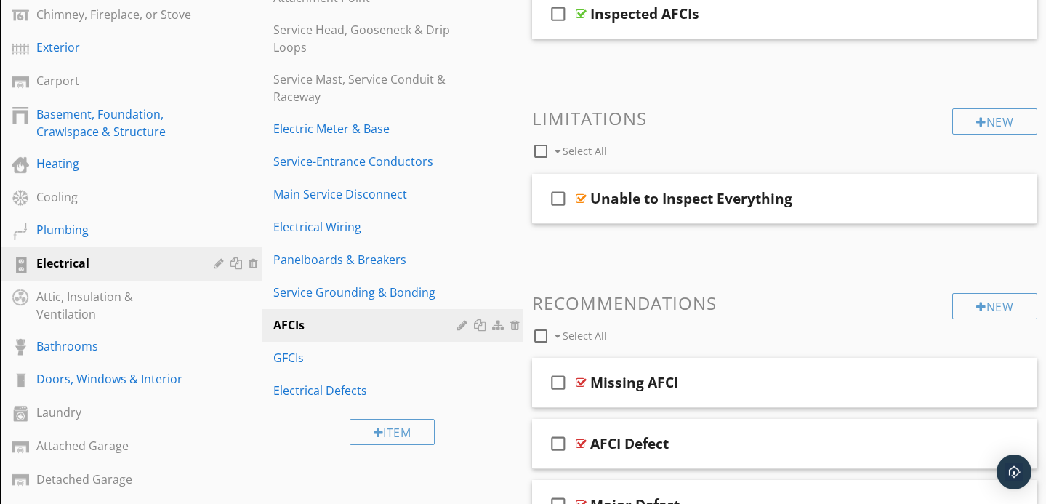
scroll to position [257, 0]
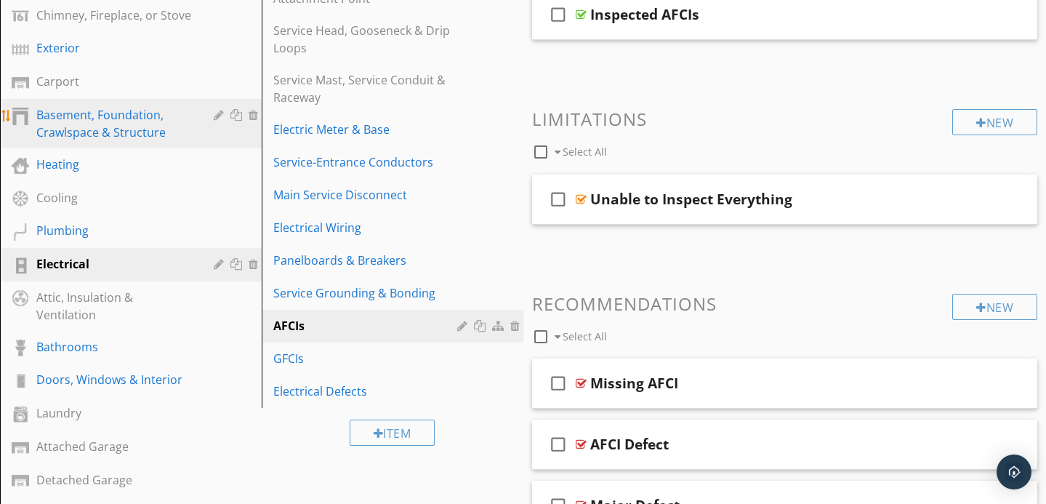
click at [136, 118] on div "Basement, Foundation, Crawlspace & Structure" at bounding box center [114, 123] width 156 height 35
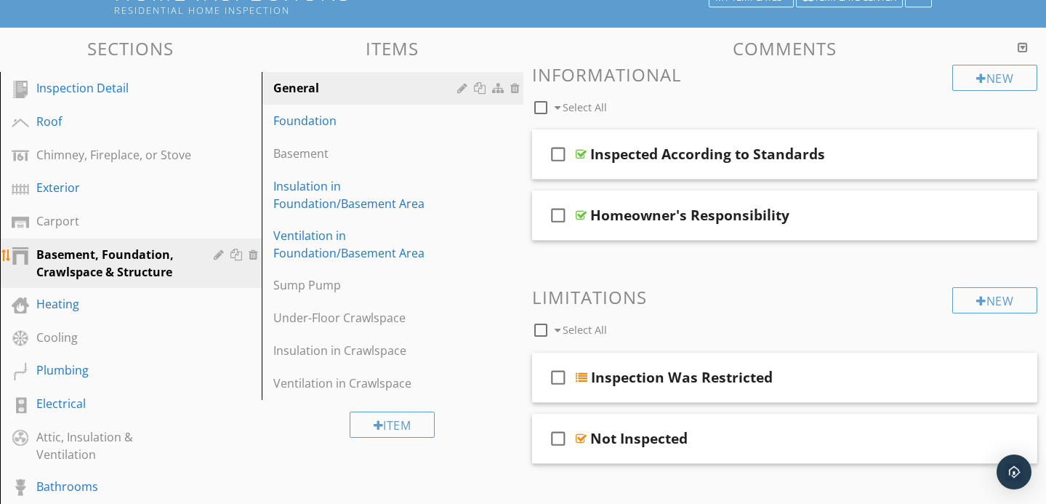
scroll to position [116, 0]
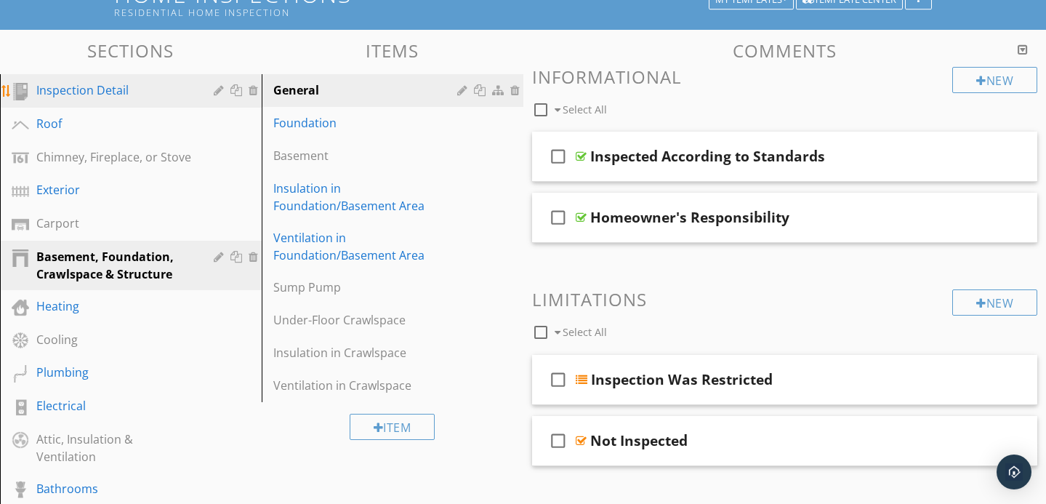
click at [143, 97] on div "Inspection Detail" at bounding box center [114, 89] width 156 height 17
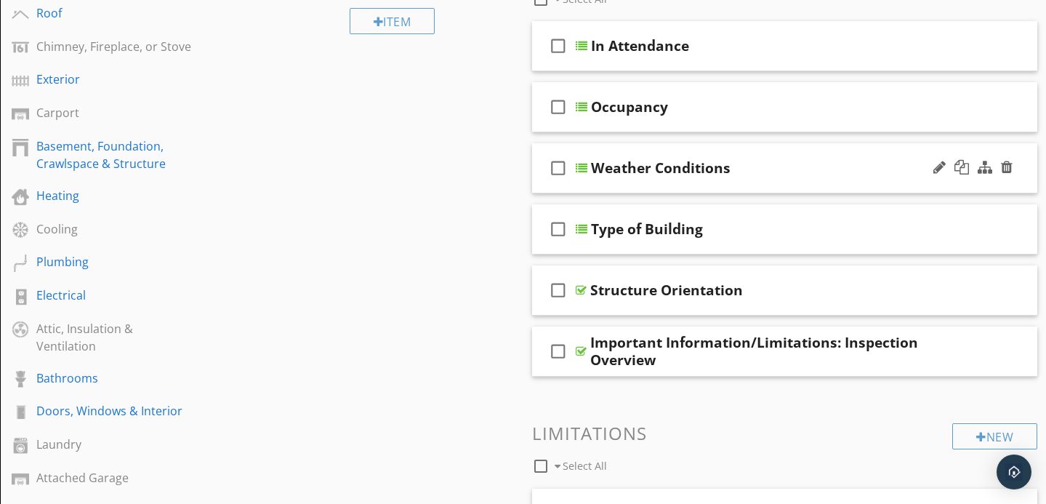
scroll to position [233, 0]
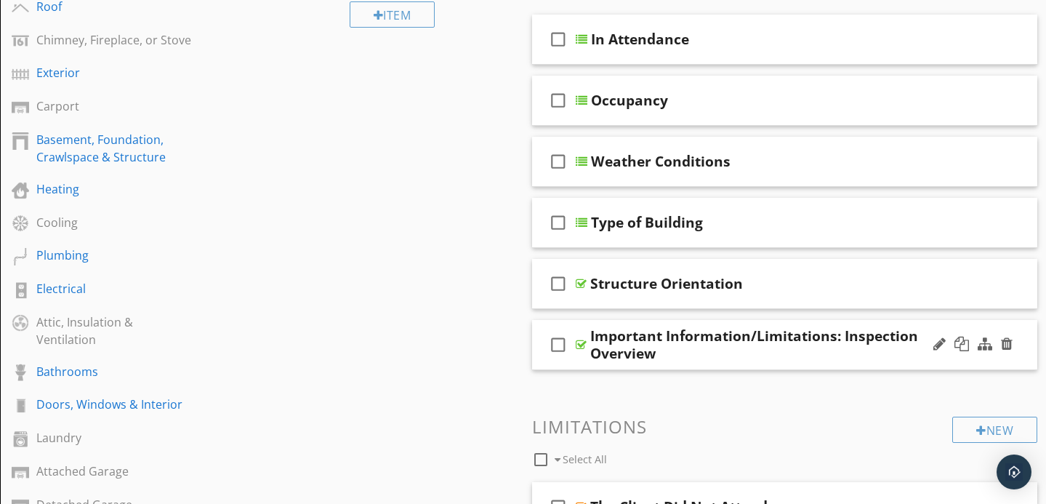
click at [901, 359] on div "Important Information/Limitations: Inspection Overview" at bounding box center [769, 344] width 358 height 35
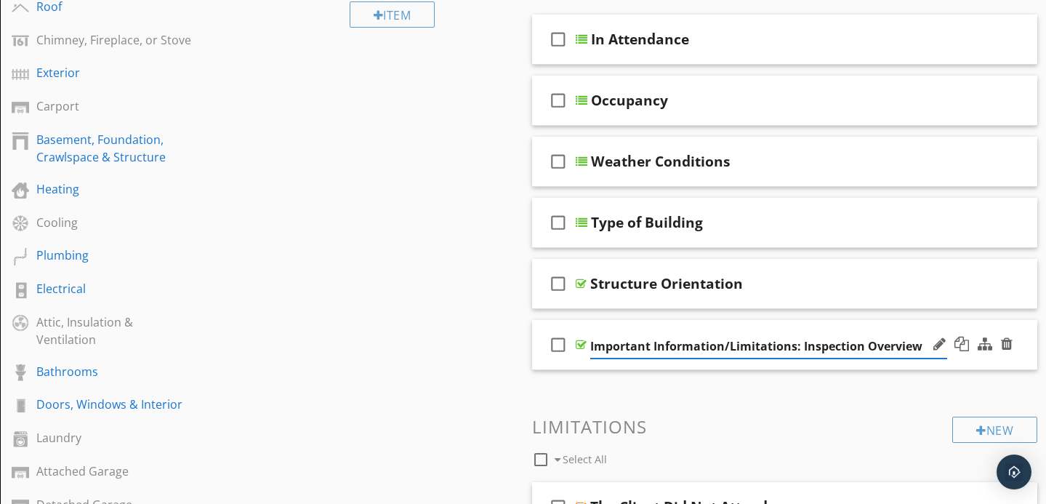
click at [922, 366] on div "check_box_outline_blank Important Information/Limitations: Inspection Overview" at bounding box center [785, 345] width 506 height 50
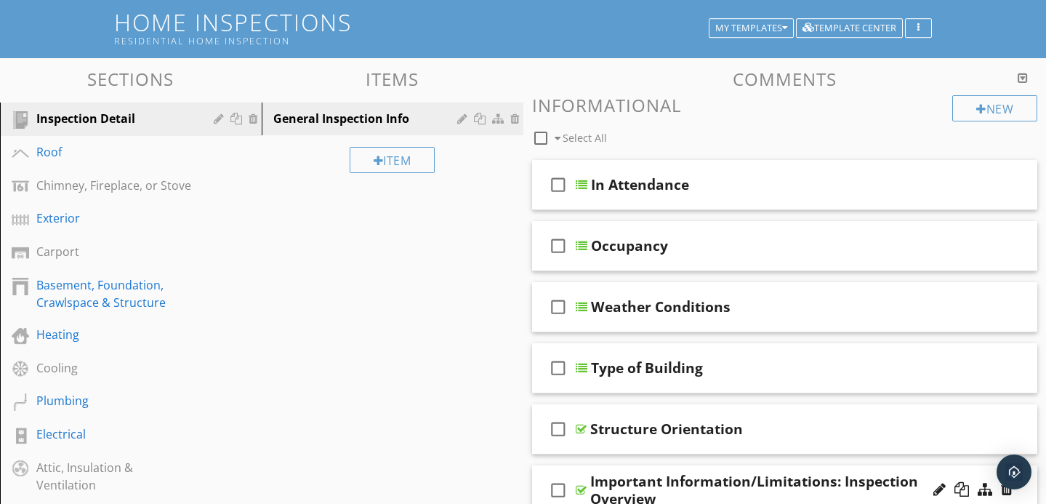
scroll to position [0, 0]
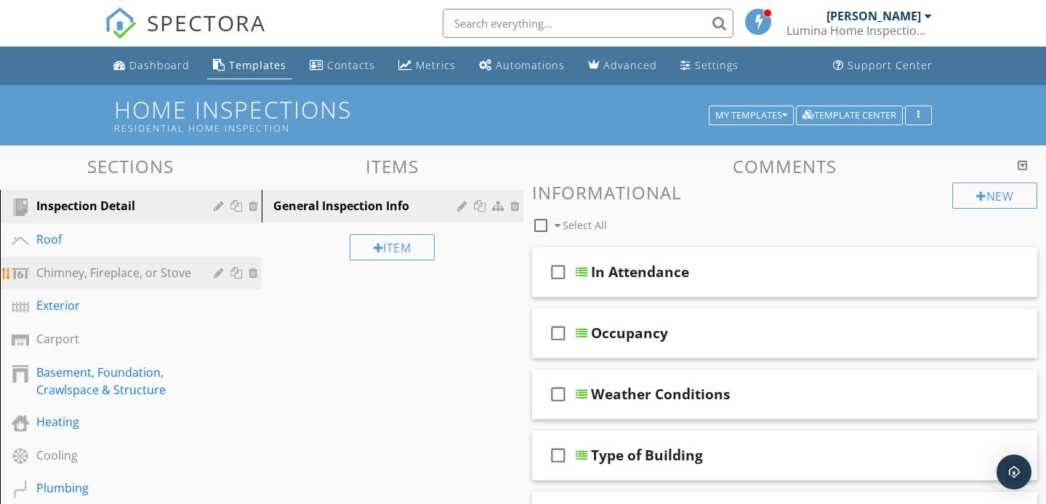
click at [111, 268] on div "Chimney, Fireplace, or Stove" at bounding box center [114, 272] width 156 height 17
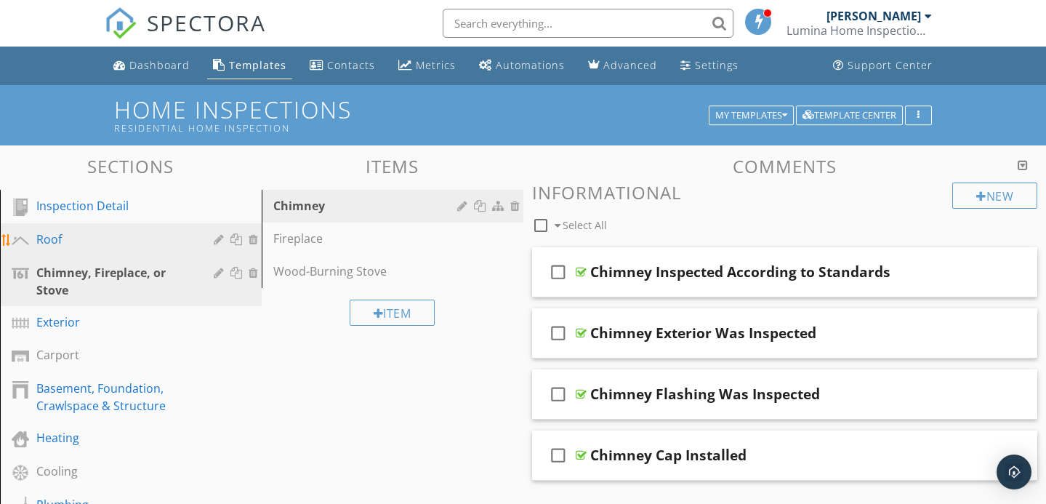
click at [112, 239] on div "Roof" at bounding box center [114, 239] width 156 height 17
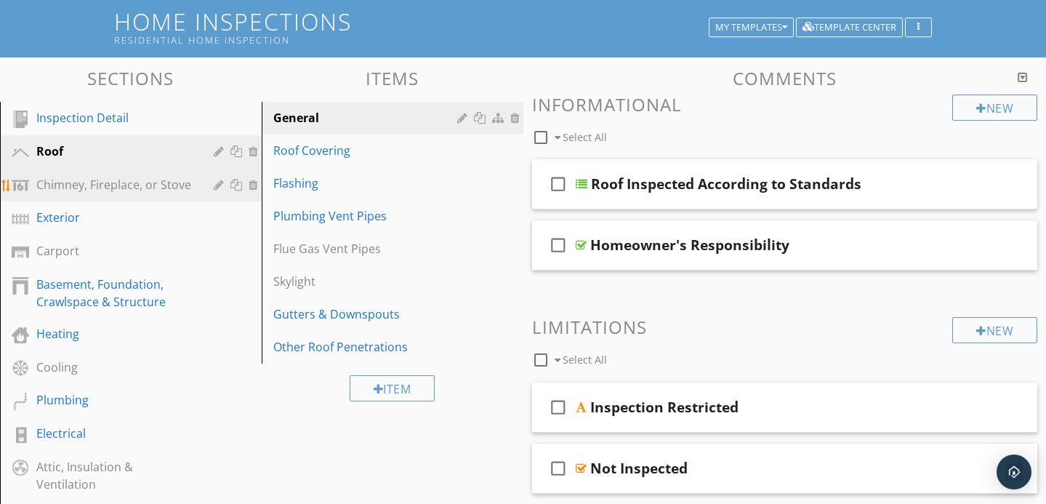
scroll to position [87, 0]
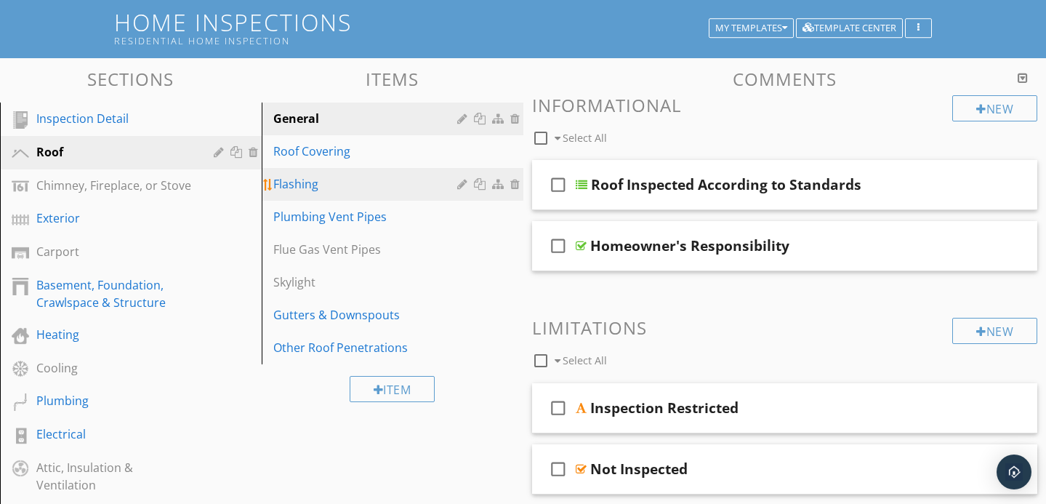
click at [347, 194] on link "Flashing" at bounding box center [394, 184] width 257 height 32
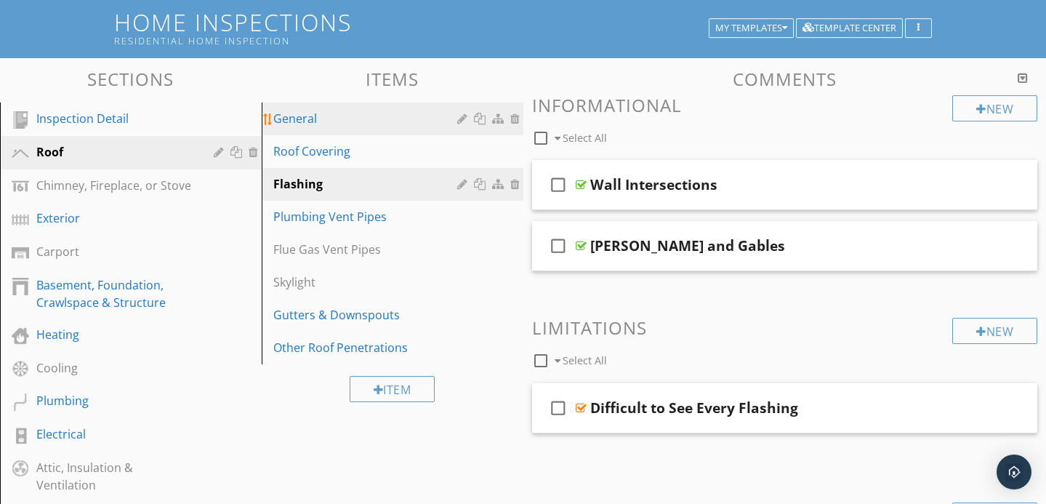
click at [379, 132] on link "General" at bounding box center [394, 119] width 257 height 32
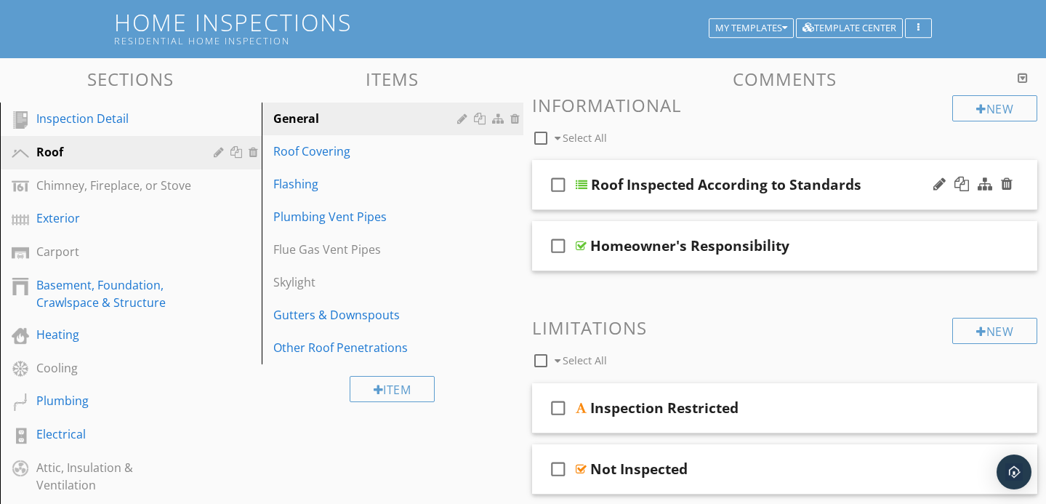
click at [879, 193] on div "Roof Inspected According to Standards" at bounding box center [770, 184] width 358 height 17
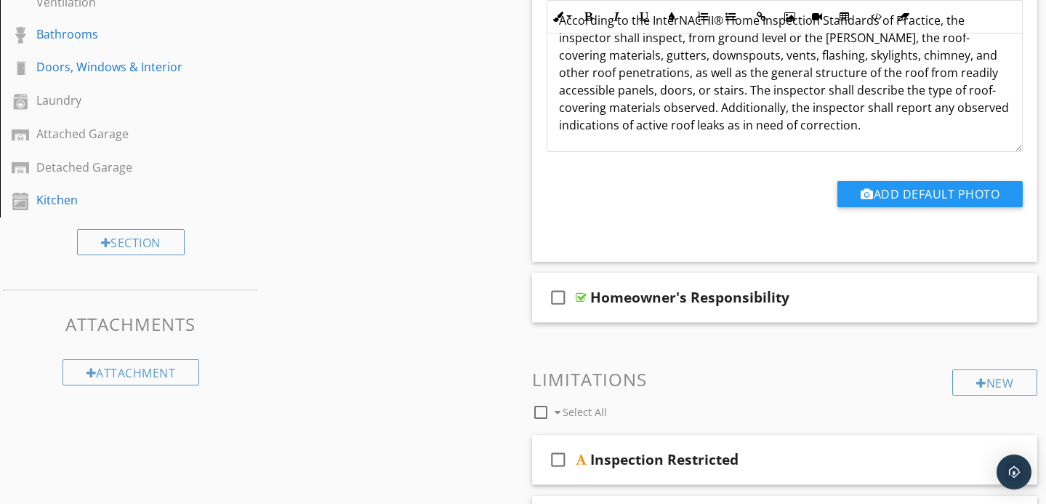
scroll to position [572, 0]
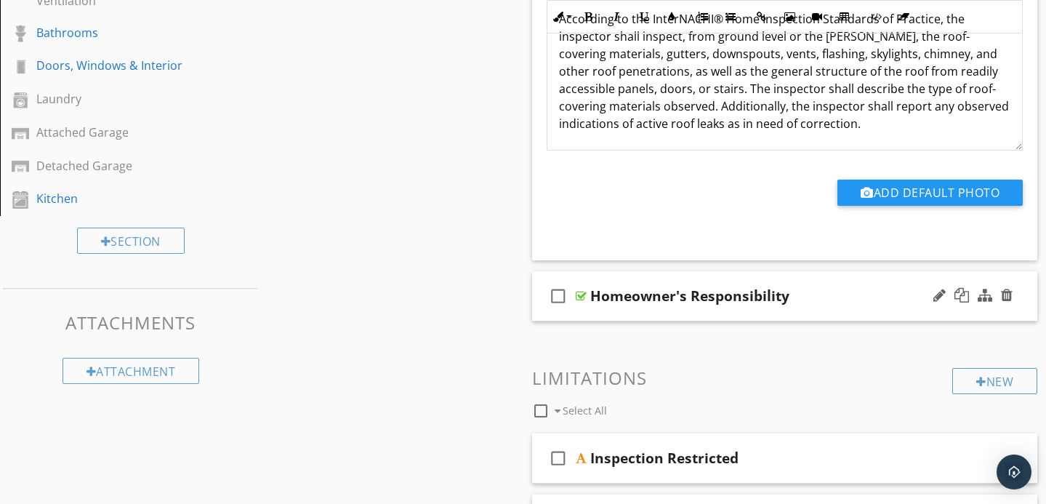
click at [828, 291] on div "Homeowner's Responsibility" at bounding box center [769, 295] width 358 height 17
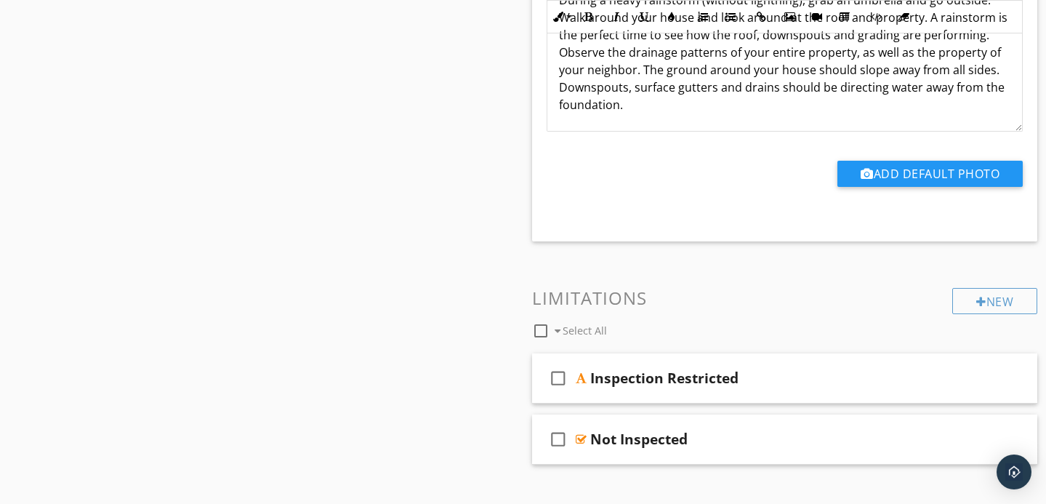
scroll to position [1108, 0]
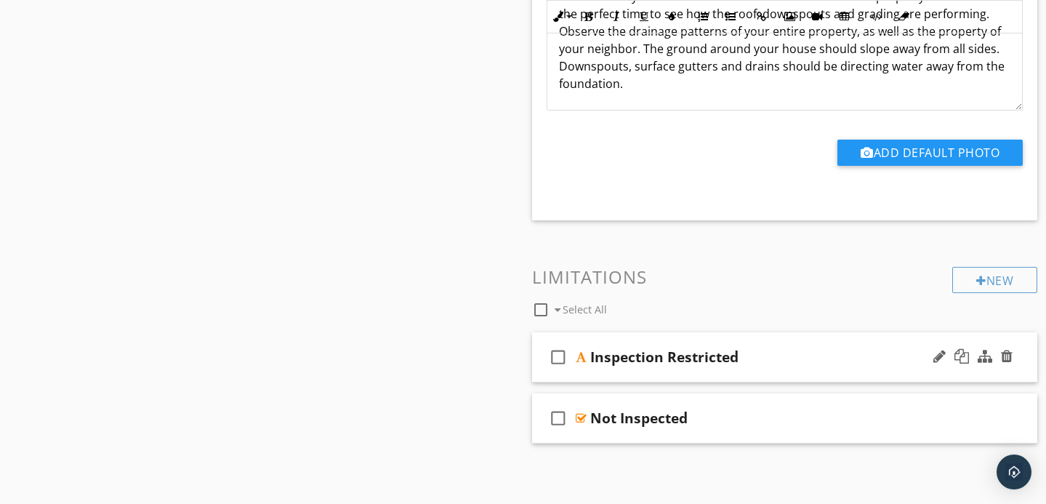
click at [814, 350] on div "Inspection Restricted" at bounding box center [769, 356] width 358 height 17
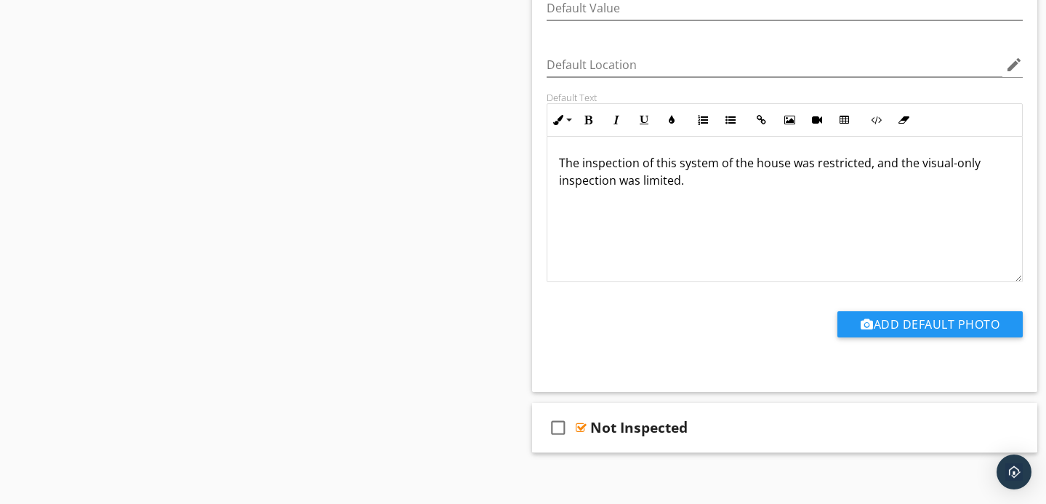
scroll to position [1530, 0]
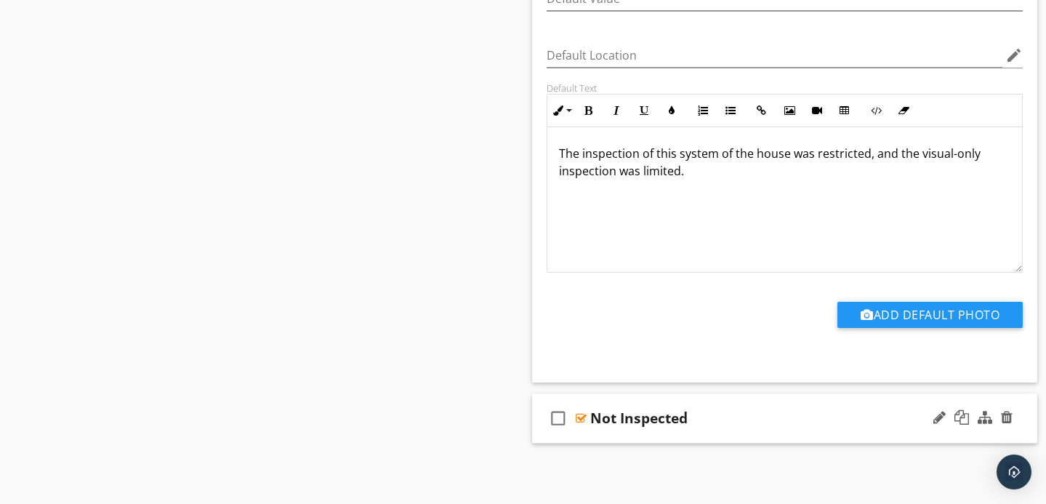
click at [804, 419] on div "Not Inspected" at bounding box center [769, 417] width 358 height 17
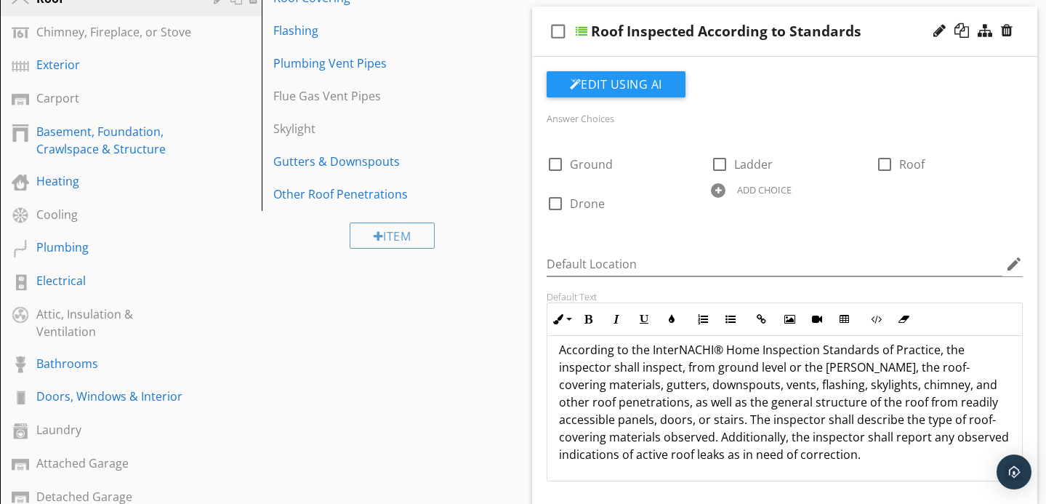
scroll to position [228, 0]
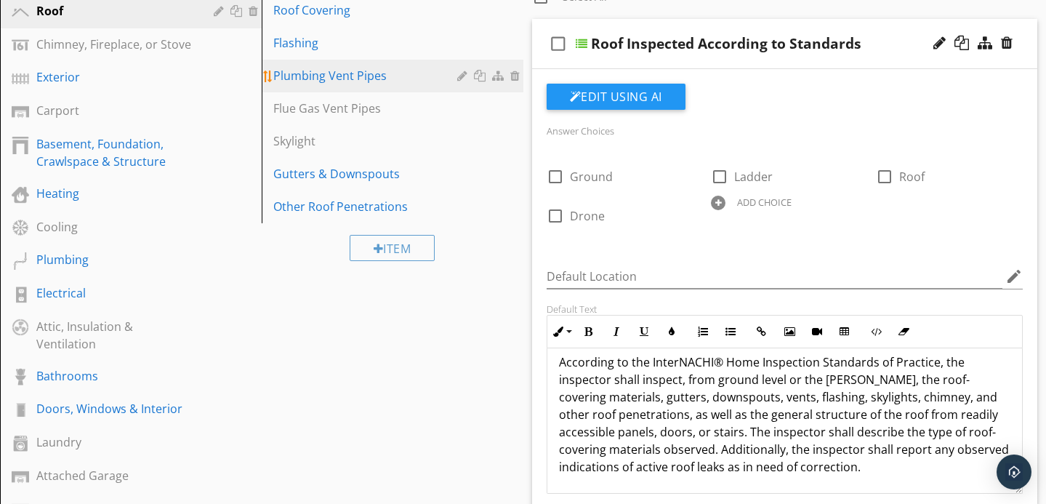
click at [402, 76] on div "Plumbing Vent Pipes" at bounding box center [367, 75] width 188 height 17
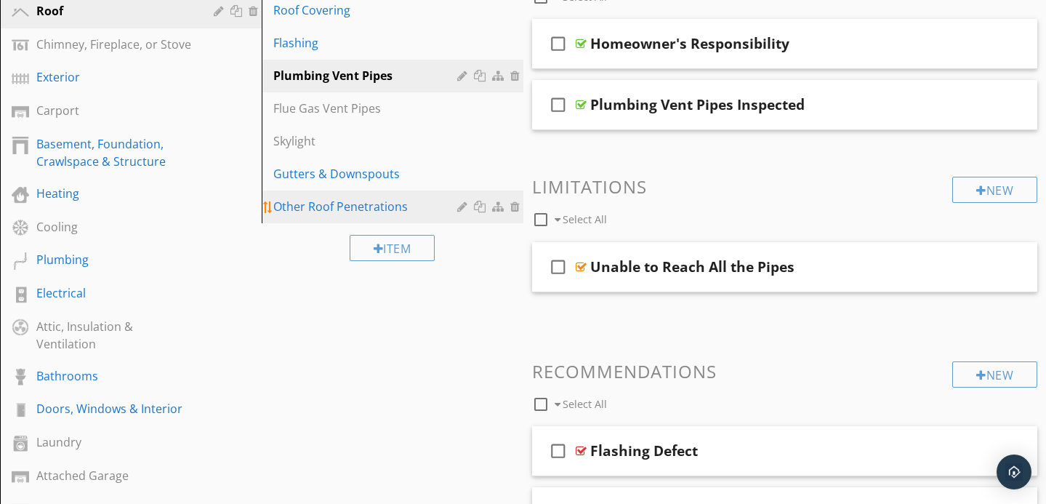
click at [421, 204] on div "Other Roof Penetrations" at bounding box center [367, 206] width 188 height 17
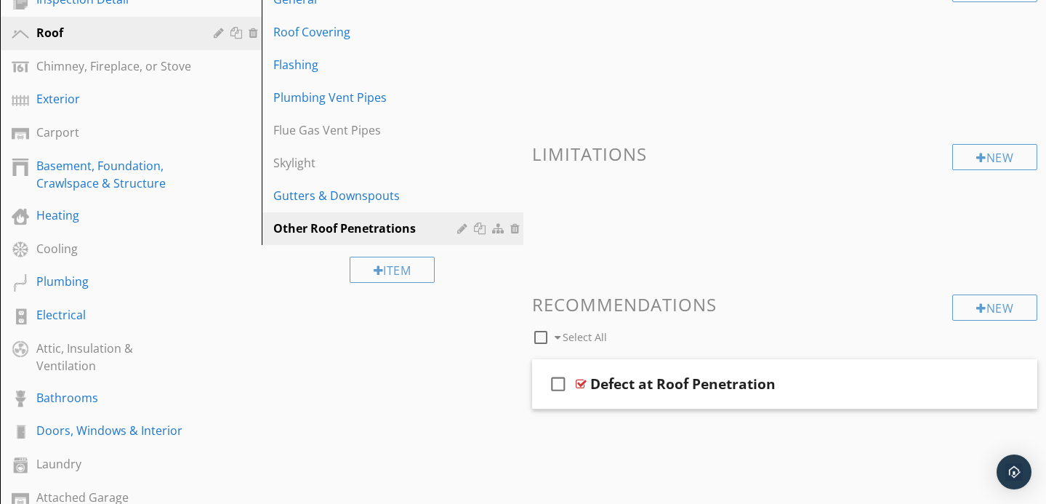
scroll to position [220, 0]
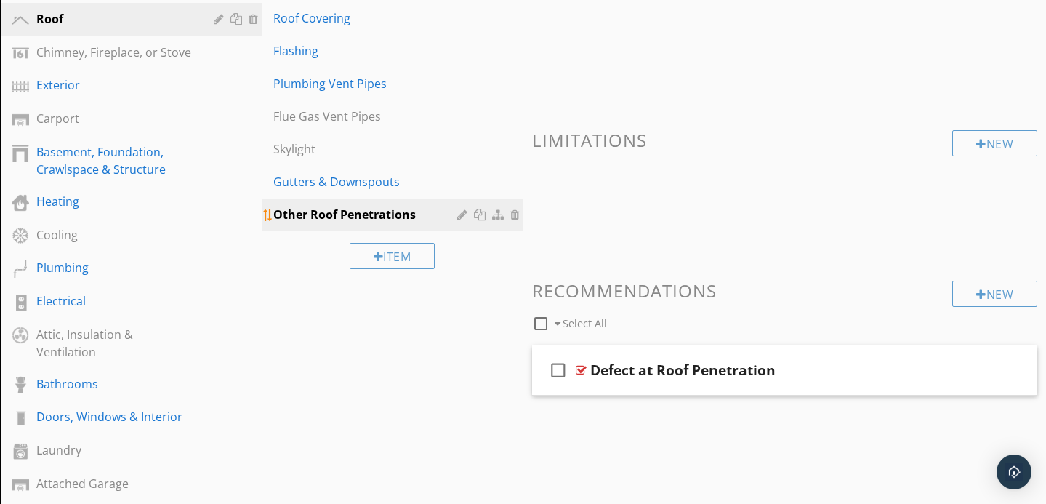
click at [462, 217] on div at bounding box center [464, 215] width 14 height 12
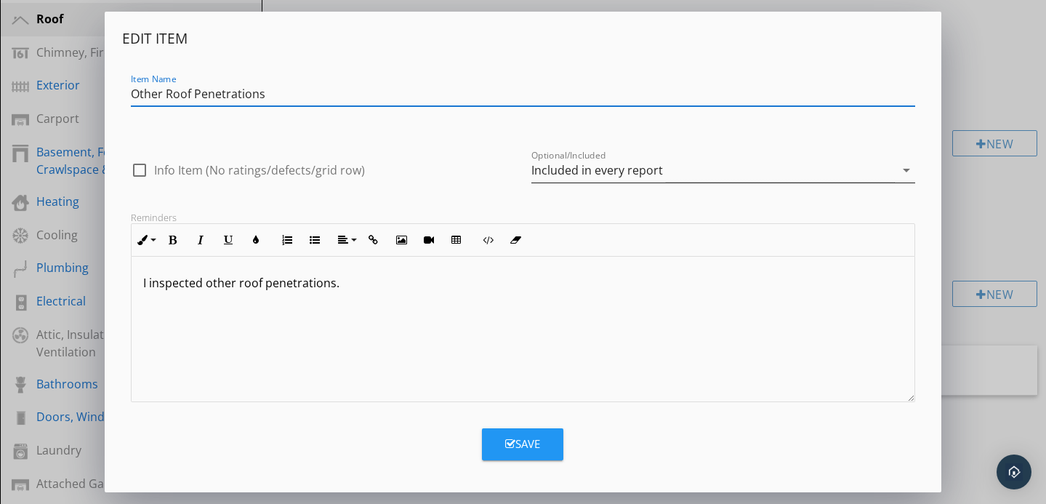
click at [612, 173] on div "Included in every report" at bounding box center [598, 170] width 132 height 13
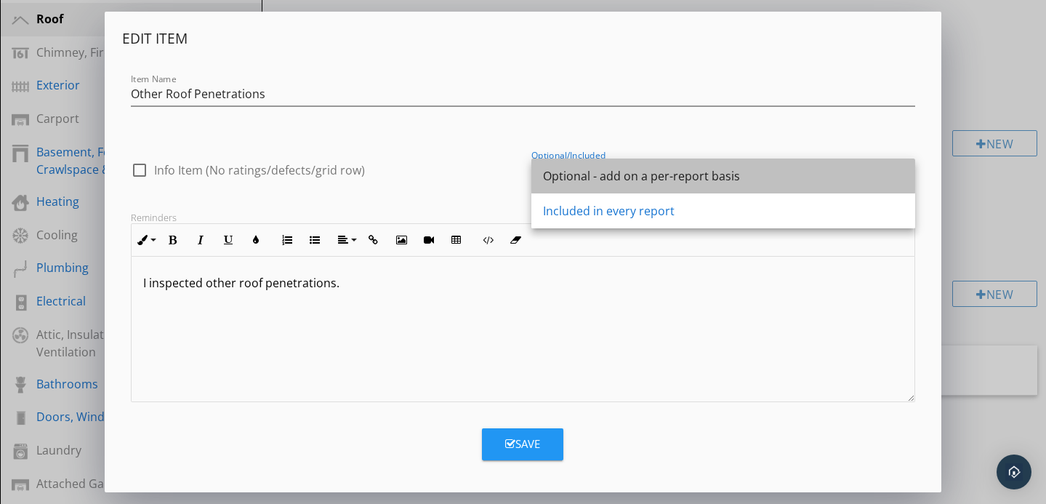
click at [607, 176] on div "Optional - add on a per-report basis" at bounding box center [723, 175] width 361 height 17
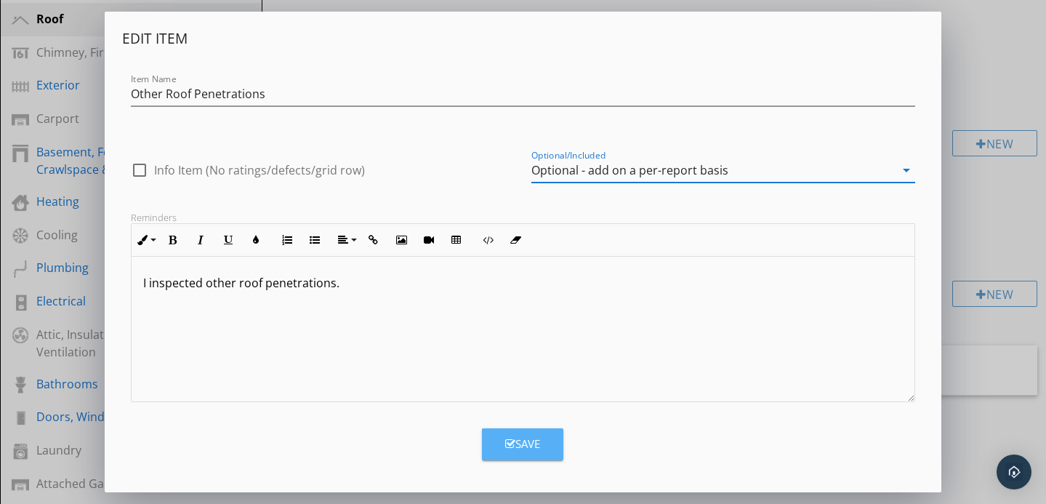
click at [523, 433] on button "Save" at bounding box center [522, 444] width 81 height 32
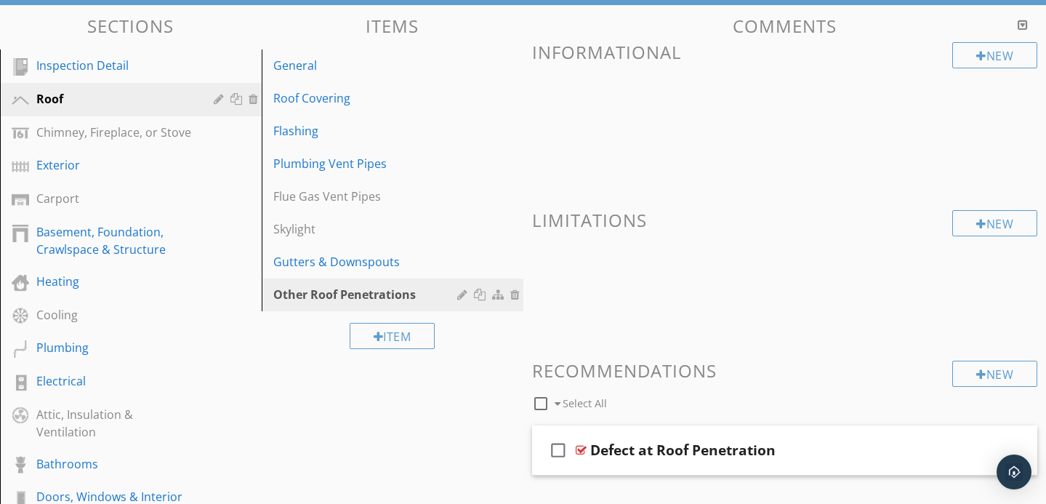
scroll to position [141, 0]
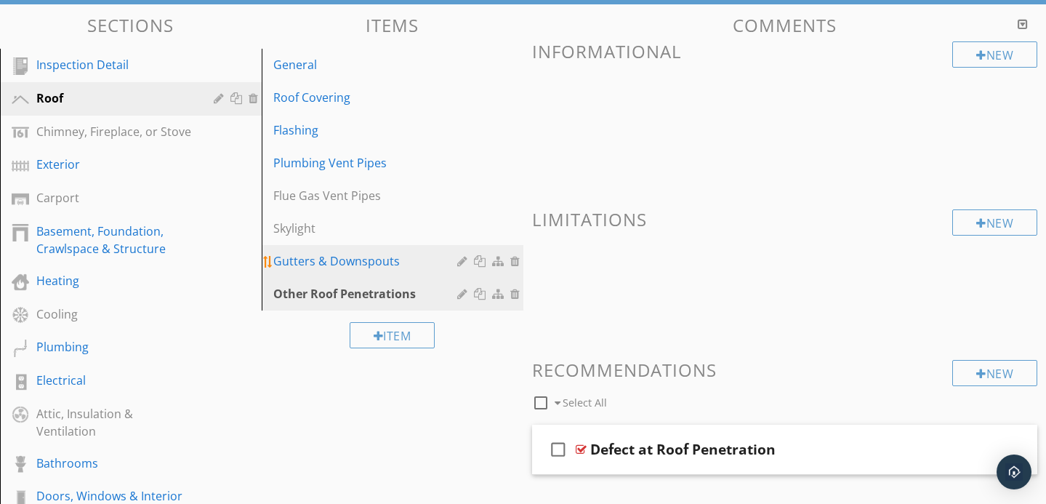
click at [406, 263] on div "Gutters & Downspouts" at bounding box center [367, 260] width 188 height 17
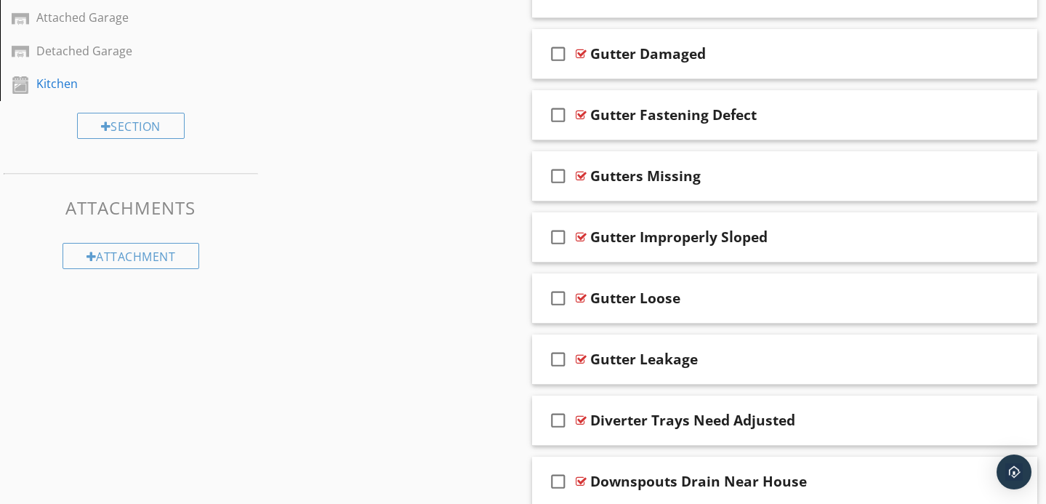
scroll to position [686, 0]
click at [797, 248] on div "check_box_outline_blank Gutter Improperly Sloped" at bounding box center [785, 238] width 506 height 50
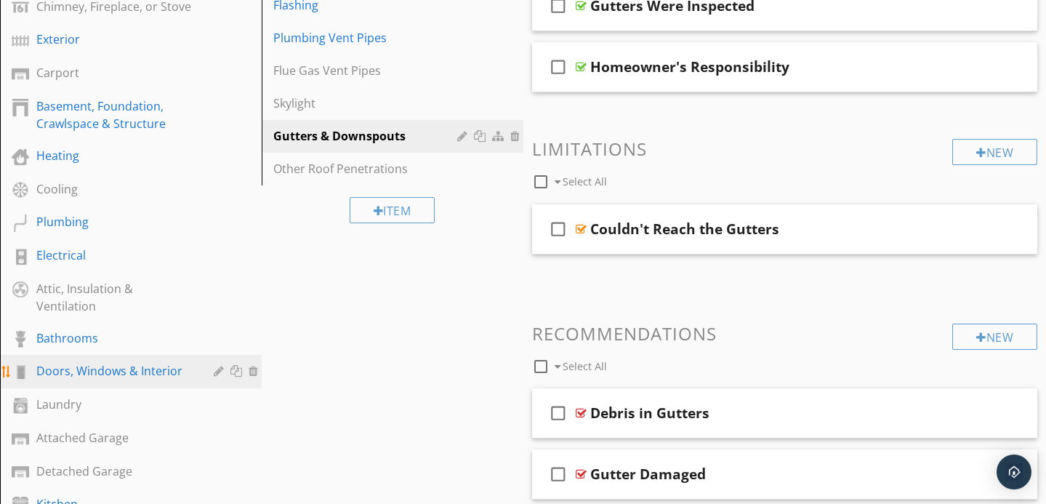
scroll to position [265, 0]
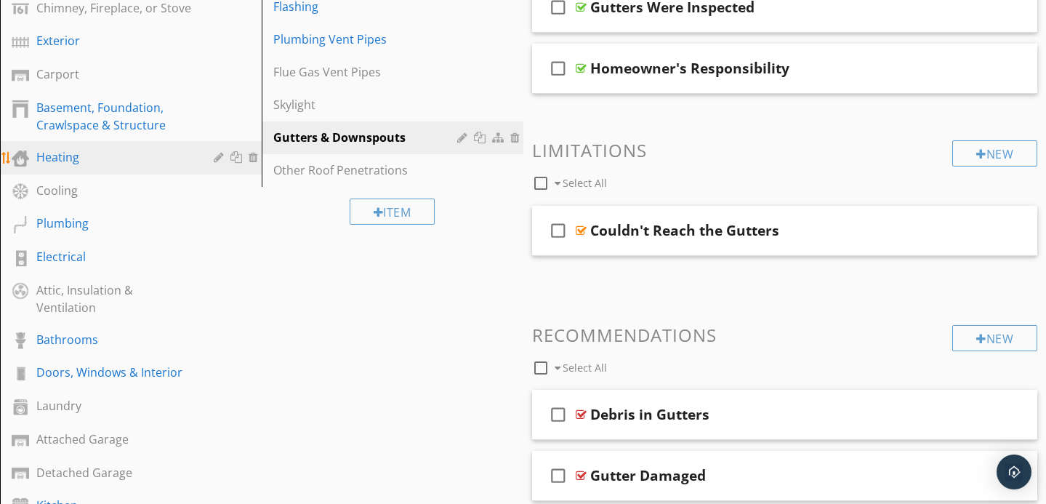
click at [113, 171] on link "Heating" at bounding box center [132, 157] width 257 height 33
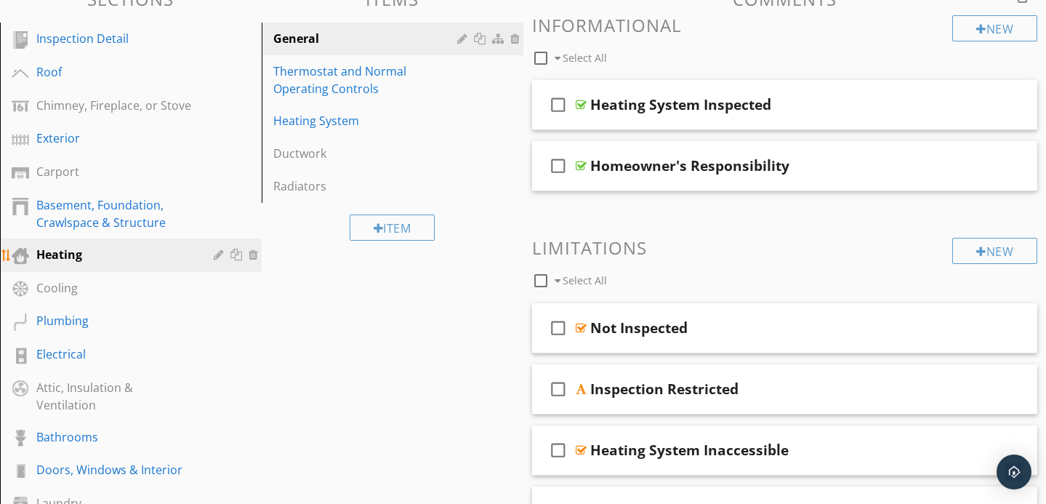
scroll to position [163, 0]
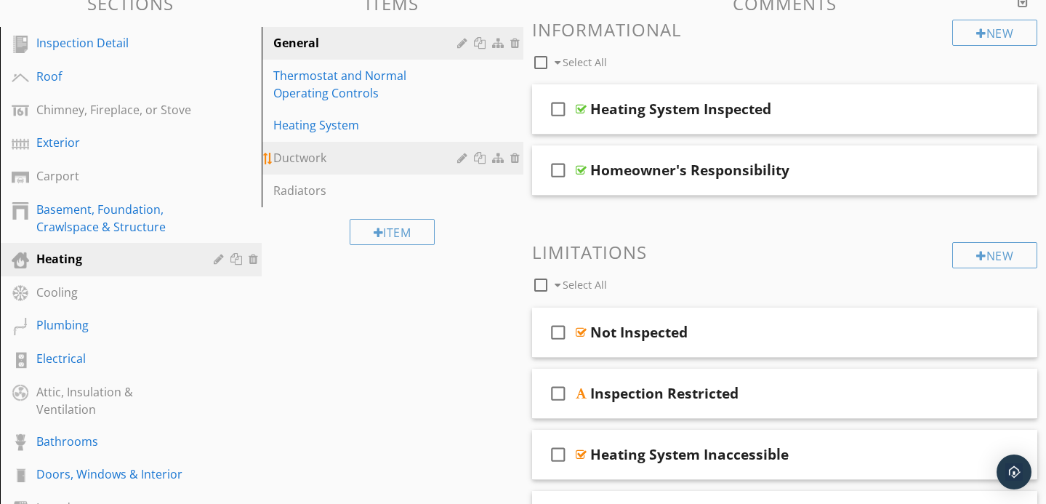
click at [460, 161] on div at bounding box center [464, 158] width 14 height 12
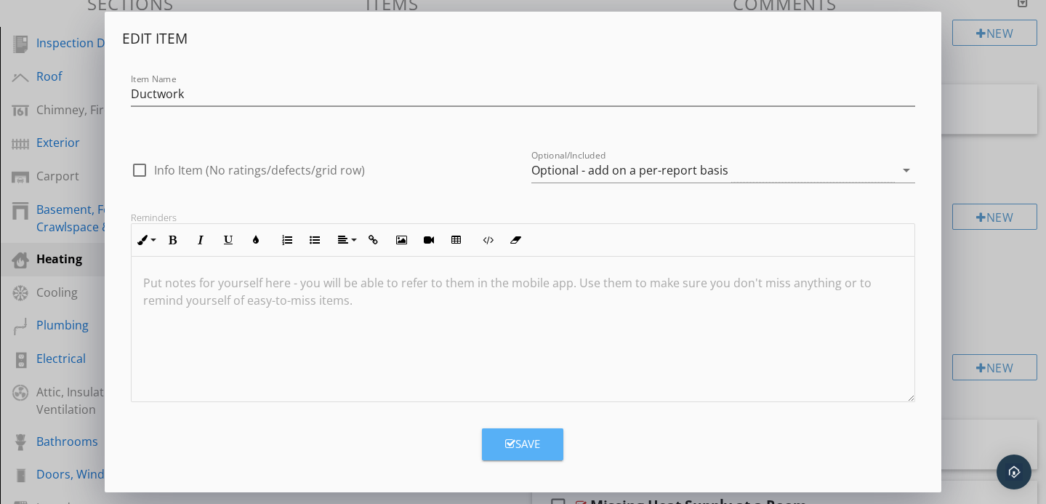
click at [519, 439] on div "Save" at bounding box center [522, 444] width 35 height 17
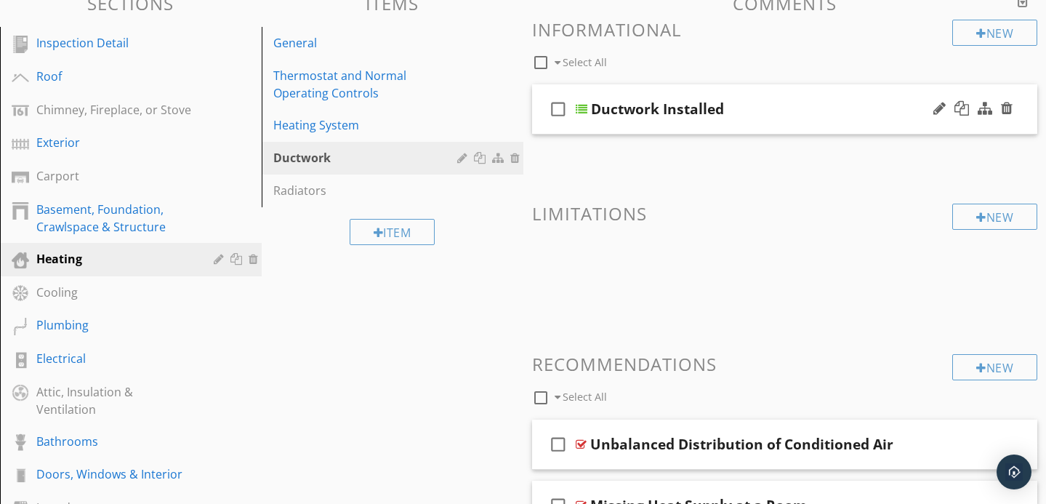
click at [778, 116] on div "Ductwork Installed" at bounding box center [770, 108] width 358 height 17
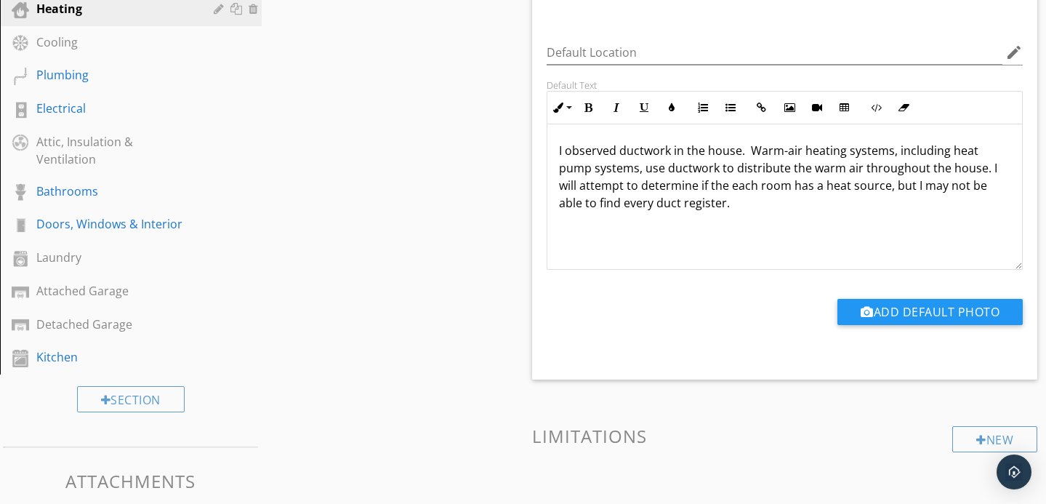
scroll to position [407, 0]
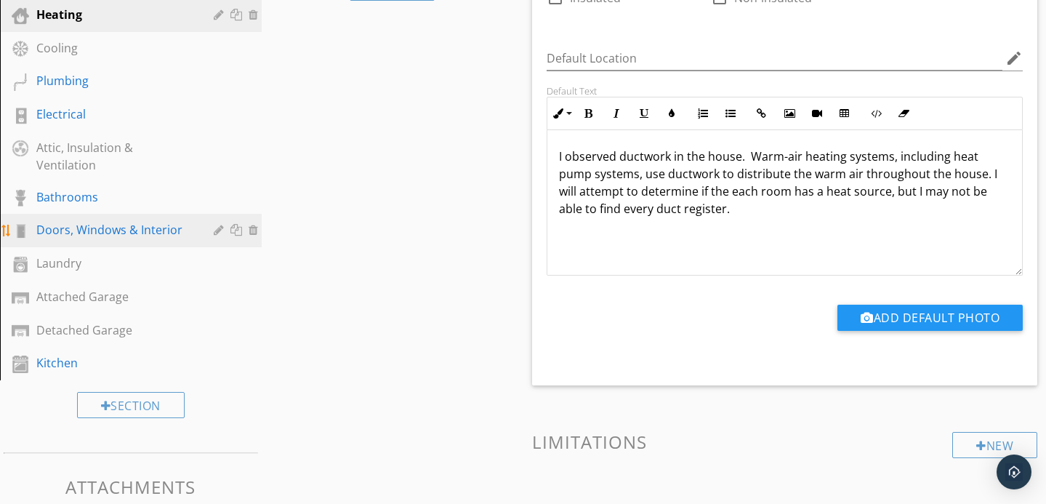
click at [184, 225] on div "Doors, Windows & Interior" at bounding box center [114, 229] width 156 height 17
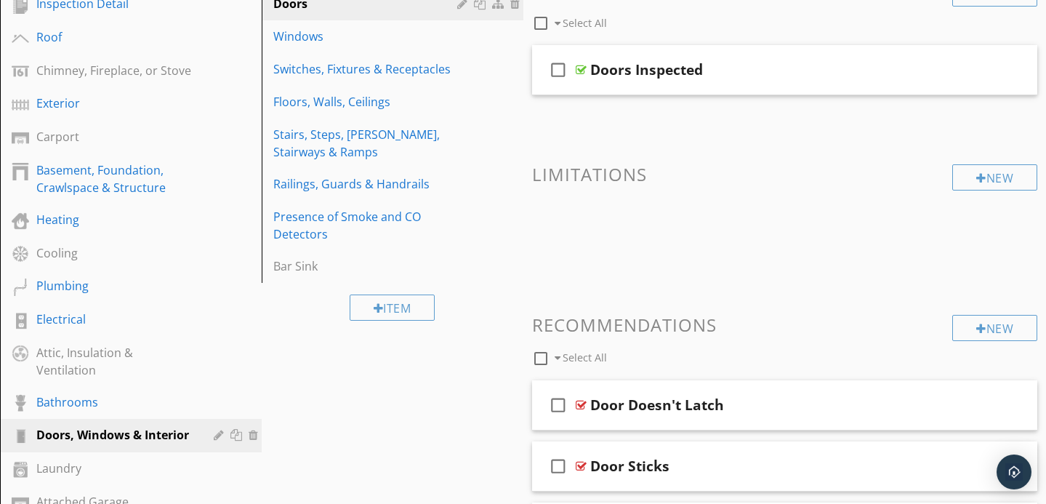
scroll to position [0, 0]
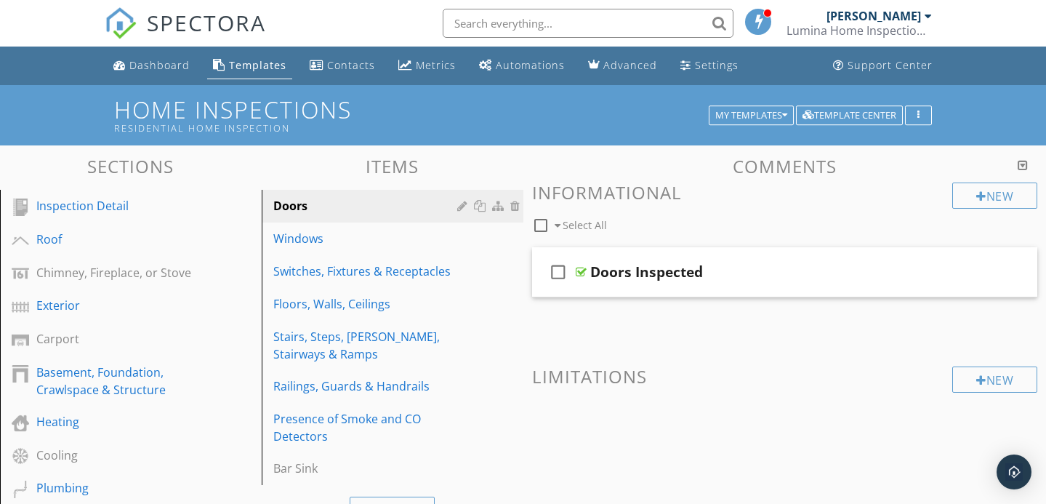
click at [758, 17] on span at bounding box center [759, 21] width 15 height 13
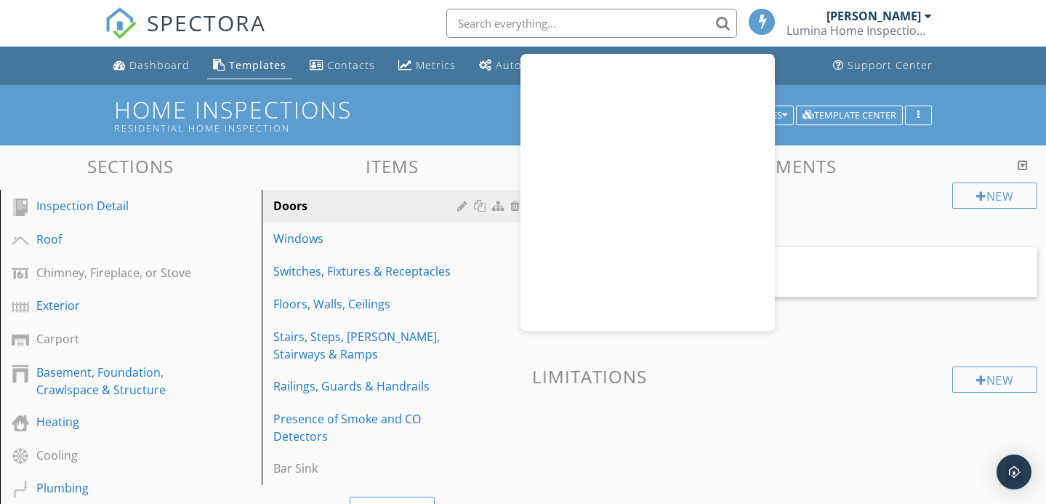
click at [758, 17] on span at bounding box center [763, 21] width 15 height 13
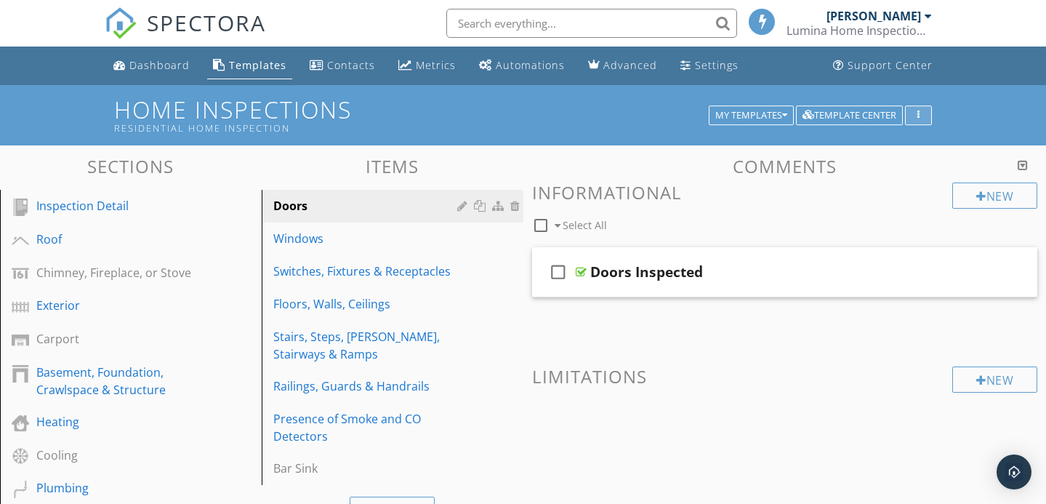
click at [921, 107] on button "button" at bounding box center [918, 115] width 27 height 20
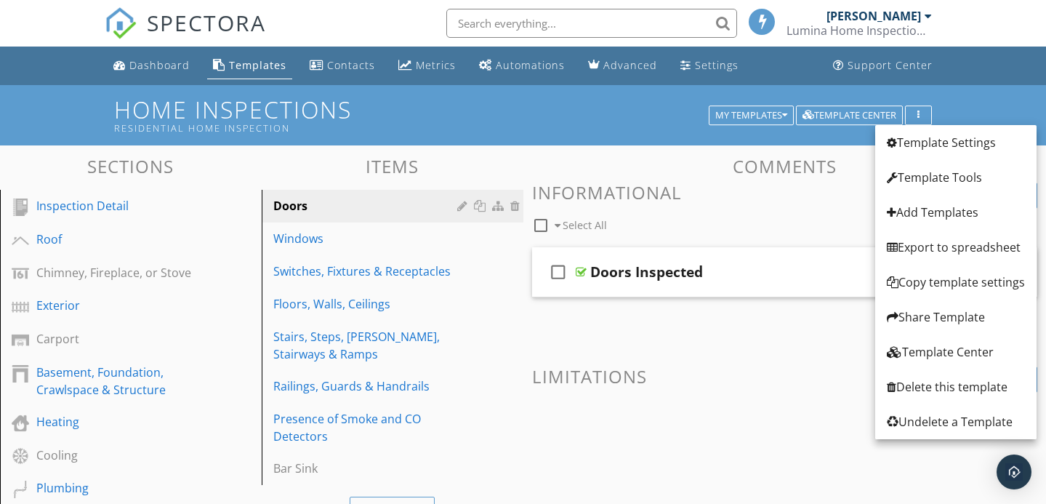
click at [923, 91] on div "Home Inspections Residential Home Inspection My Templates Template Center" at bounding box center [523, 115] width 1046 height 60
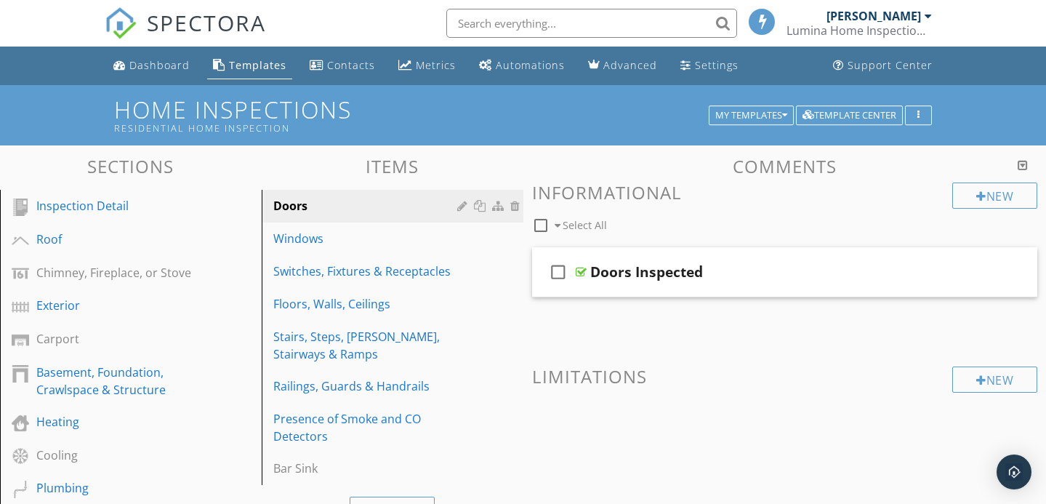
click at [825, 35] on div "Lumina Home Inspections Inc." at bounding box center [859, 30] width 145 height 15
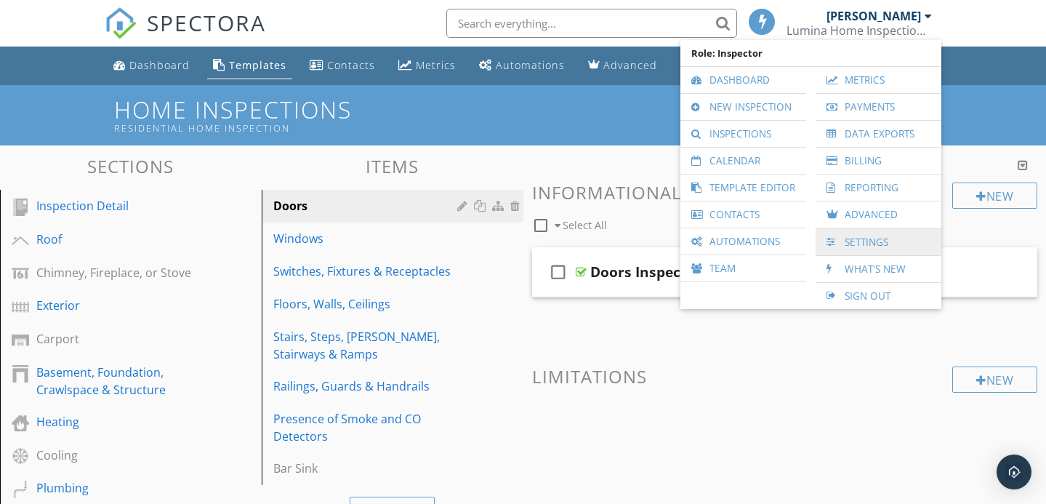
click at [868, 237] on link "Settings" at bounding box center [878, 242] width 111 height 26
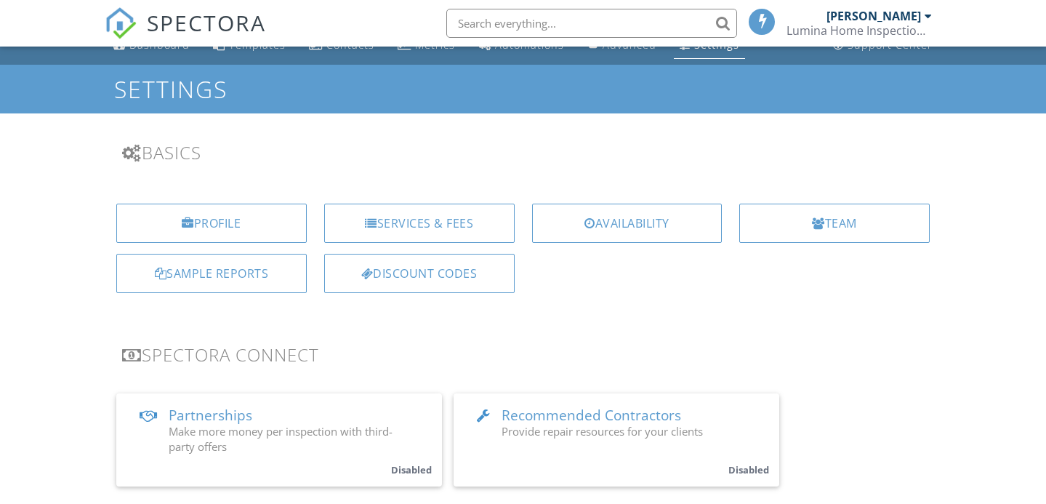
scroll to position [37, 0]
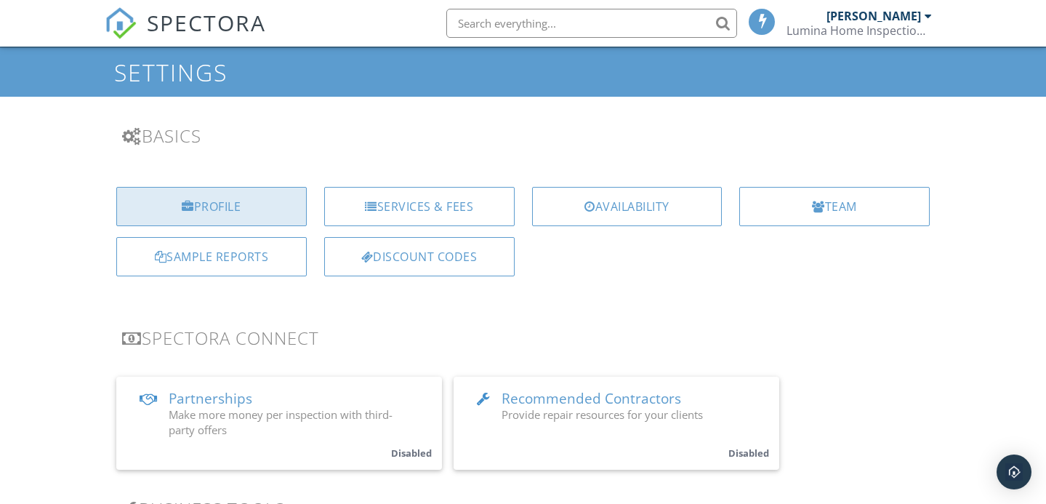
click at [266, 209] on div "Profile" at bounding box center [211, 206] width 191 height 39
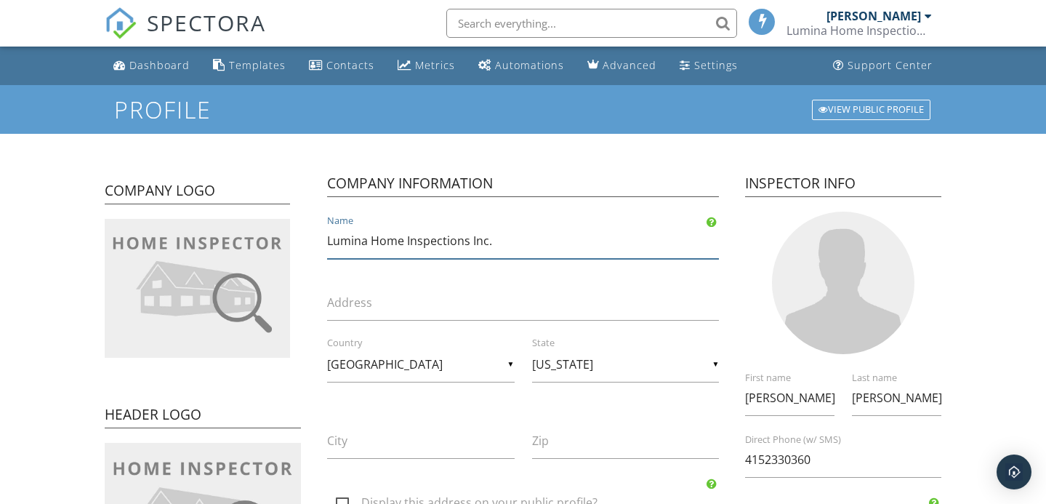
click at [406, 241] on input "Lumina Home Inspections Inc." at bounding box center [523, 241] width 393 height 36
click at [406, 246] on input "LuminaInspections Inc." at bounding box center [523, 241] width 393 height 36
click at [428, 245] on input "LuminaInspections Inc." at bounding box center [523, 241] width 393 height 36
click at [428, 245] on input "LuminaInspection Inc." at bounding box center [523, 241] width 393 height 36
click at [368, 241] on input "LuminaInspection Inc." at bounding box center [523, 241] width 393 height 36
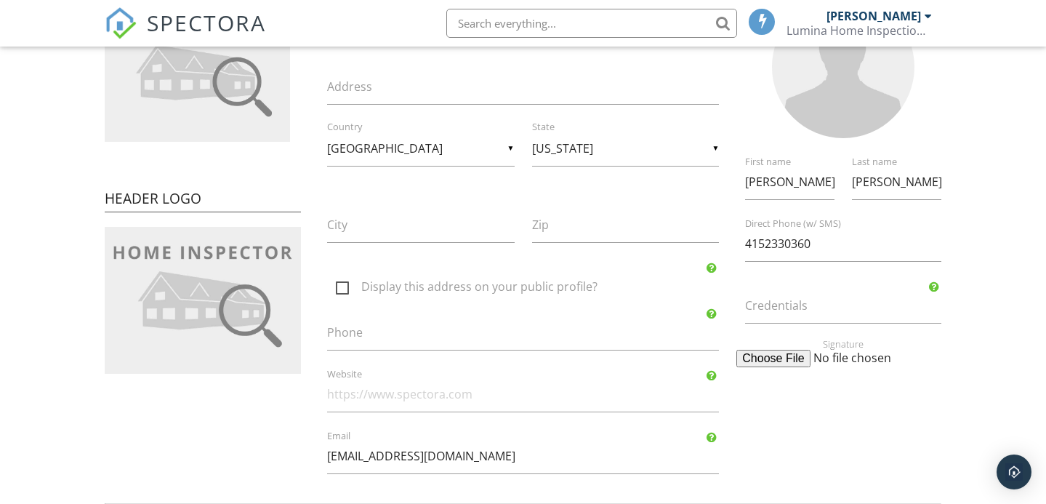
scroll to position [227, 0]
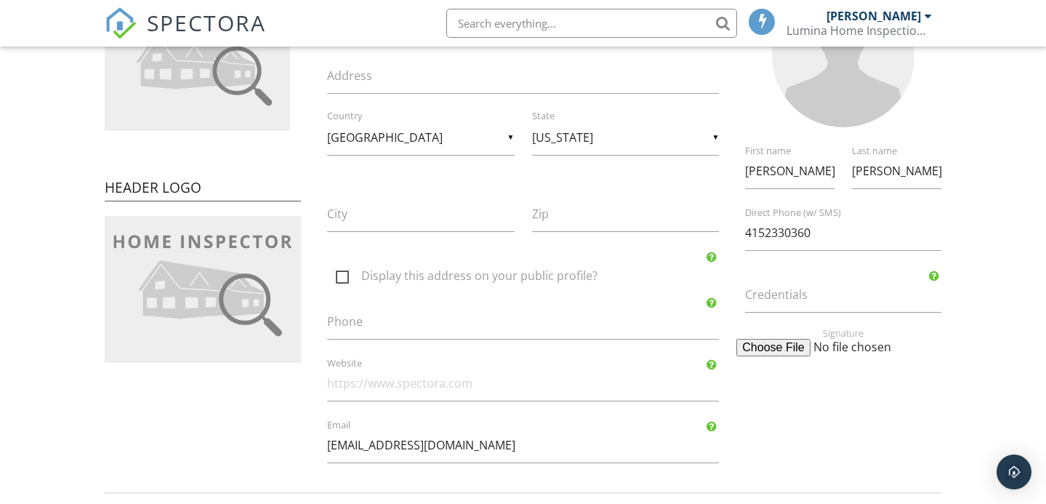
type input "Lumina Inspection Inc."
click at [817, 308] on input "Credentials" at bounding box center [843, 295] width 196 height 36
click at [804, 292] on input "InterNachi Certified Home Inspector" at bounding box center [843, 295] width 196 height 36
type input "InterNACHI Certified Home Inspector"
click at [968, 343] on form "Profile View Public Profile Company Logo Header Logo Company Information Lumina…" at bounding box center [523, 349] width 1046 height 982
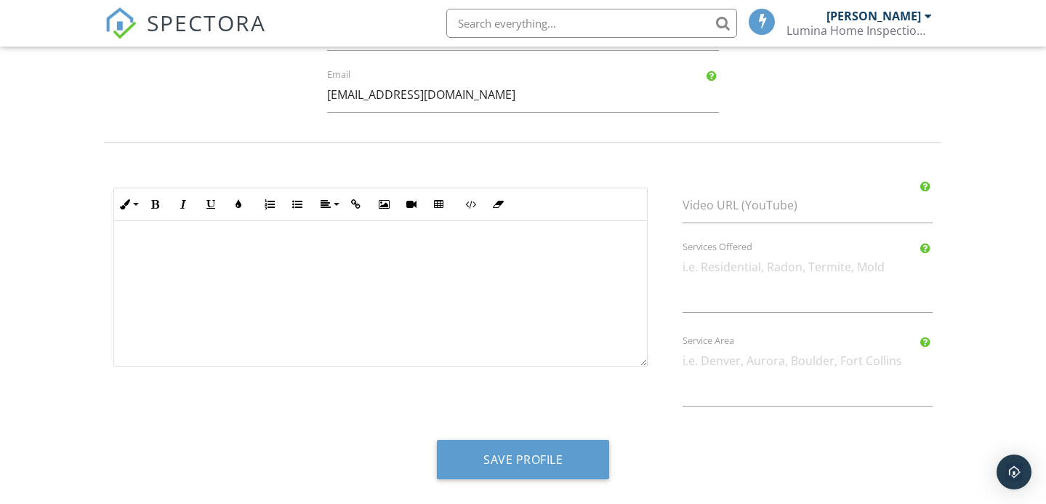
scroll to position [575, 0]
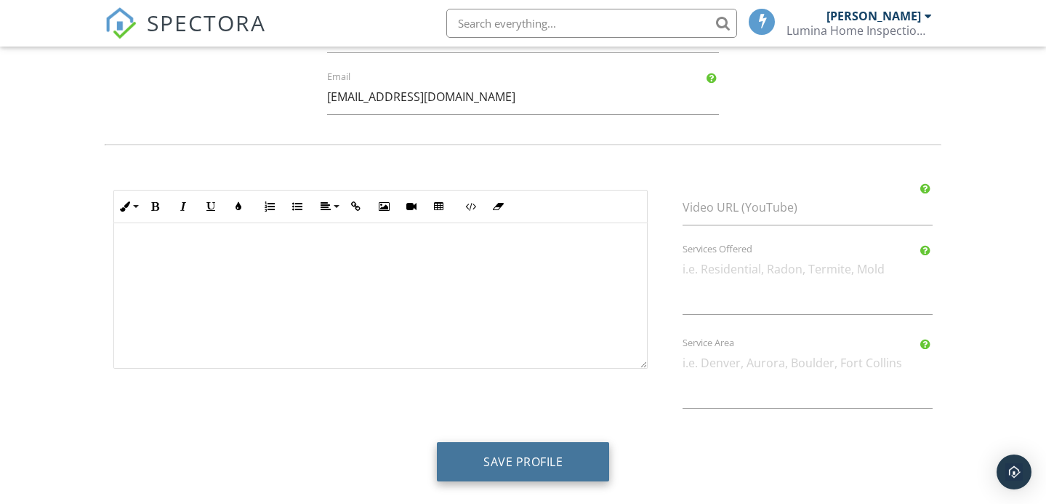
click at [533, 460] on button "Save Profile" at bounding box center [523, 461] width 172 height 39
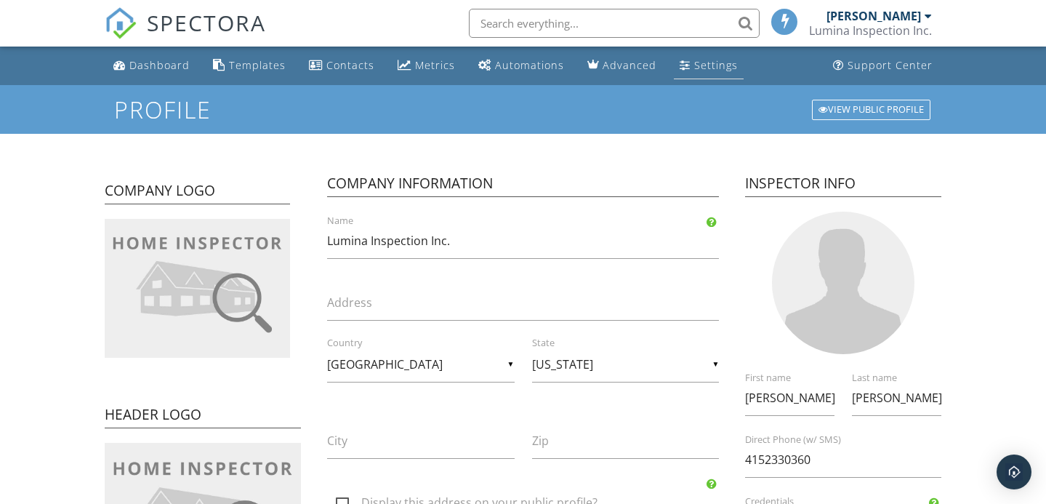
click at [696, 73] on link "Settings" at bounding box center [709, 65] width 70 height 27
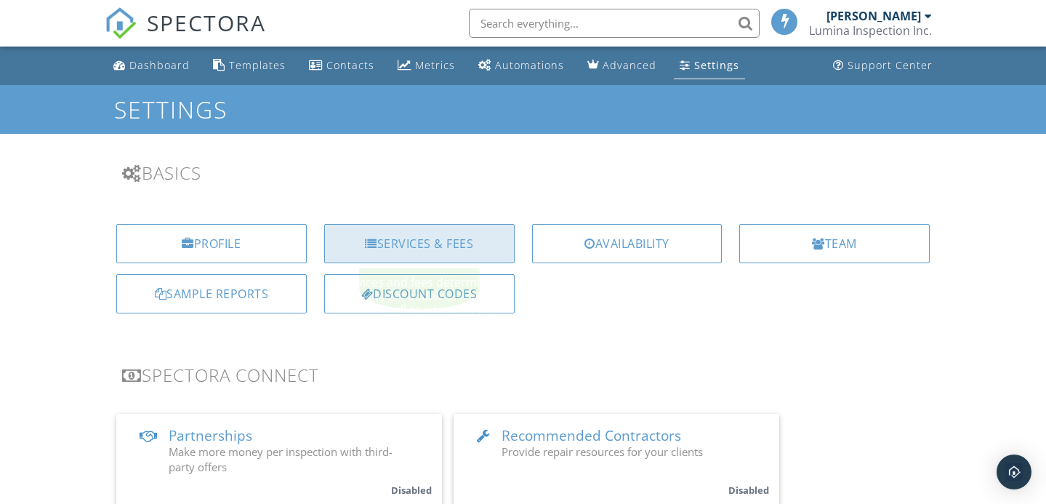
click at [420, 250] on div "Services & Fees" at bounding box center [419, 243] width 191 height 39
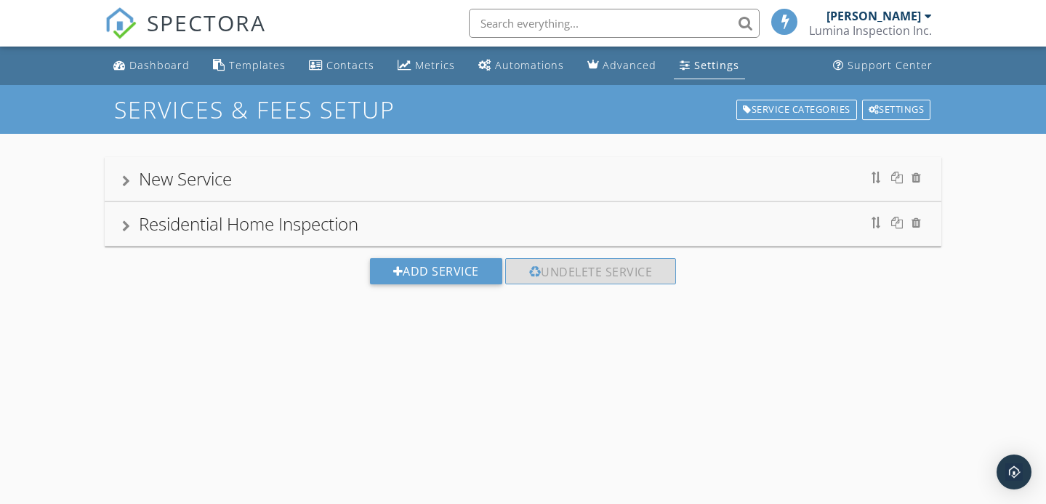
click at [125, 225] on div at bounding box center [126, 226] width 8 height 12
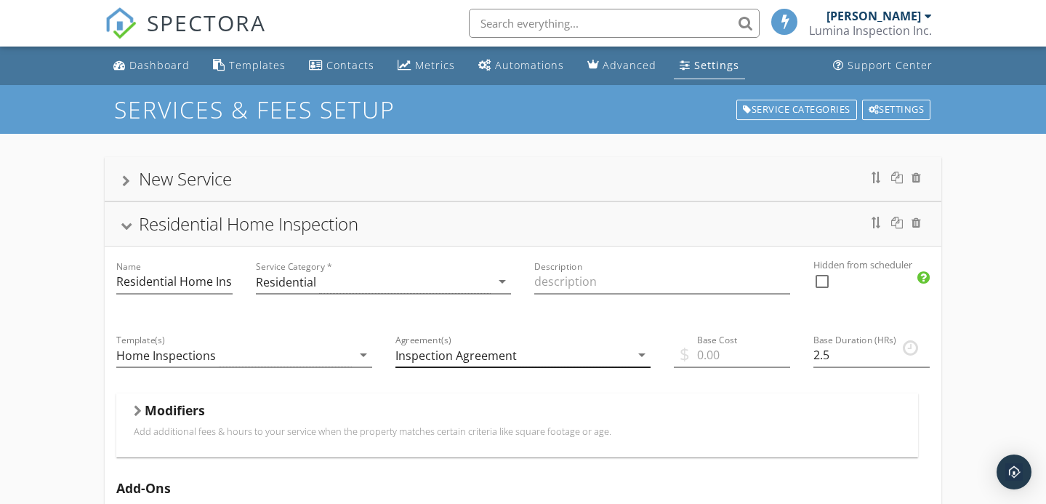
click at [543, 350] on div "Inspection Agreement" at bounding box center [514, 355] width 236 height 24
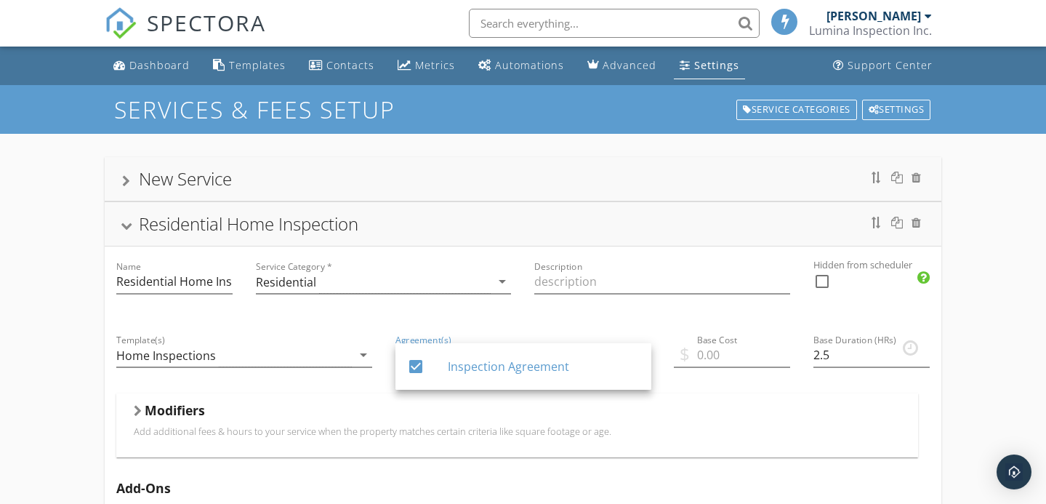
click at [540, 323] on div "Agreement(s) Inspection Agreement arrow_drop_down" at bounding box center [523, 356] width 279 height 73
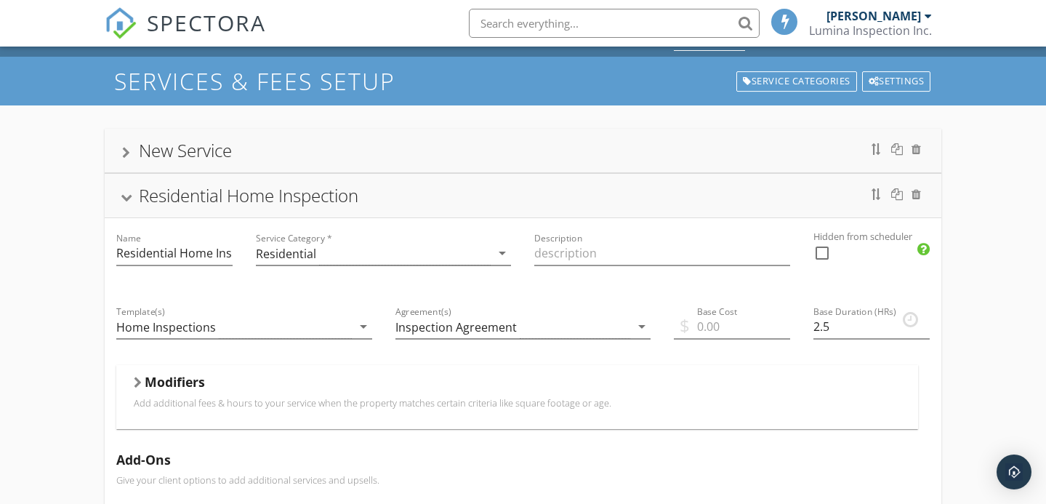
scroll to position [33, 0]
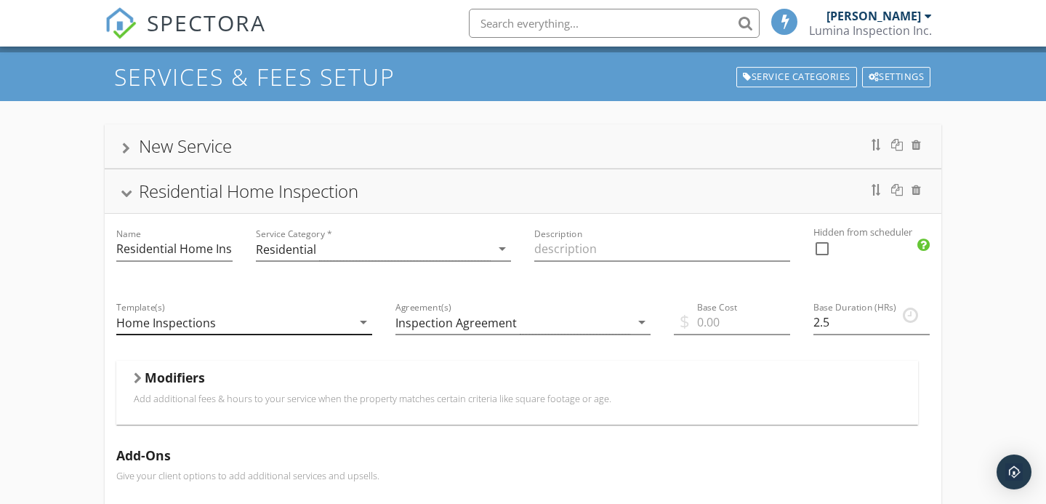
click at [364, 322] on icon "arrow_drop_down" at bounding box center [363, 321] width 17 height 17
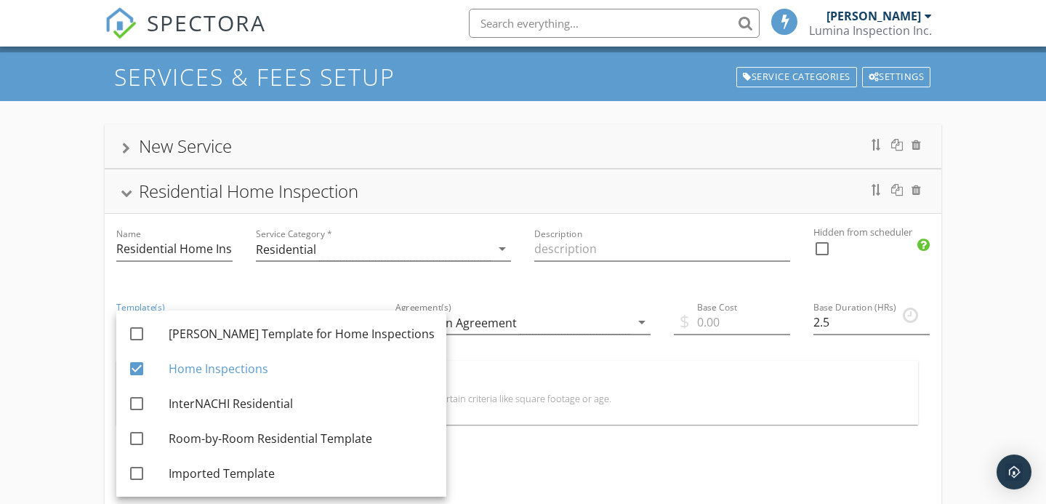
click at [353, 297] on div "Template(s) Home Inspections arrow_drop_down" at bounding box center [244, 323] width 279 height 73
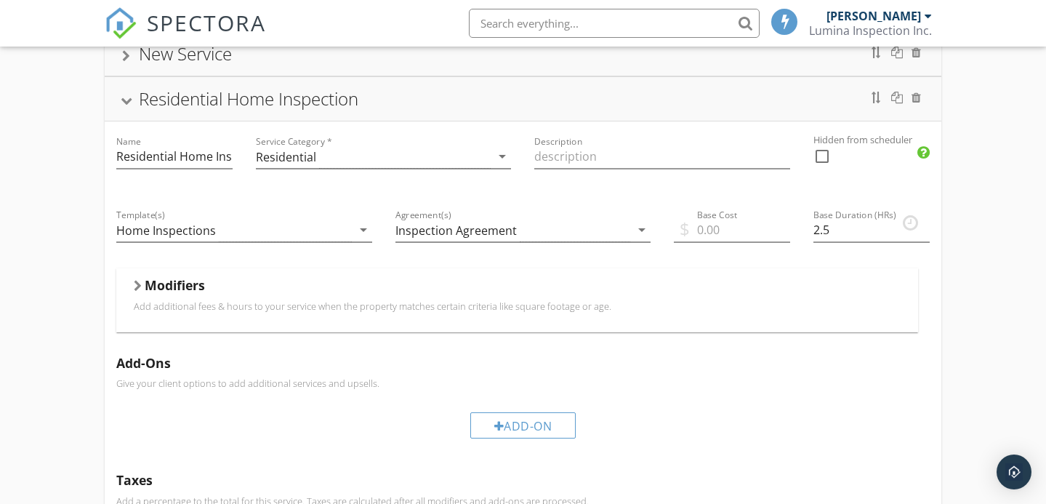
scroll to position [134, 0]
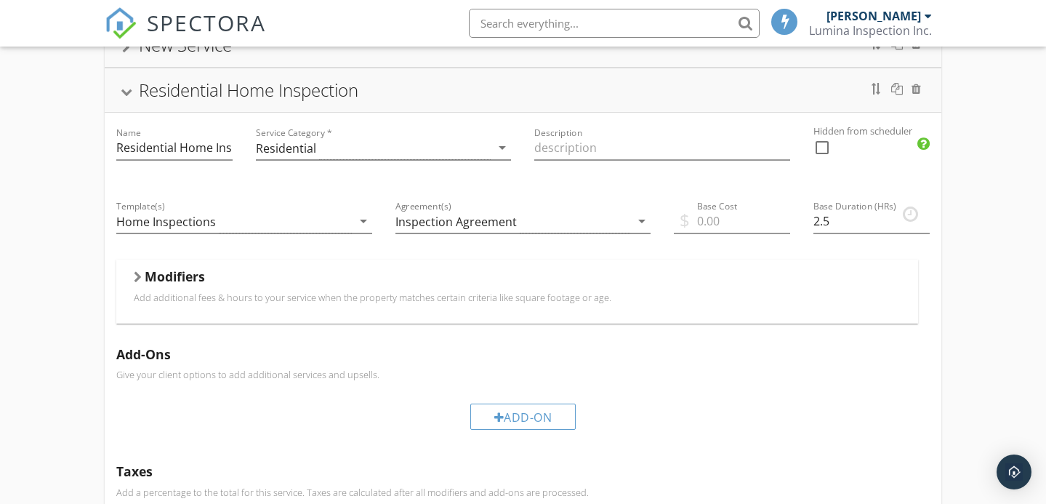
click at [352, 296] on p "Add additional fees & hours to your service when the property matches certain c…" at bounding box center [517, 298] width 767 height 12
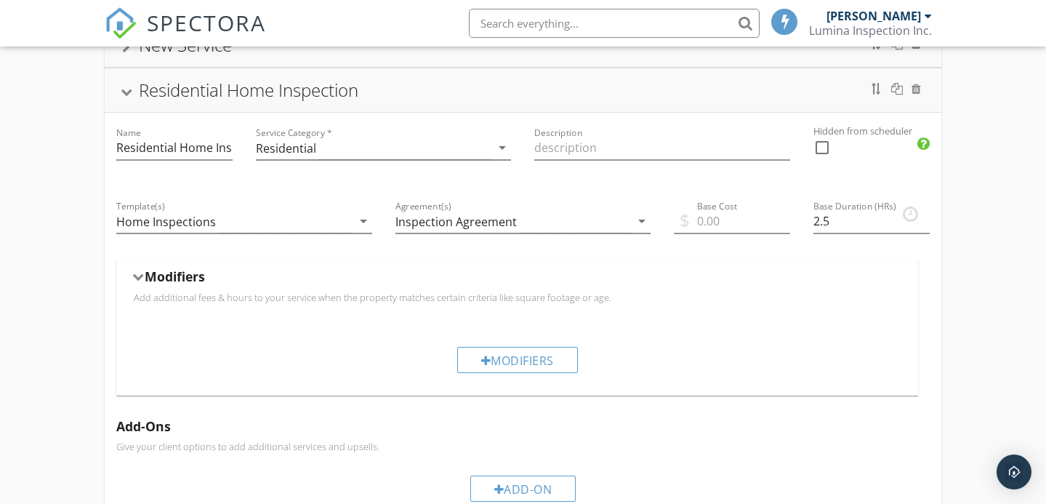
click at [353, 296] on p "Add additional fees & hours to your service when the property matches certain c…" at bounding box center [517, 298] width 767 height 12
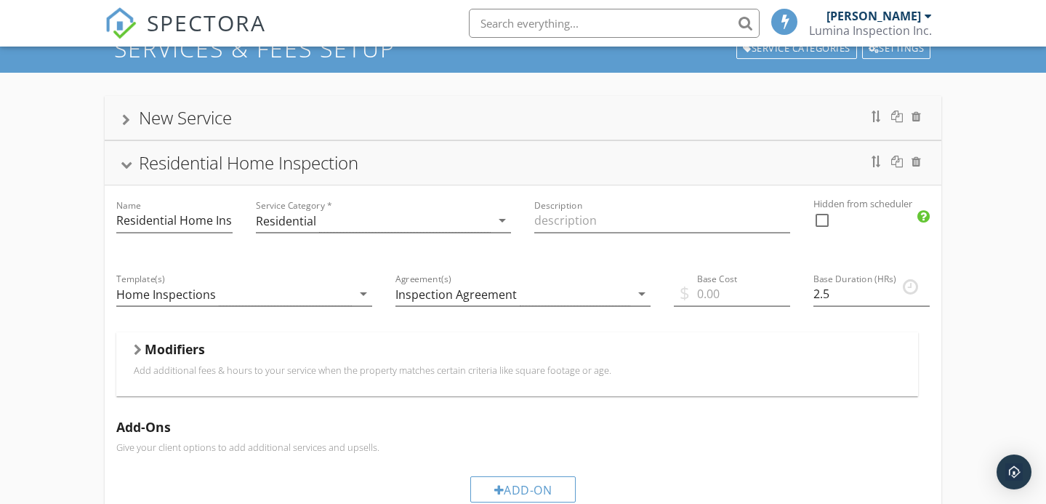
scroll to position [0, 0]
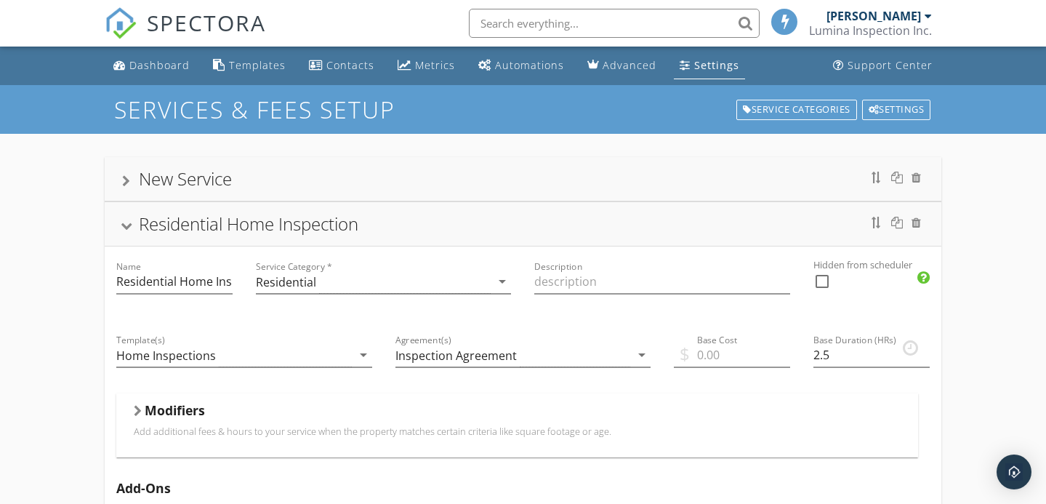
click at [710, 177] on div "New Service" at bounding box center [523, 179] width 802 height 26
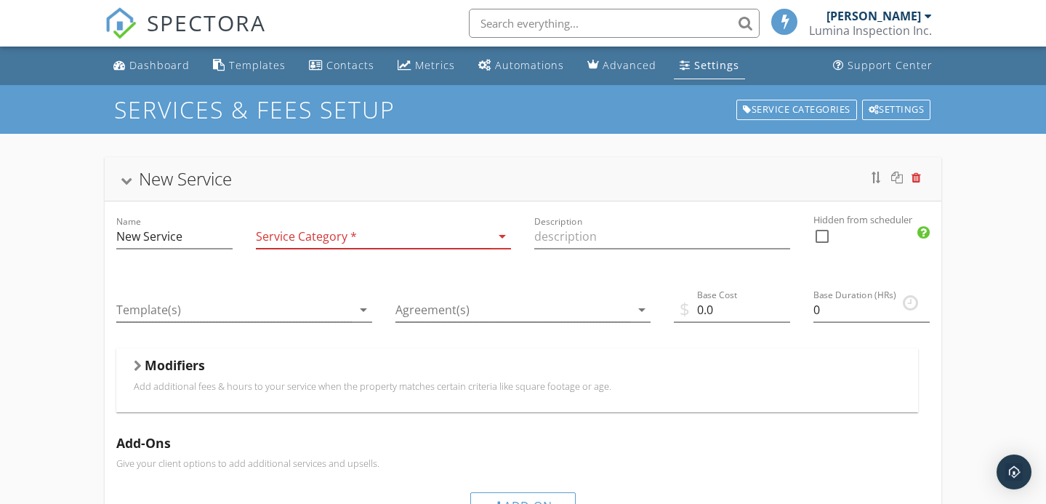
click at [920, 176] on div at bounding box center [916, 178] width 9 height 12
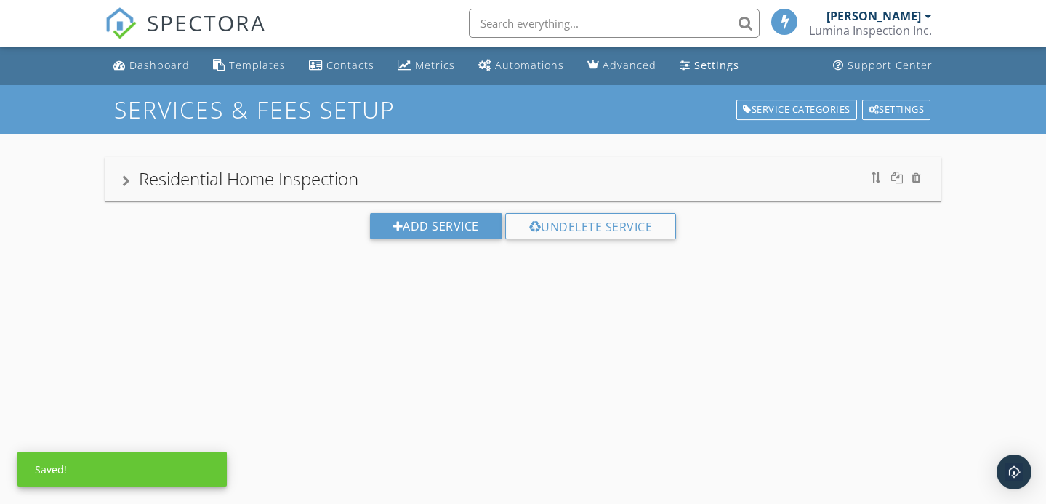
click at [694, 68] on div "Settings" at bounding box center [716, 65] width 45 height 14
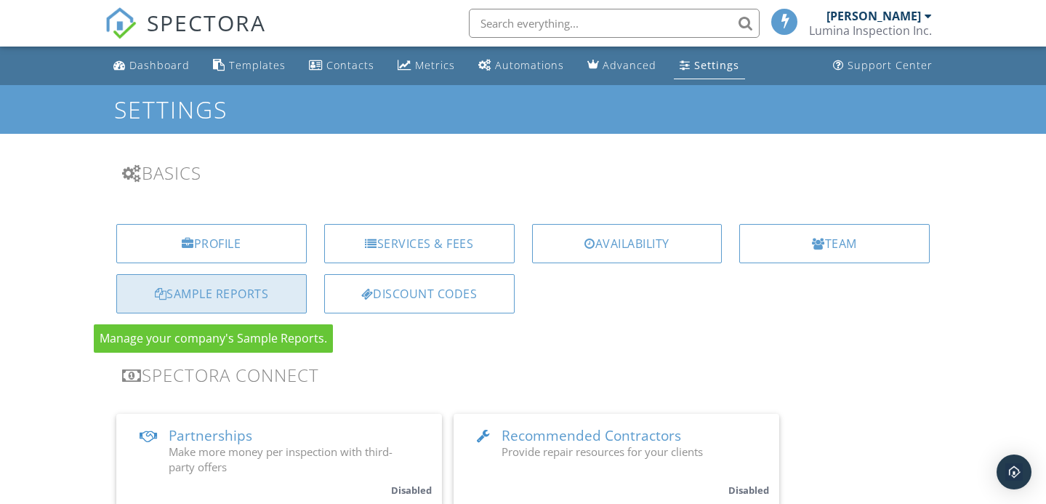
click at [238, 301] on div "Sample Reports" at bounding box center [211, 293] width 191 height 39
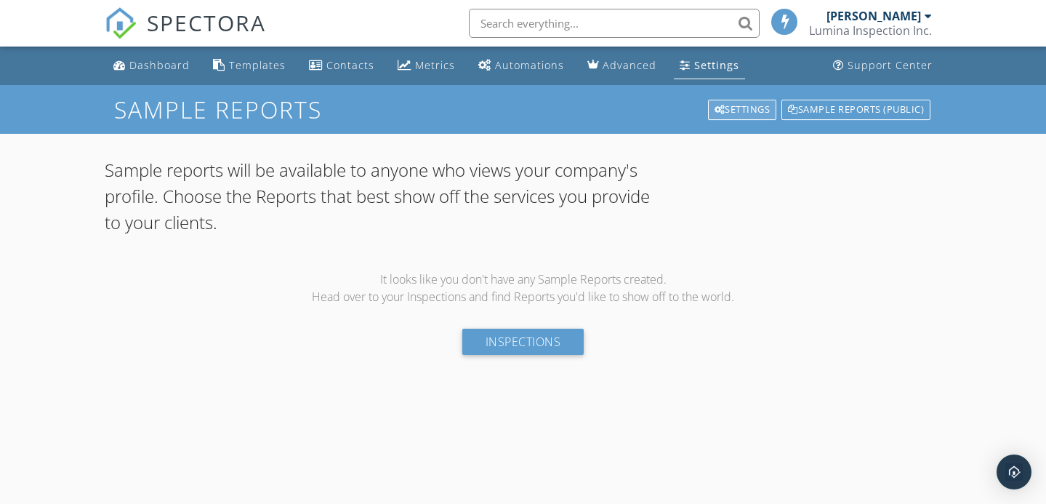
click at [735, 116] on div "Settings" at bounding box center [742, 110] width 69 height 20
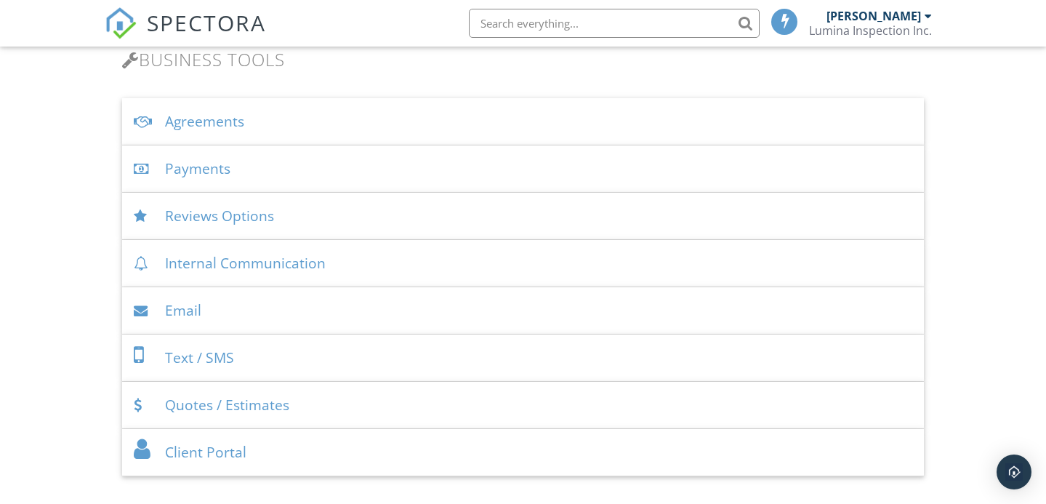
scroll to position [491, 0]
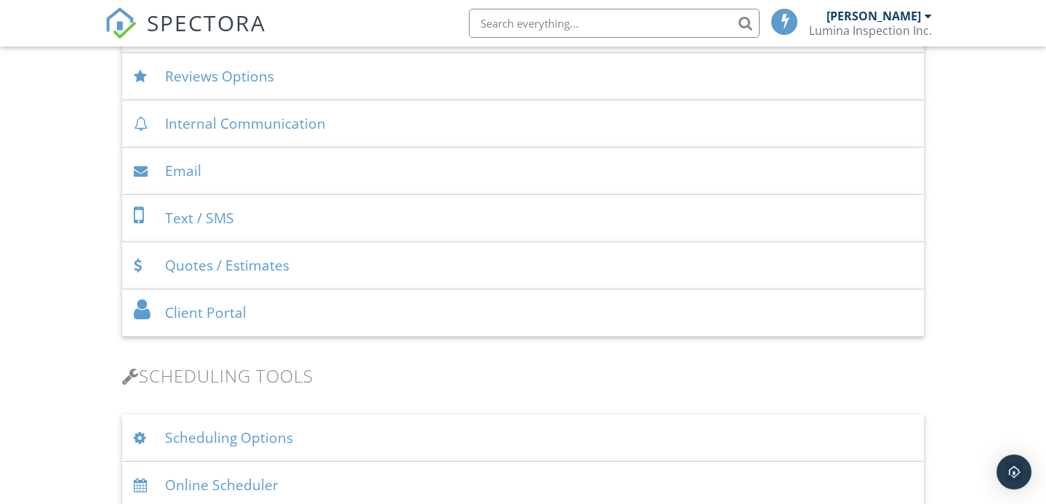
click at [414, 321] on div "Client Portal" at bounding box center [523, 312] width 802 height 47
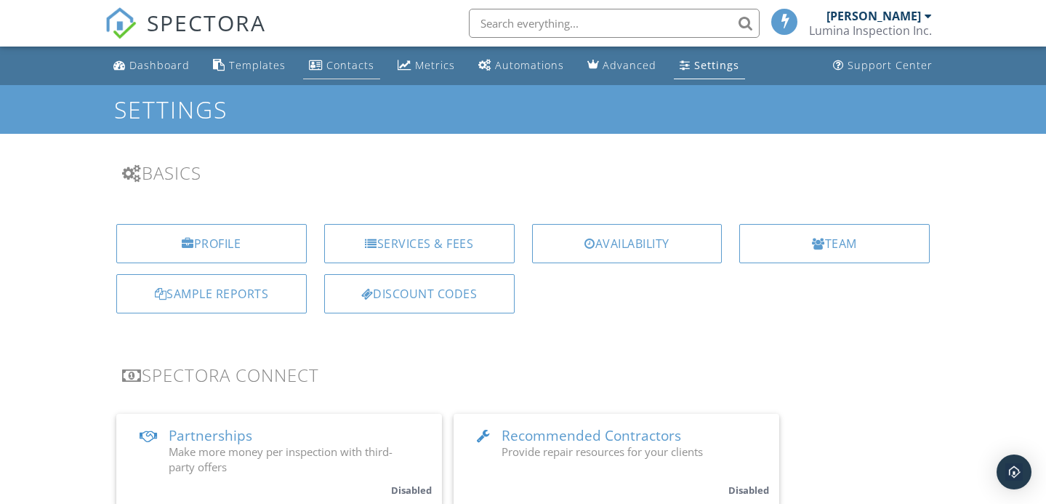
click at [334, 62] on div "Contacts" at bounding box center [350, 65] width 48 height 14
